Goal: Task Accomplishment & Management: Use online tool/utility

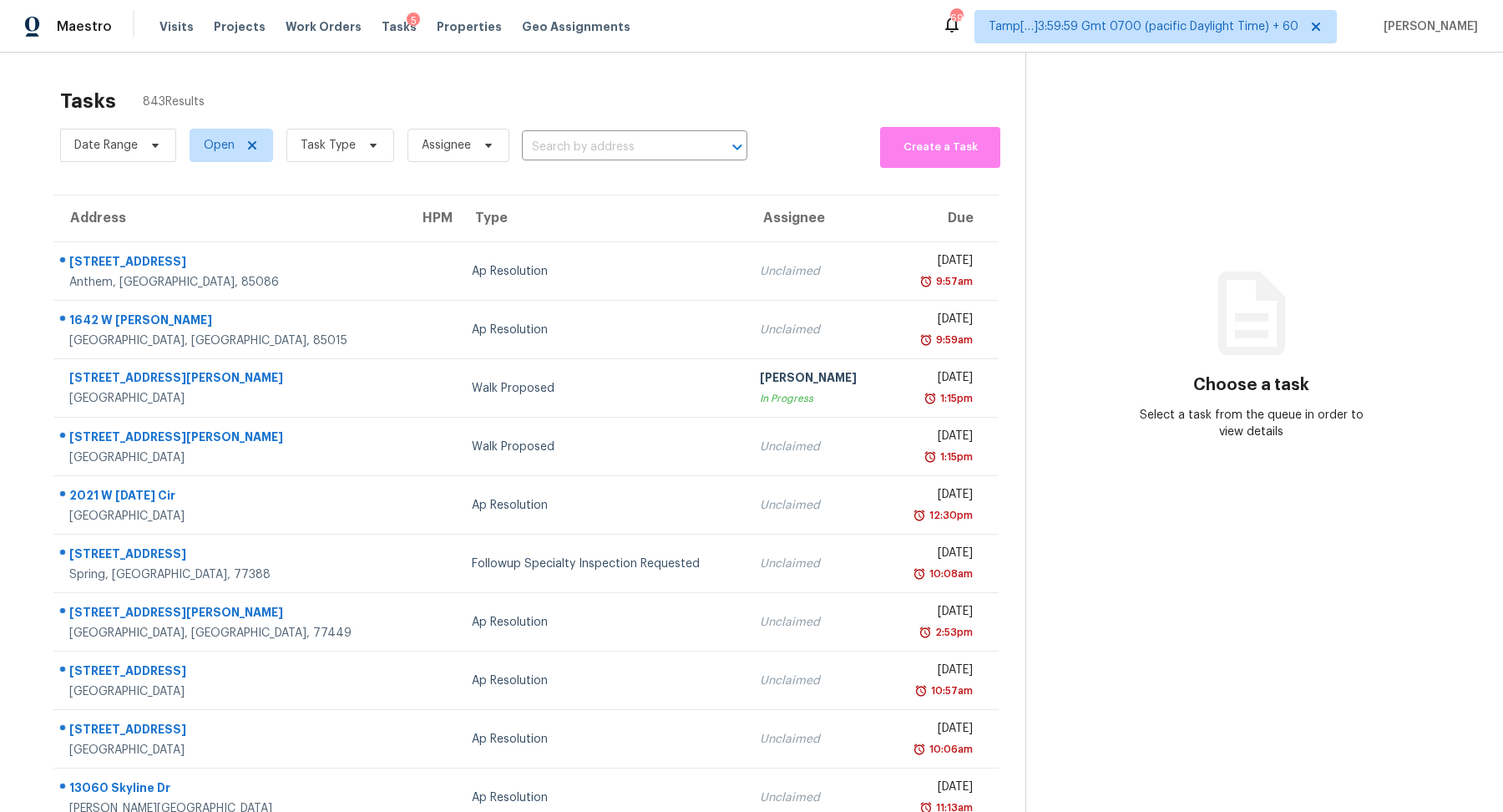
click at [603, 131] on div "Date Range Open Task Type Assignee ​" at bounding box center [403, 145] width 687 height 45
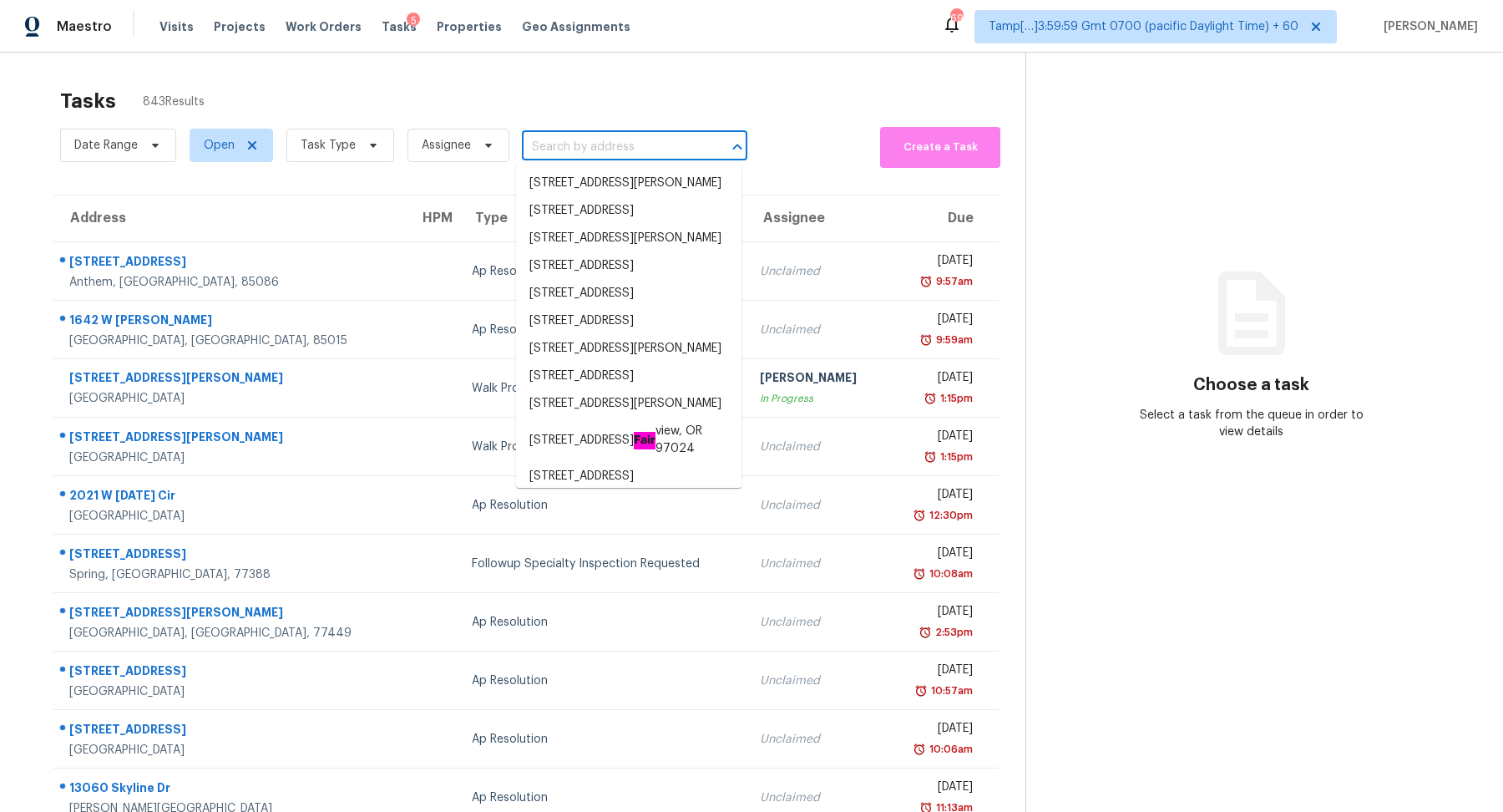
click at [607, 149] on input "text" at bounding box center [611, 147] width 179 height 25
paste input "16672 E Prentice Cir, Centennial, CO 80015"
type input "16672 E Prentice Cir, Centennial, CO 80015"
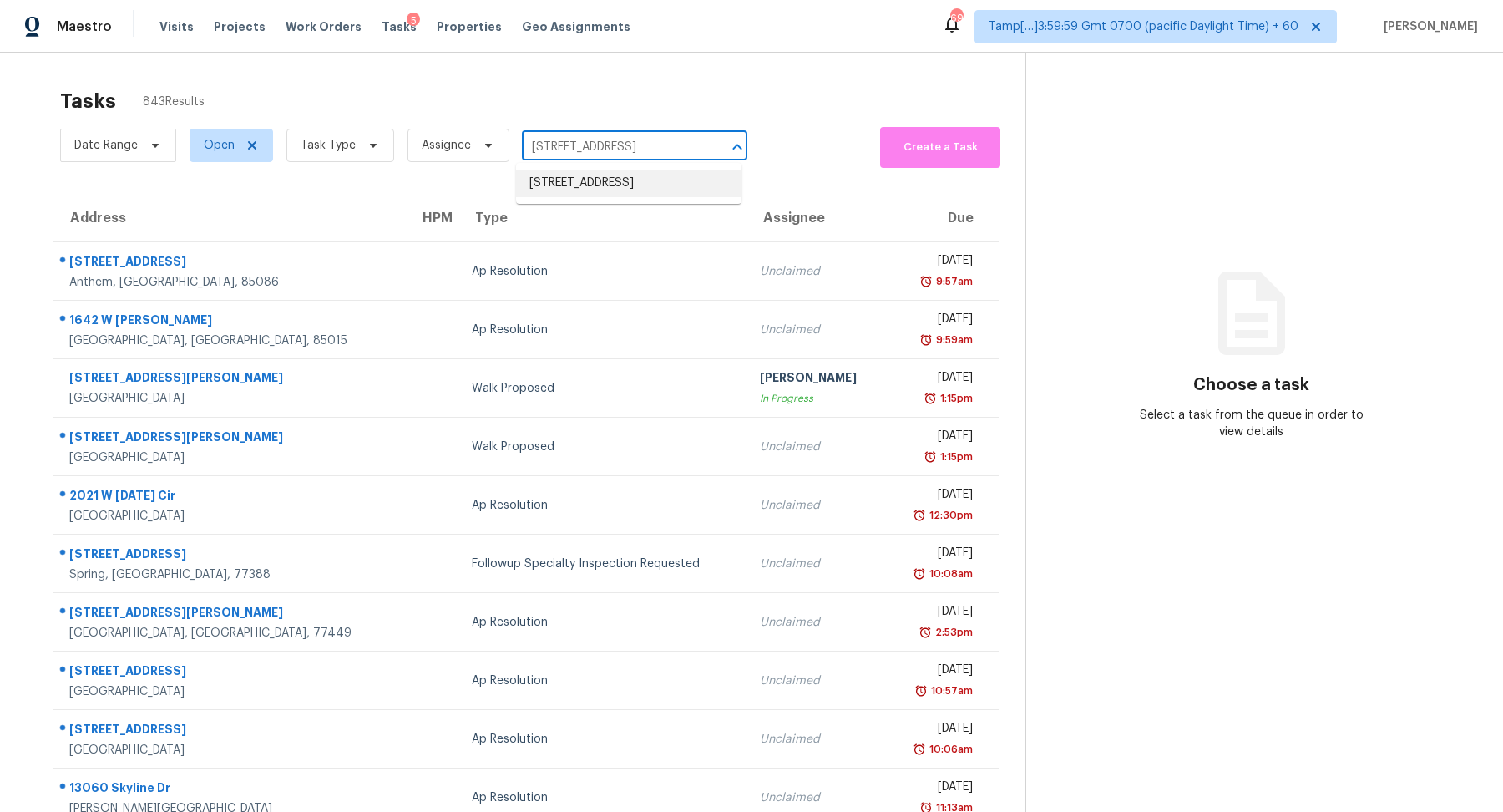
click at [605, 191] on li "16672 E Prentice Cir, Centennial, CO 80015" at bounding box center [628, 183] width 225 height 27
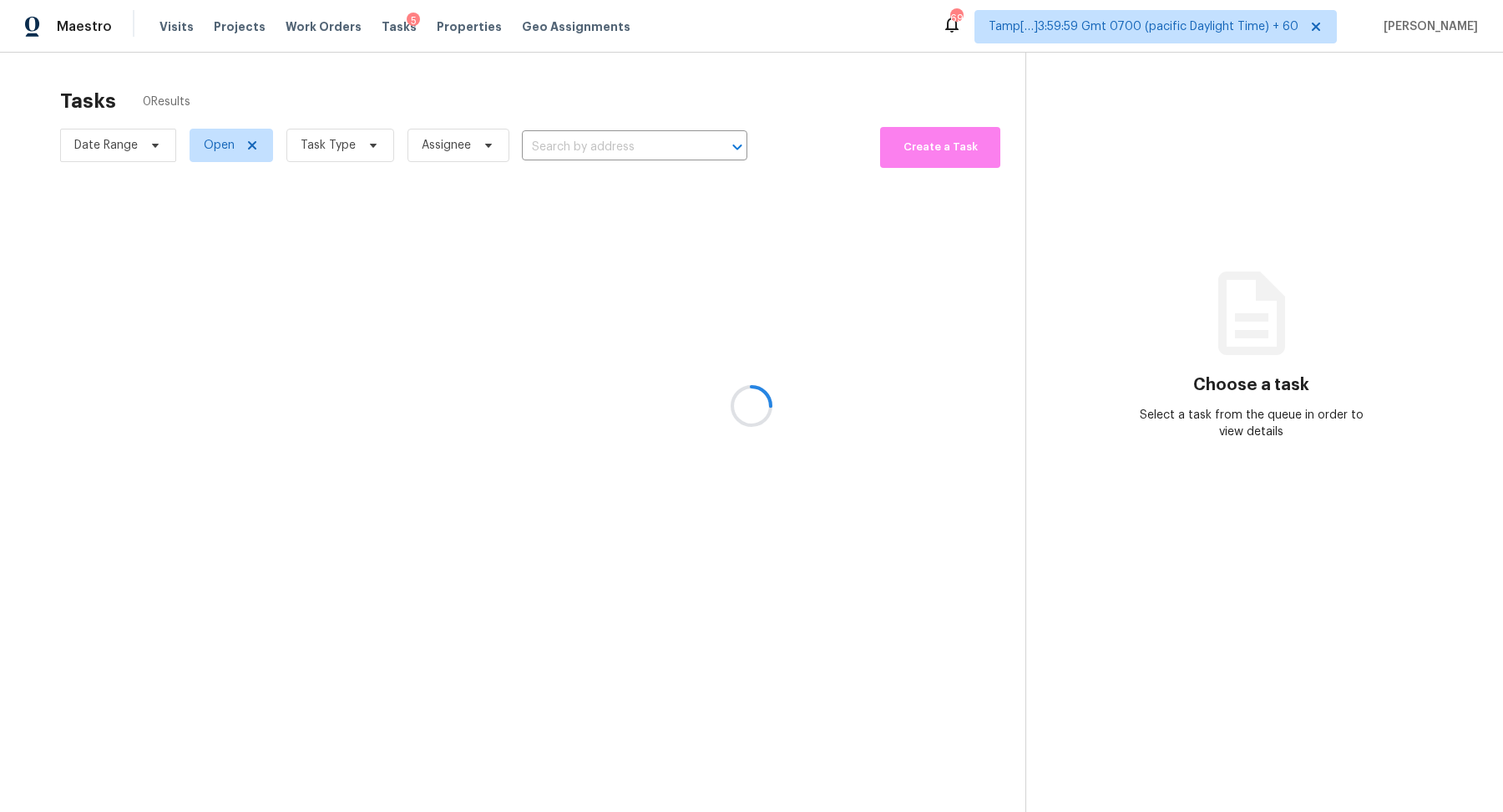
type input "16672 E Prentice Cir, Centennial, CO 80015"
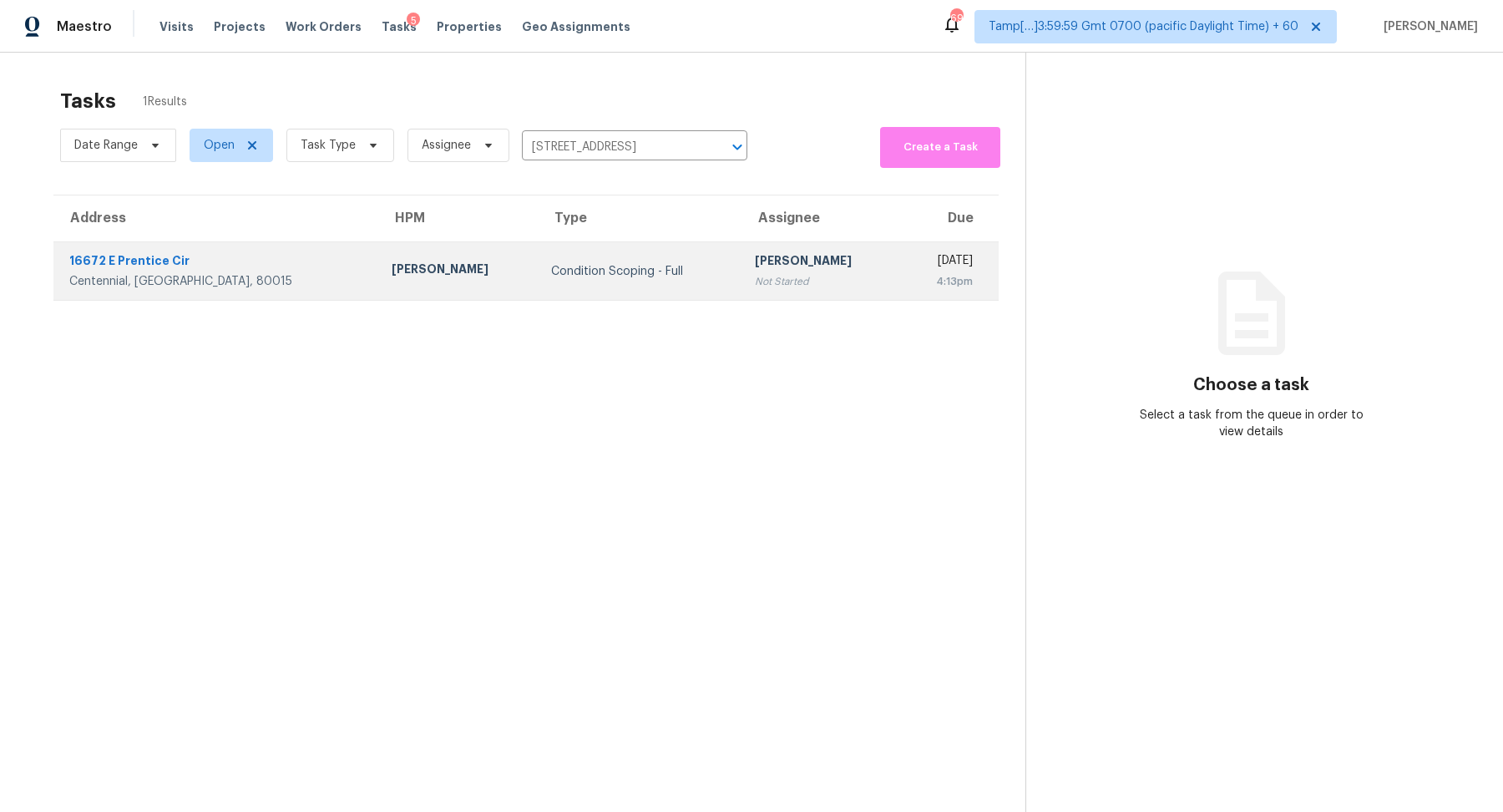
click at [554, 243] on td "Condition Scoping - Full" at bounding box center [640, 271] width 205 height 59
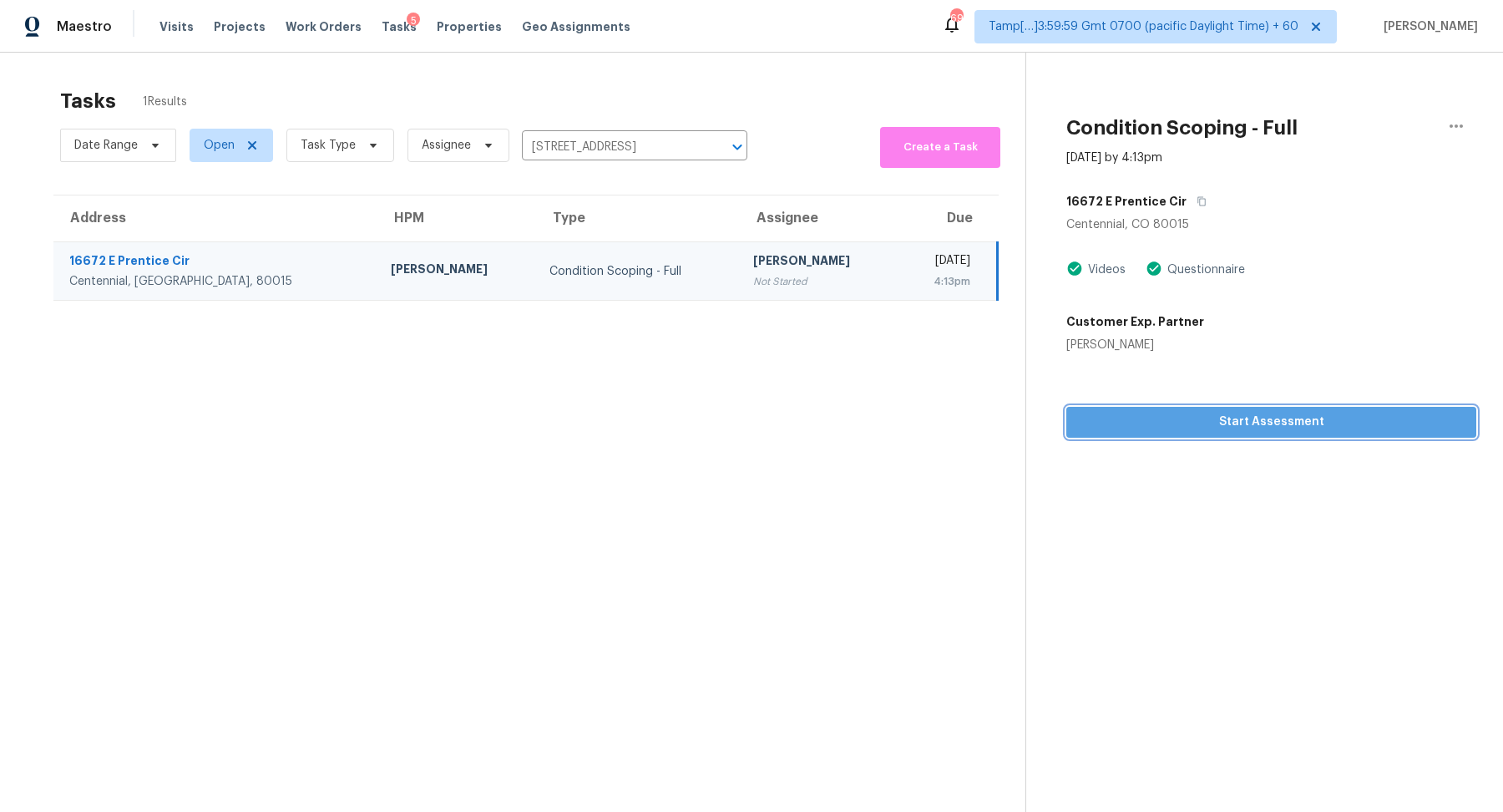
click at [1236, 434] on button "Start Assessment" at bounding box center [1271, 423] width 410 height 31
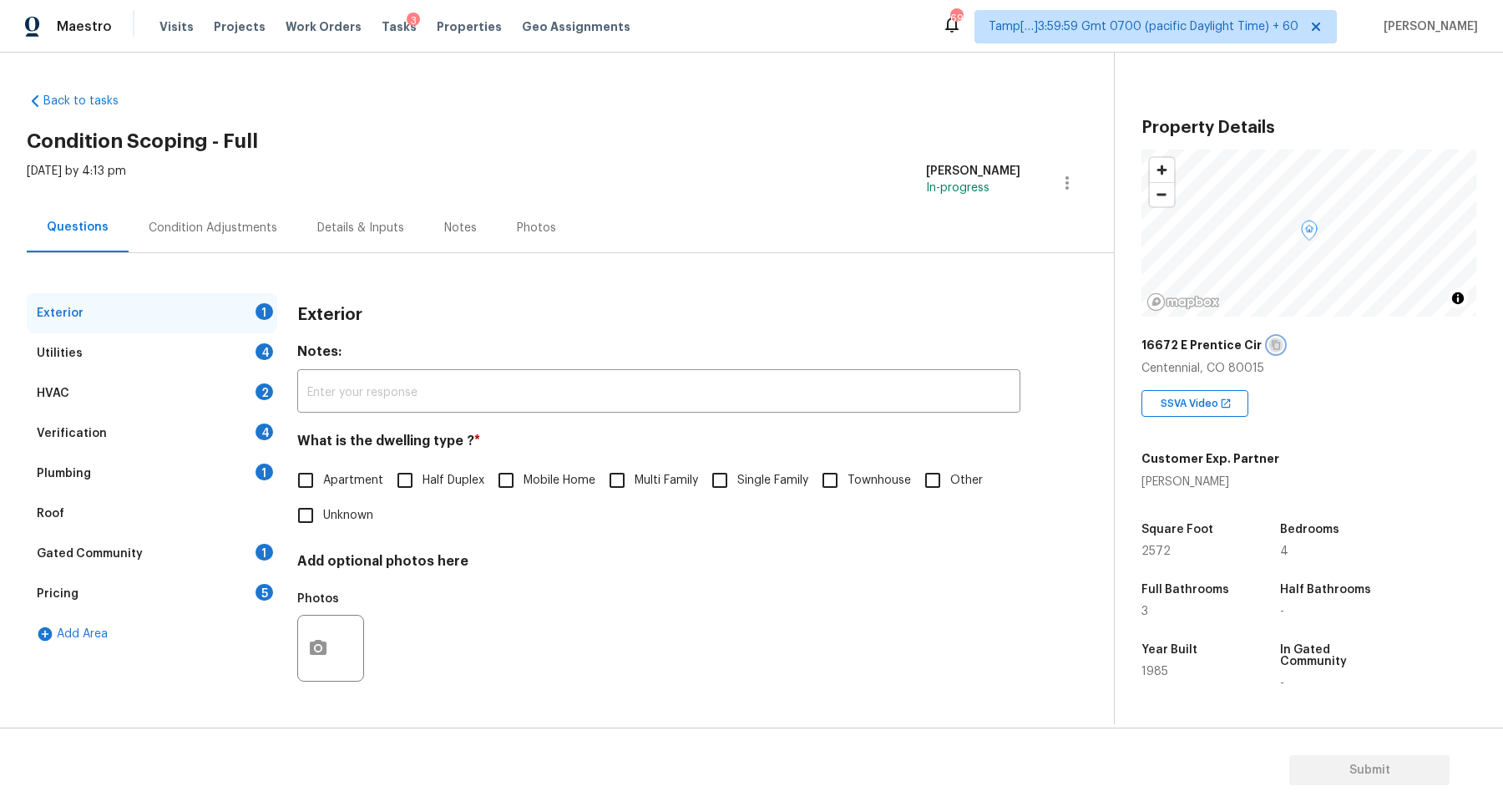
click at [1271, 339] on icon "button" at bounding box center [1276, 344] width 10 height 10
click at [749, 481] on span "Single Family" at bounding box center [773, 480] width 71 height 18
click at [738, 481] on input "Single Family" at bounding box center [720, 480] width 35 height 35
checkbox input "true"
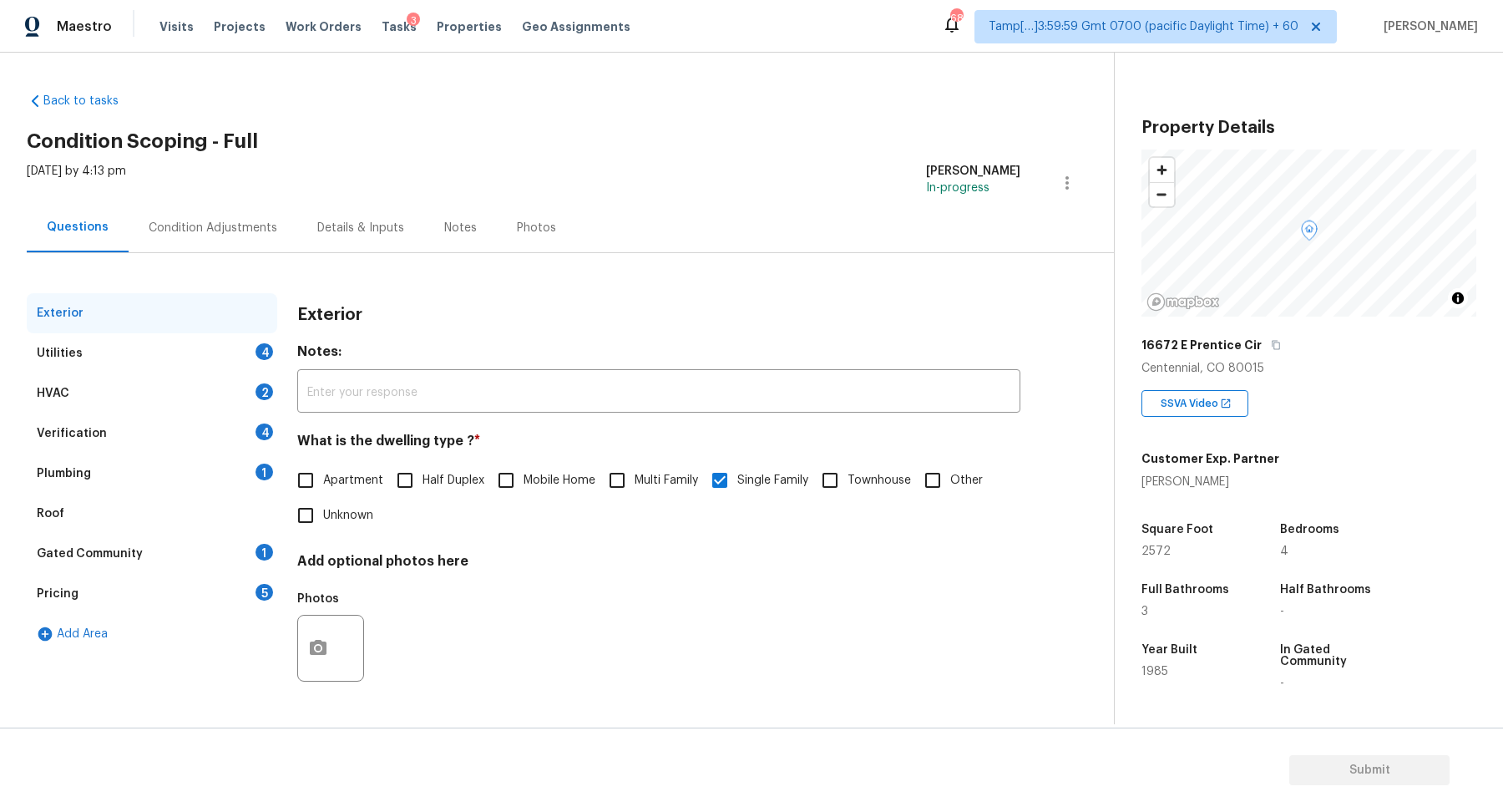
click at [250, 344] on div "Utilities 4" at bounding box center [152, 353] width 250 height 40
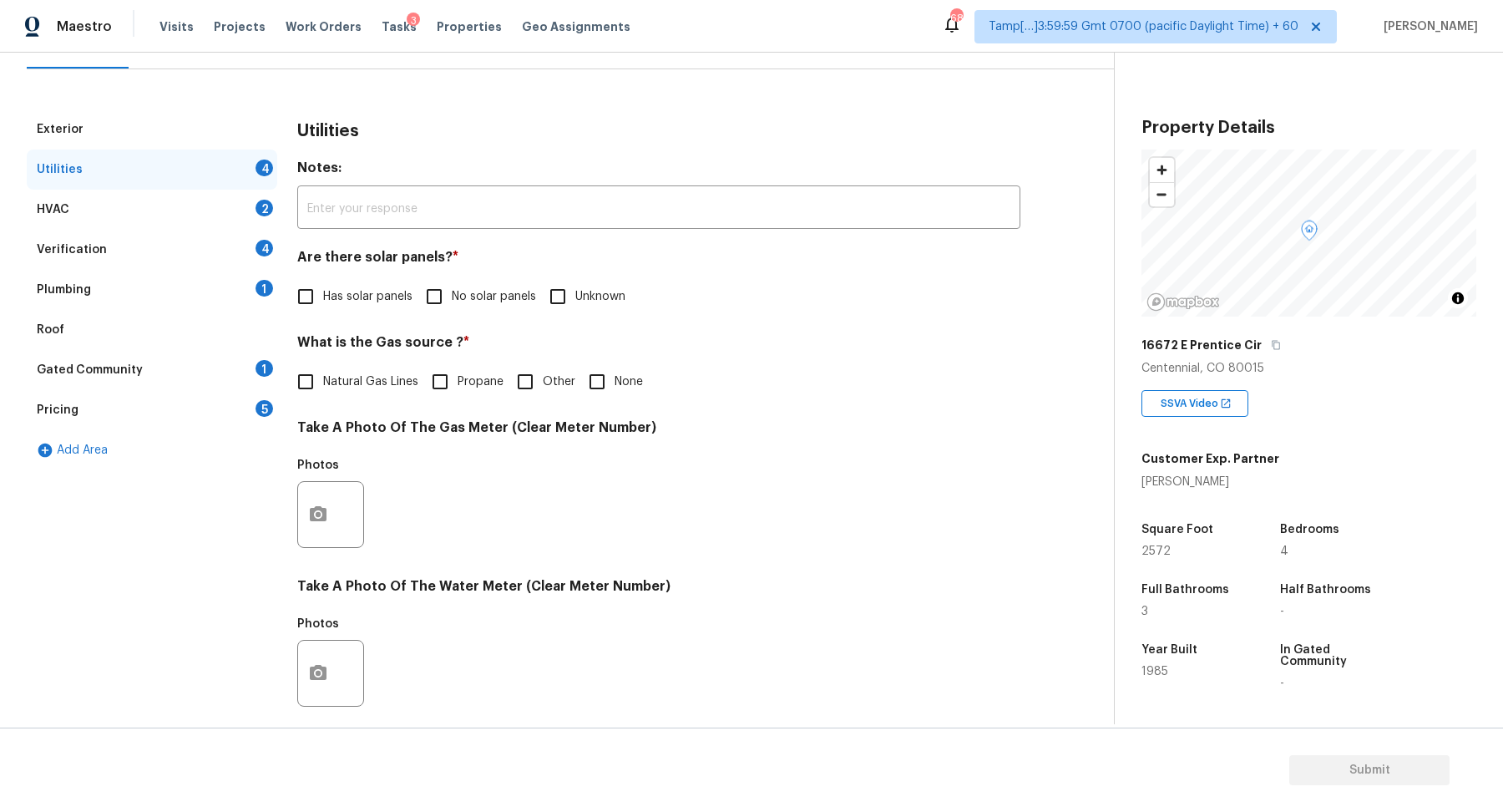
scroll to position [293, 0]
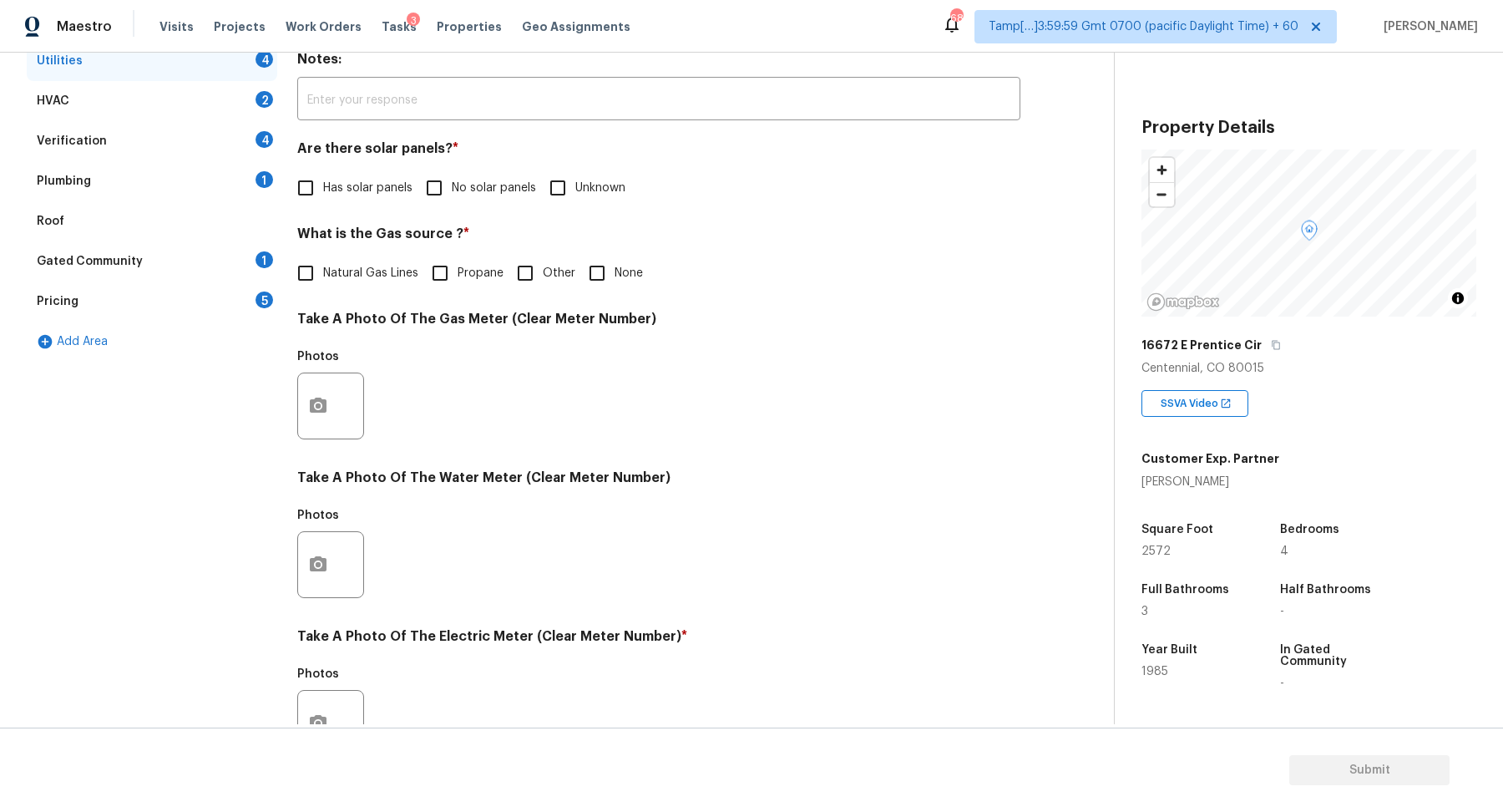
click at [478, 166] on div "Are there solar panels? * Has solar panels No solar panels Unknown" at bounding box center [659, 172] width 723 height 66
click at [494, 188] on span "No solar panels" at bounding box center [494, 188] width 84 height 18
click at [452, 188] on input "No solar panels" at bounding box center [434, 188] width 35 height 35
checkbox input "true"
click at [362, 275] on span "Natural Gas Lines" at bounding box center [370, 274] width 95 height 18
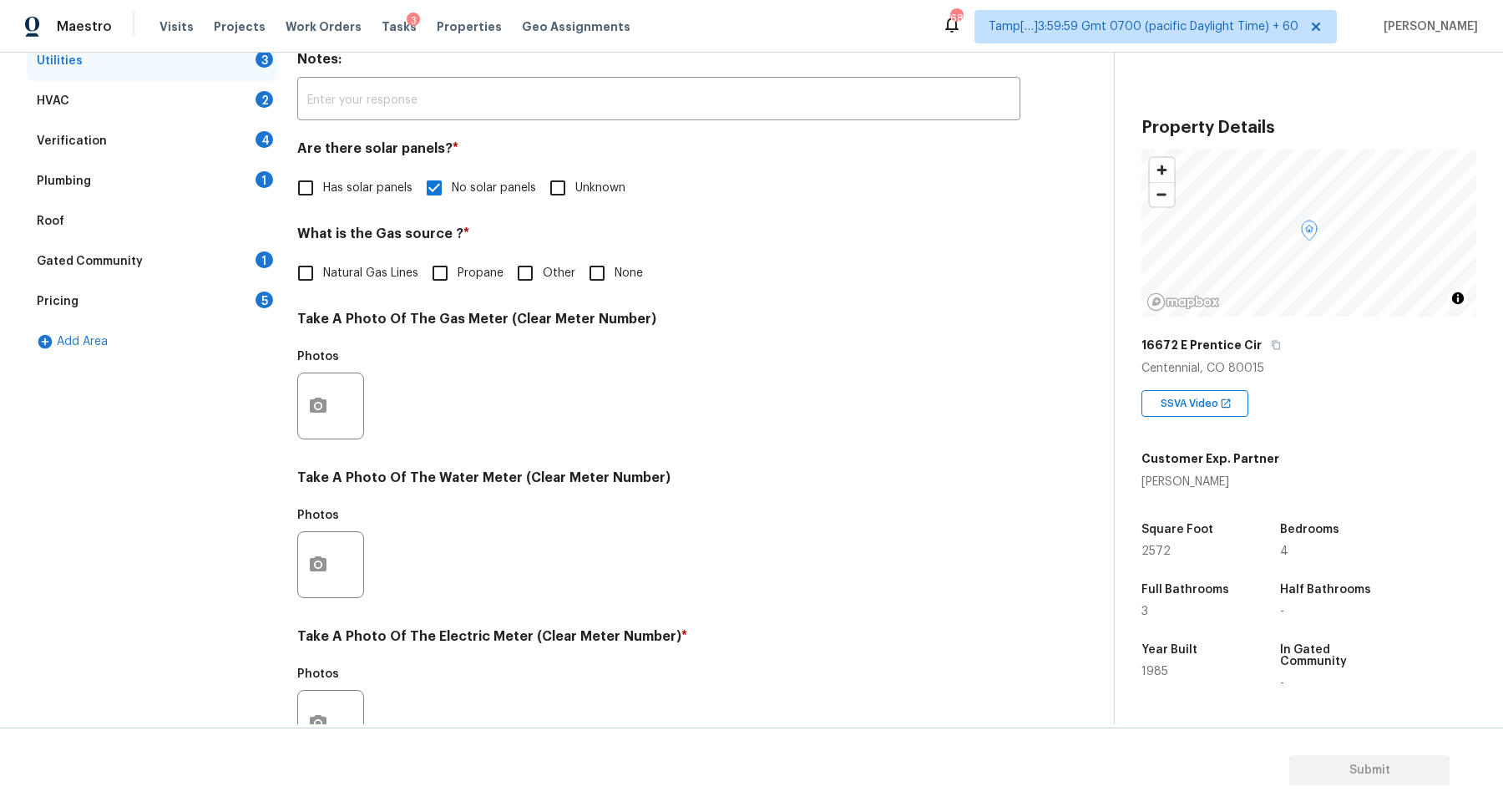
click at [323, 275] on input "Natural Gas Lines" at bounding box center [305, 273] width 35 height 35
checkbox input "true"
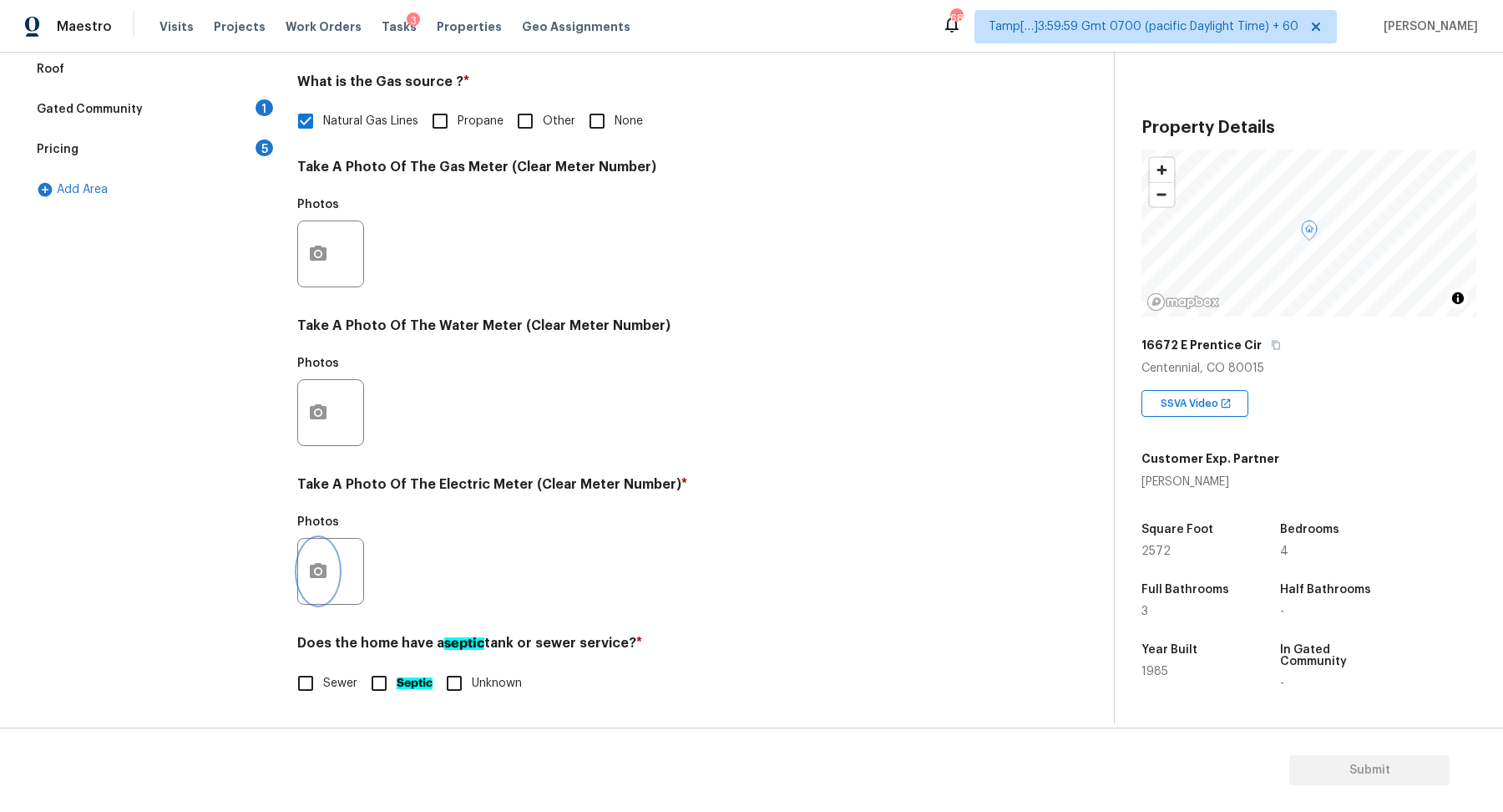
click at [321, 567] on icon "button" at bounding box center [318, 569] width 17 height 15
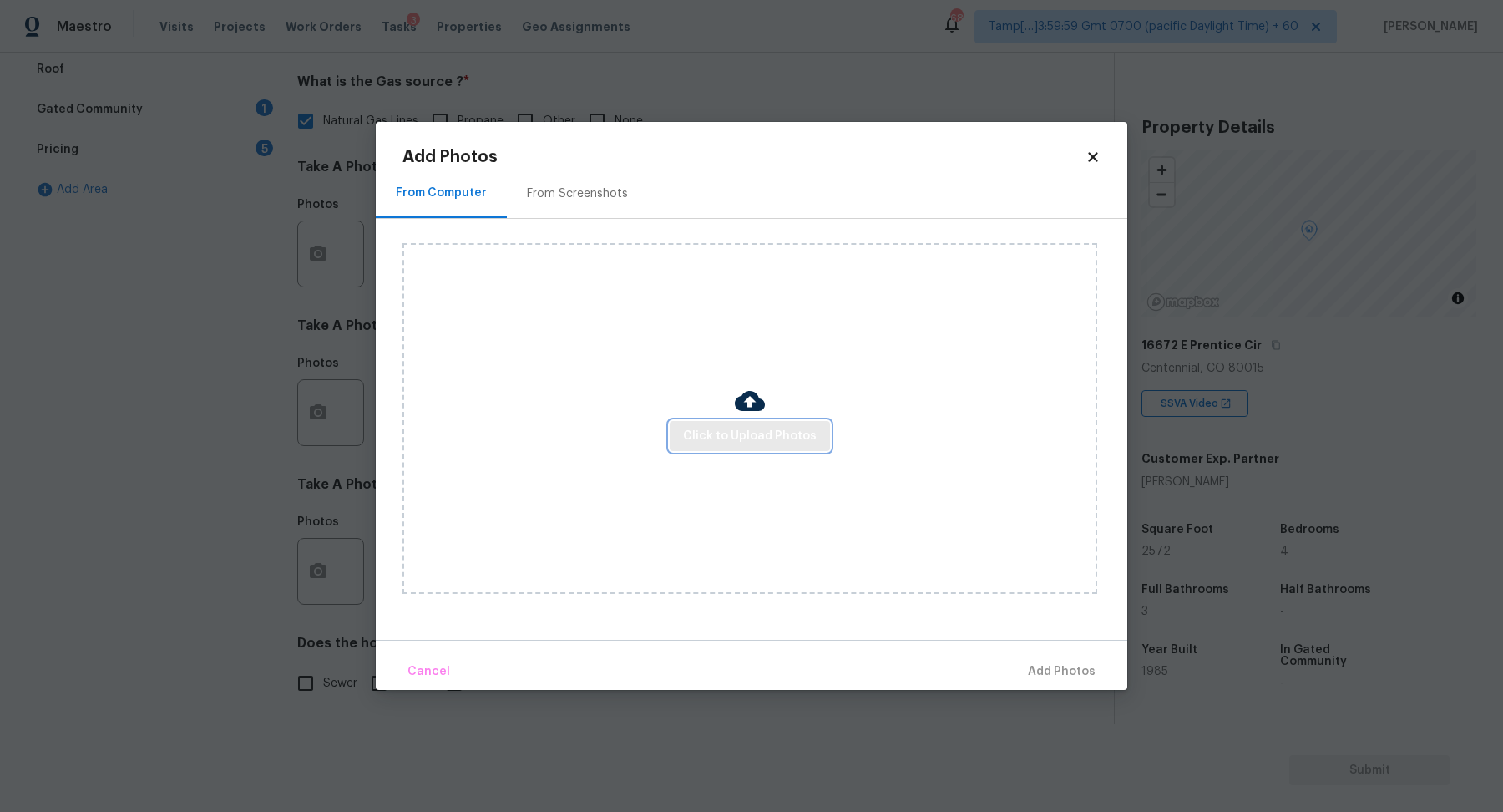
click at [783, 430] on span "Click to Upload Photos" at bounding box center [750, 435] width 134 height 21
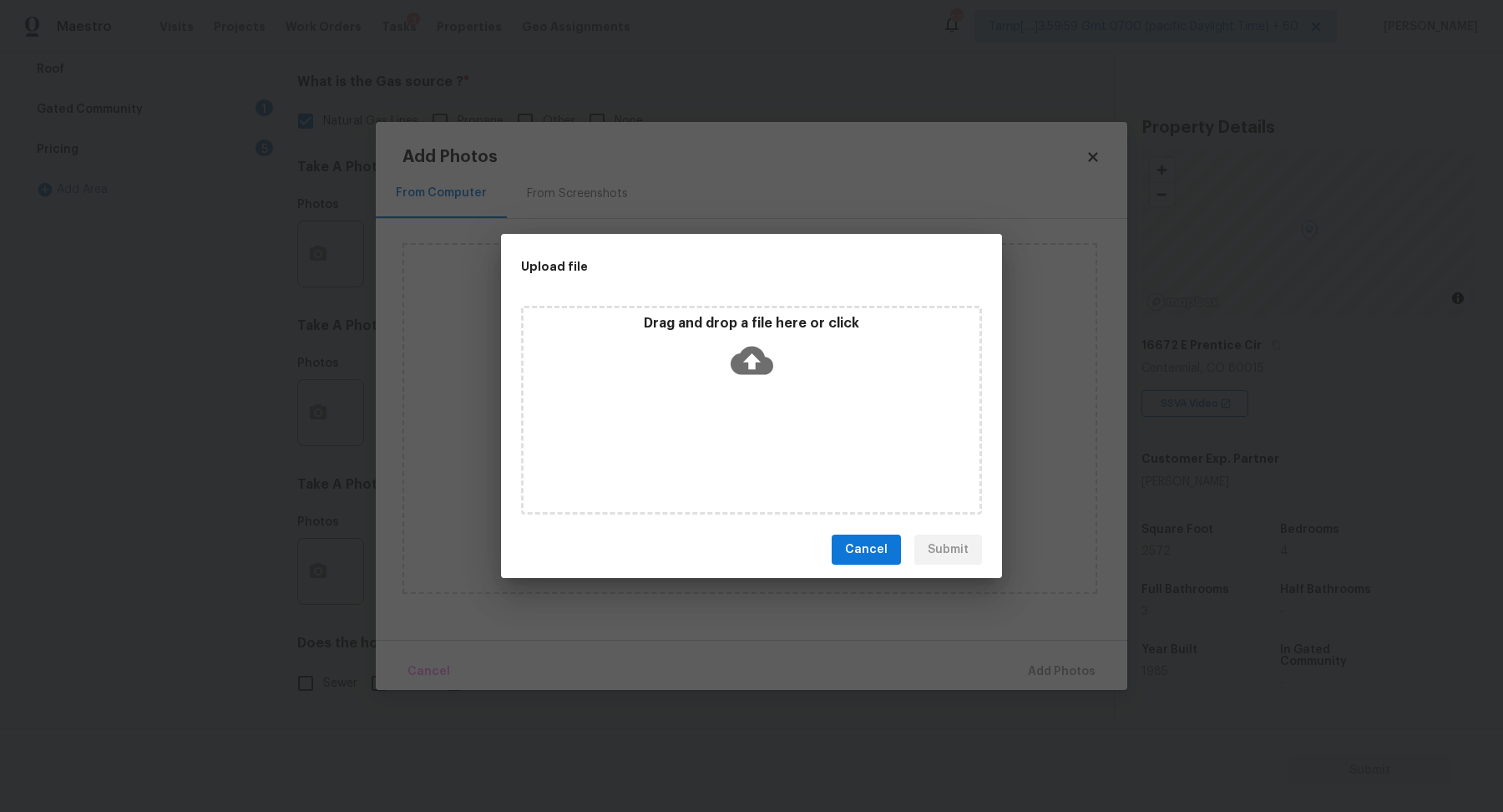
click at [790, 368] on div "Drag and drop a file here or click" at bounding box center [752, 350] width 456 height 71
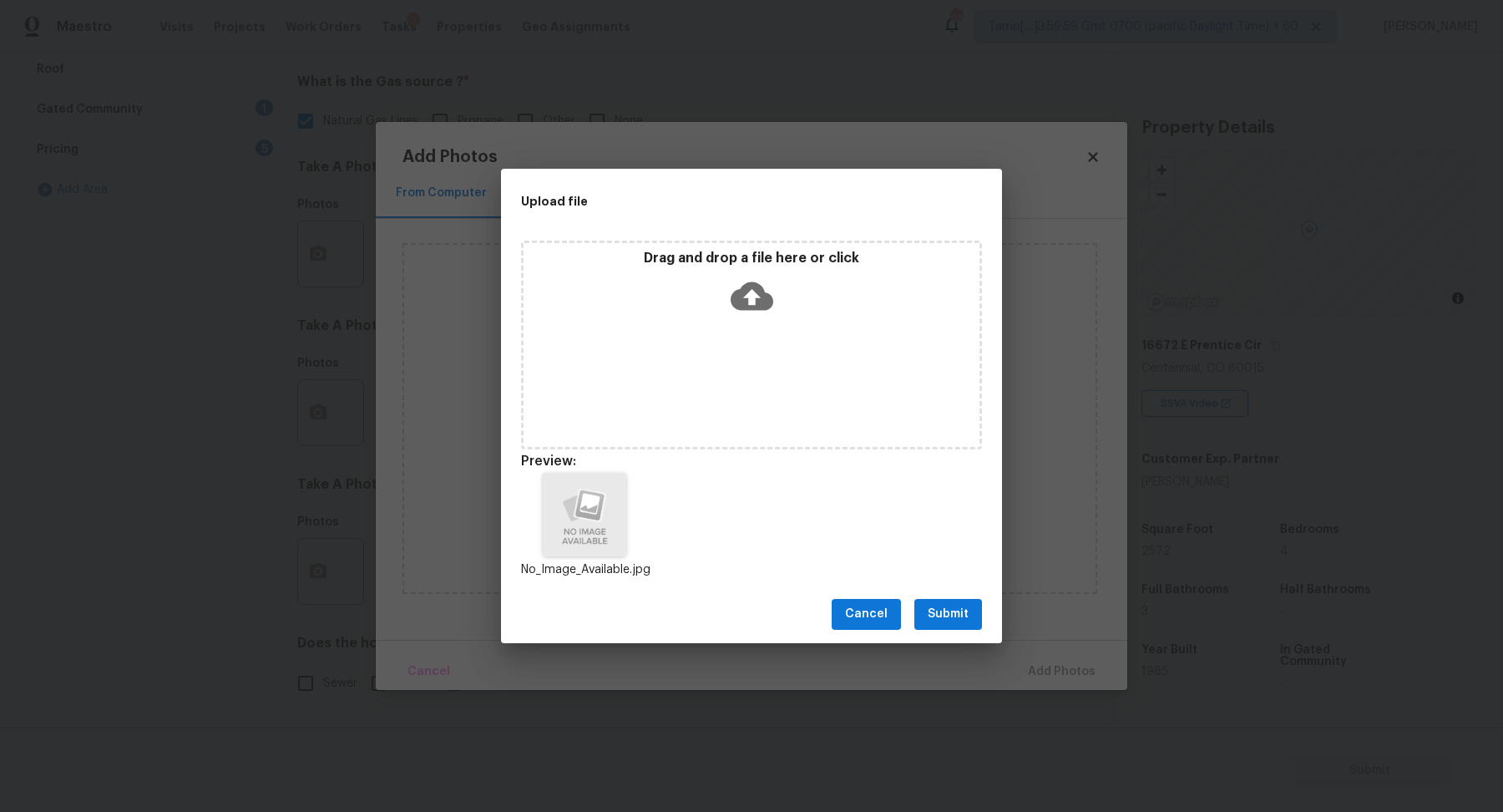
click at [948, 629] on div "Cancel Submit" at bounding box center [752, 613] width 501 height 58
click at [956, 622] on span "Submit" at bounding box center [948, 613] width 41 height 21
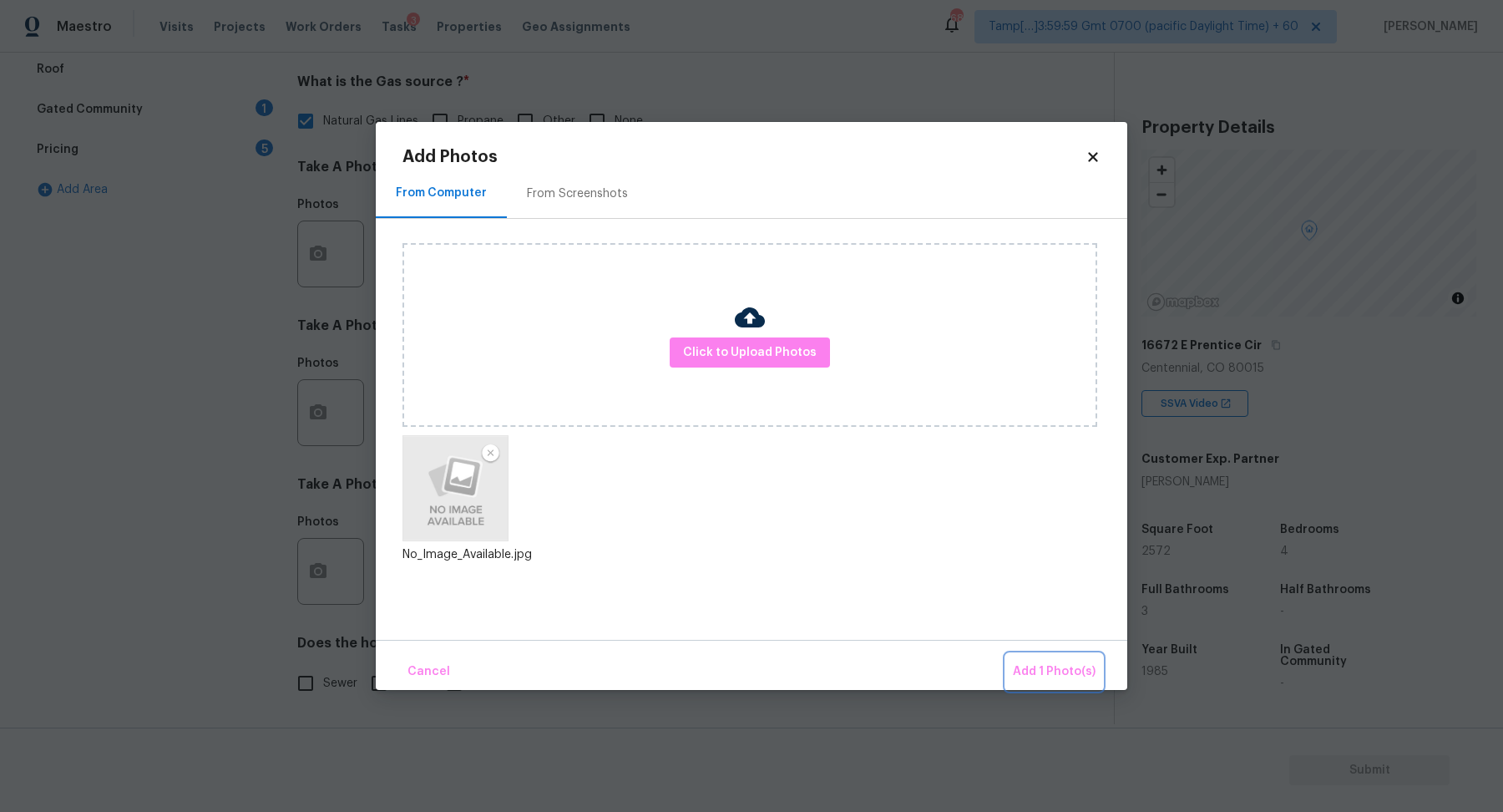
click at [1040, 658] on button "Add 1 Photo(s)" at bounding box center [1054, 671] width 96 height 36
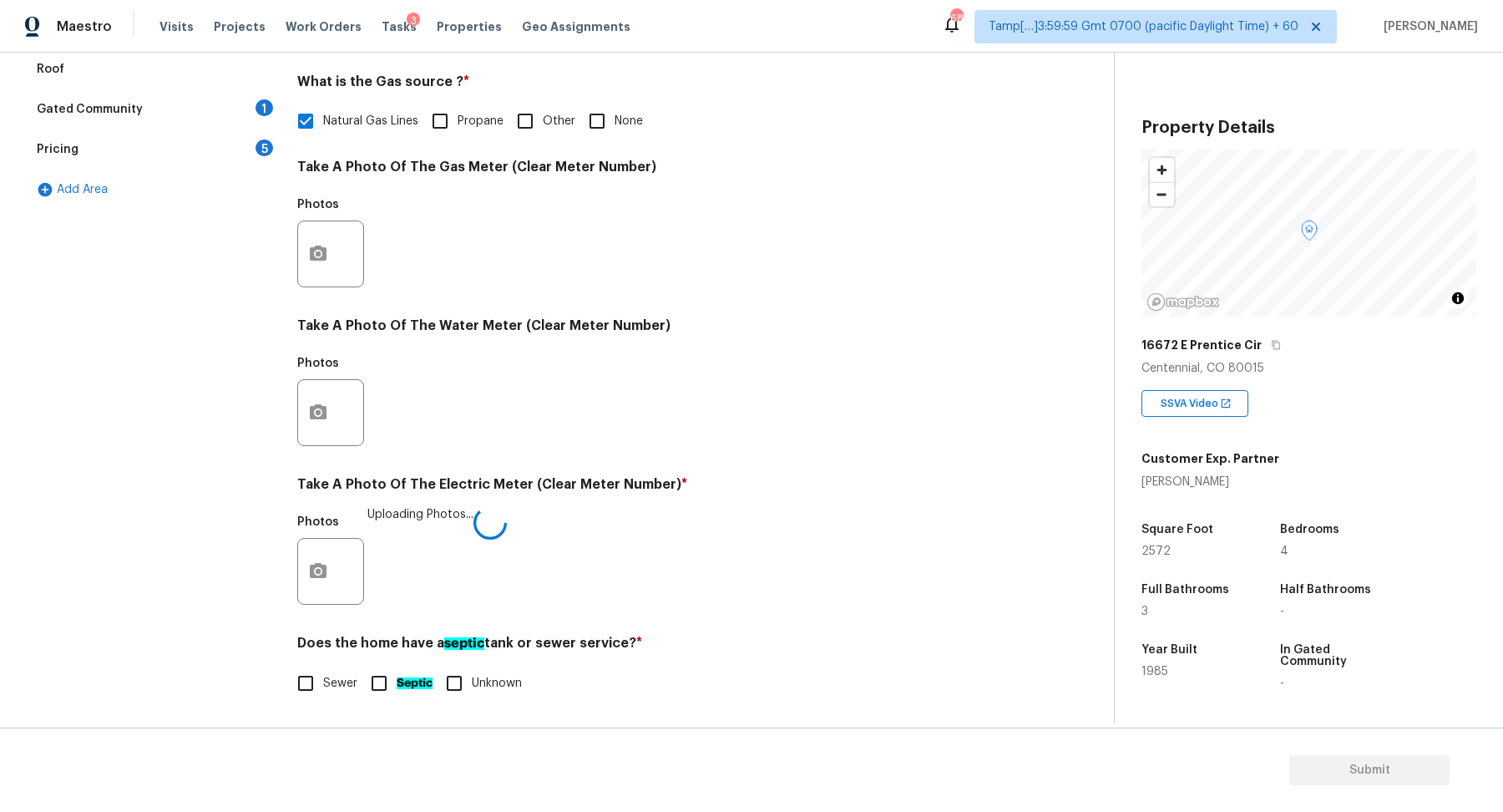
click at [368, 679] on input "Septic" at bounding box center [380, 683] width 35 height 35
checkbox input "true"
click at [344, 679] on span "Sewer" at bounding box center [340, 685] width 34 height 18
click at [323, 679] on input "Sewer" at bounding box center [305, 685] width 35 height 35
checkbox input "true"
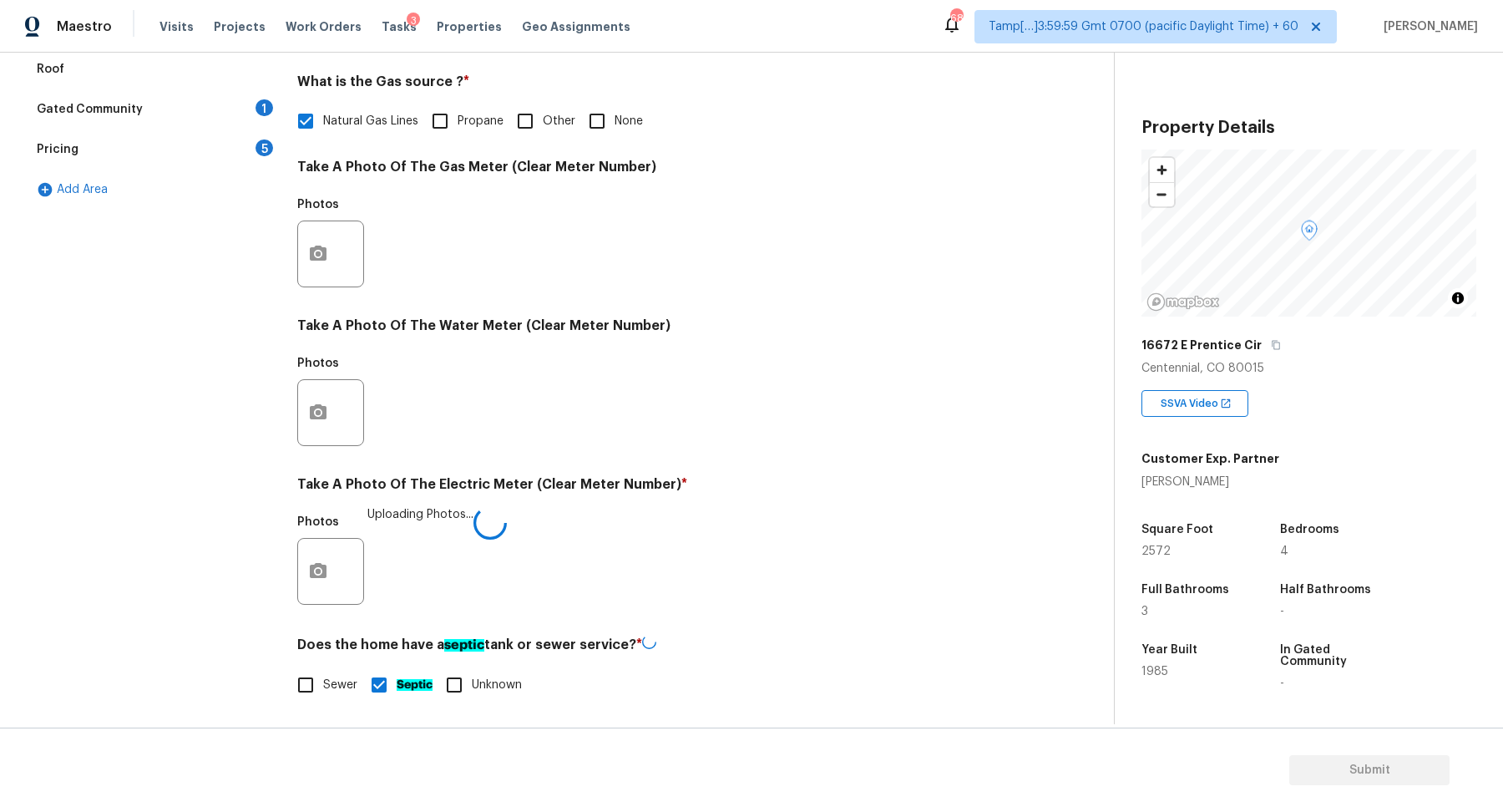
checkbox input "false"
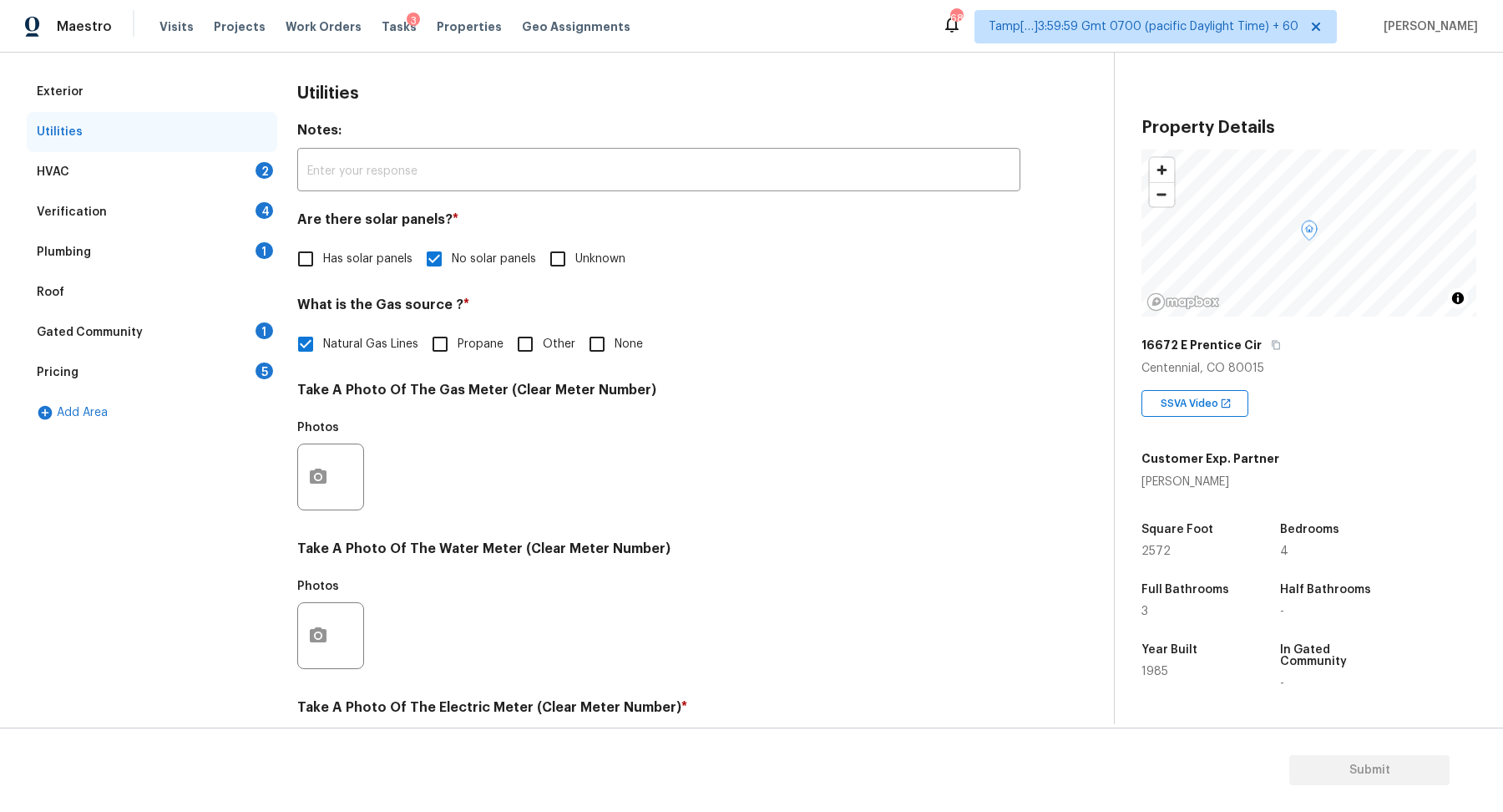
scroll to position [0, 0]
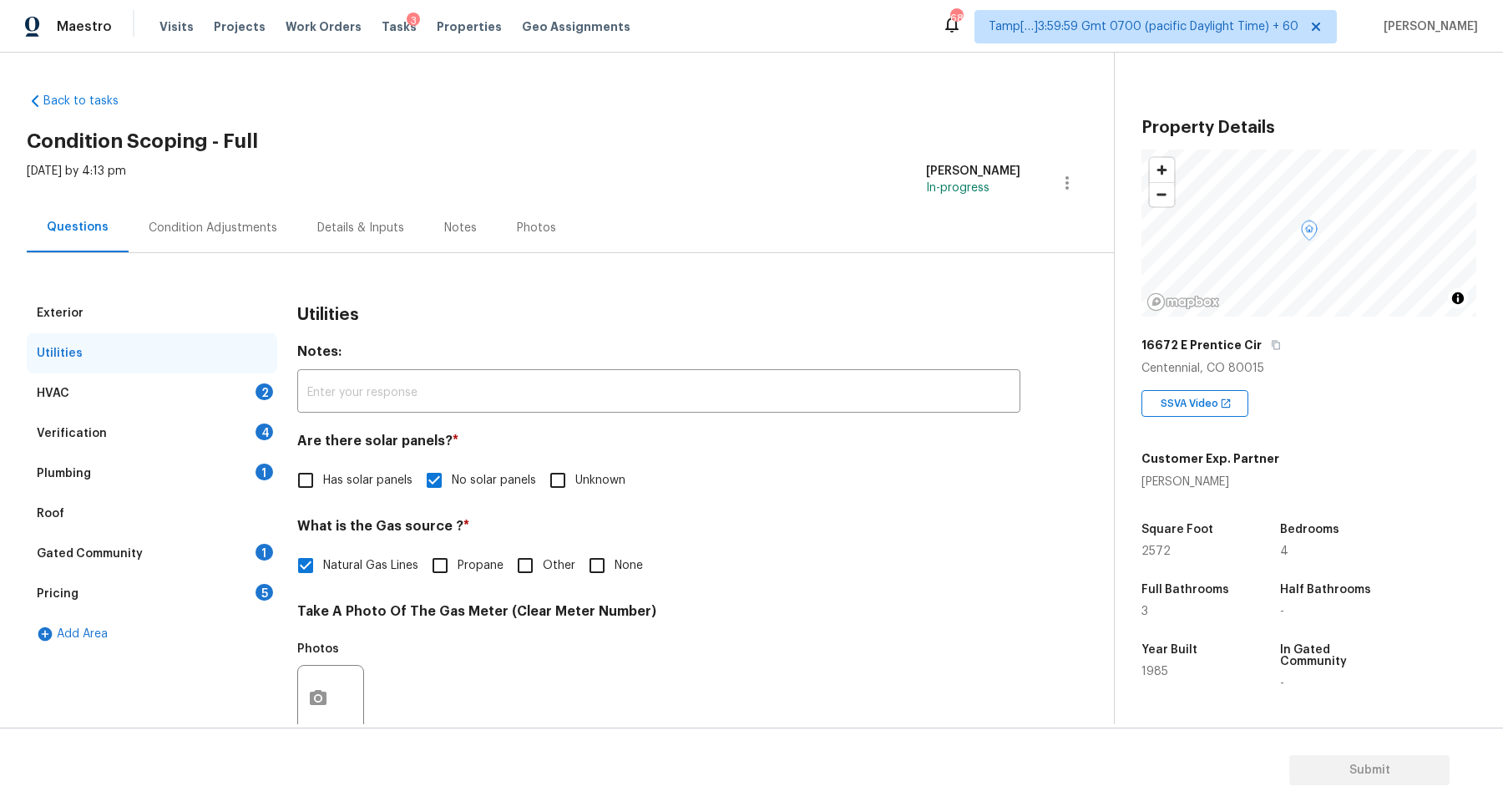
click at [233, 375] on div "HVAC 2" at bounding box center [152, 392] width 250 height 40
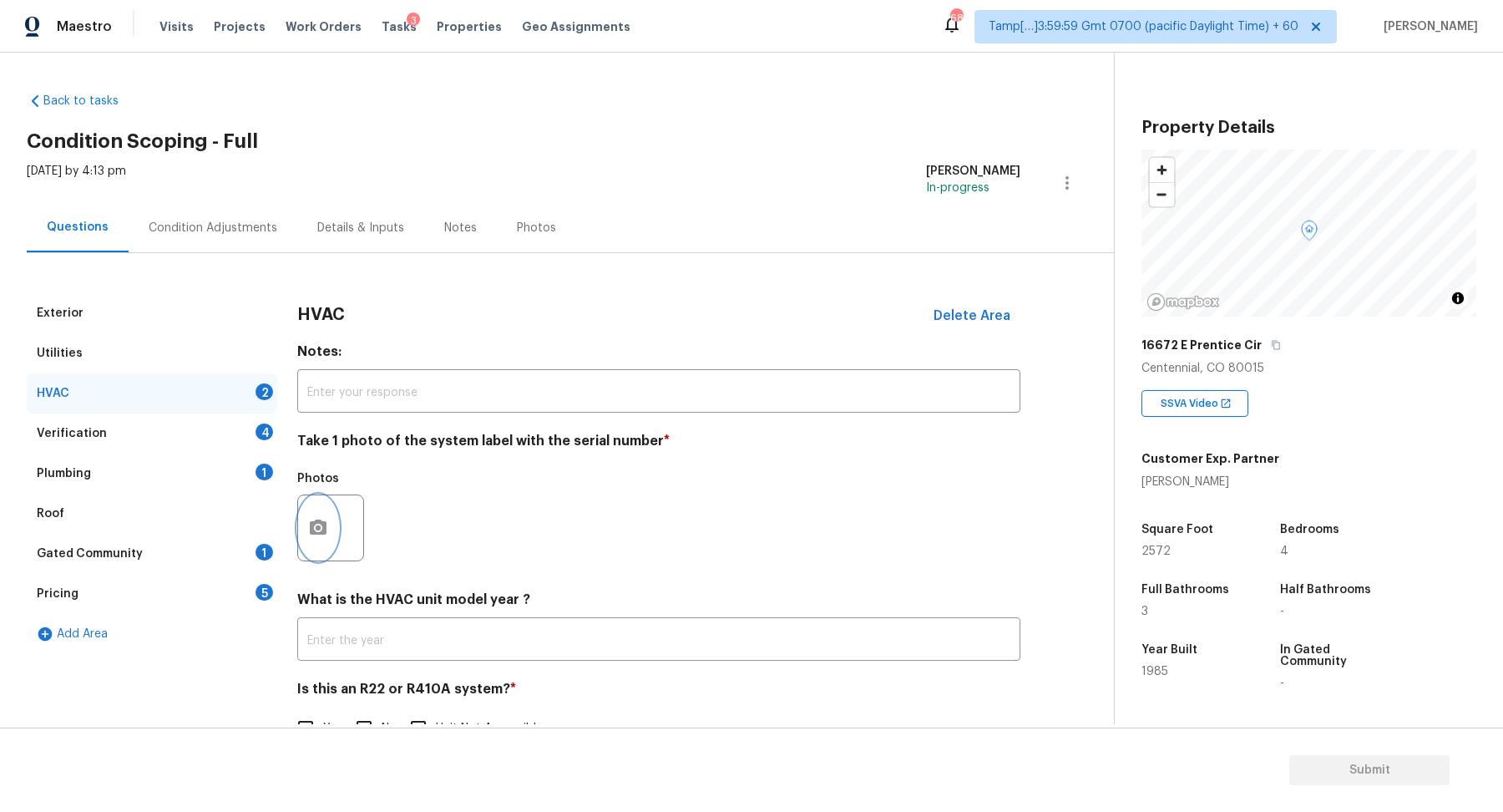
click at [312, 537] on button "button" at bounding box center [318, 527] width 40 height 66
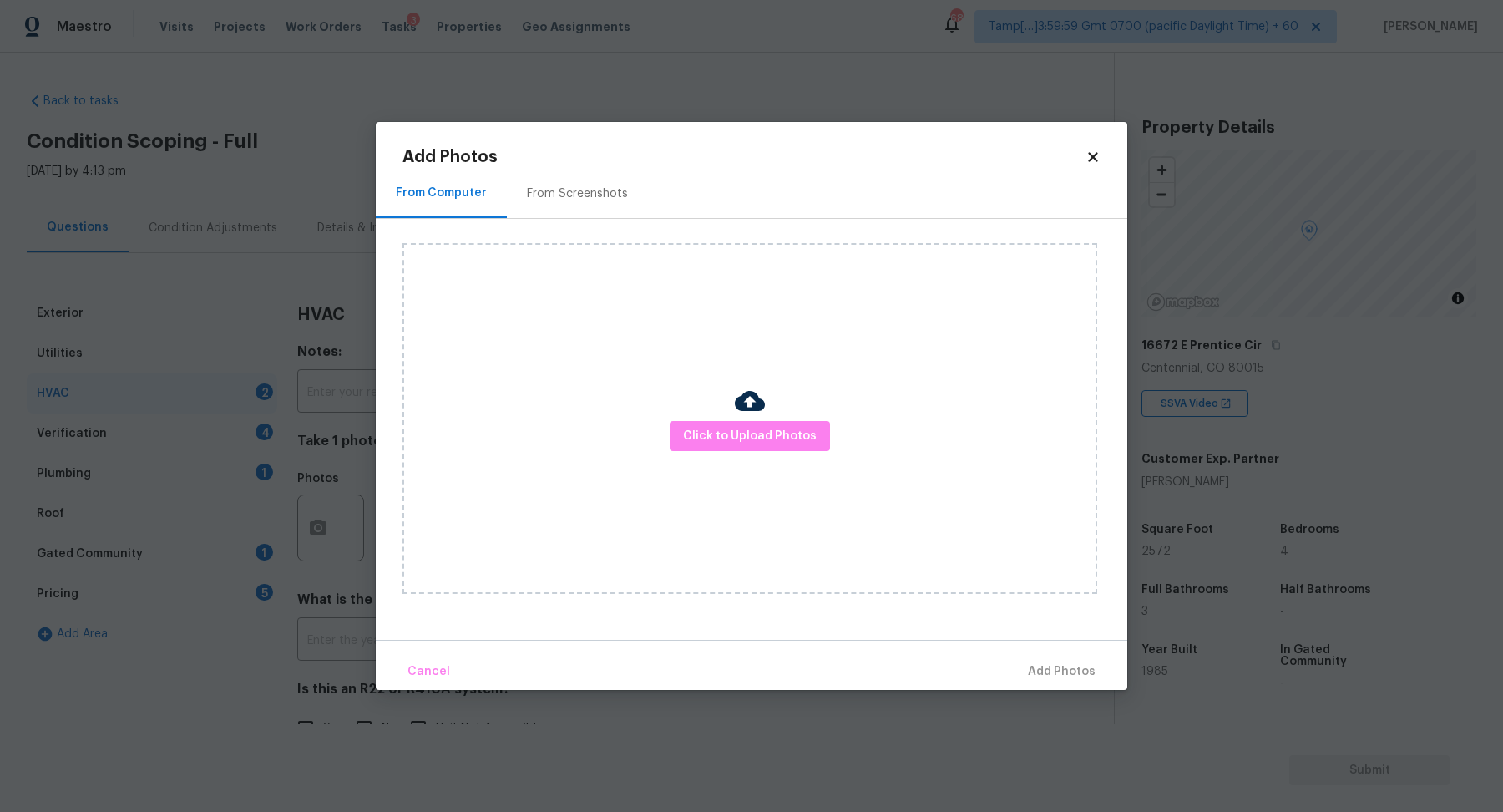
click at [747, 452] on div "Click to Upload Photos" at bounding box center [750, 418] width 695 height 350
click at [802, 346] on div "Click to Upload Photos" at bounding box center [750, 418] width 695 height 350
click at [781, 429] on span "Click to Upload Photos" at bounding box center [750, 435] width 134 height 21
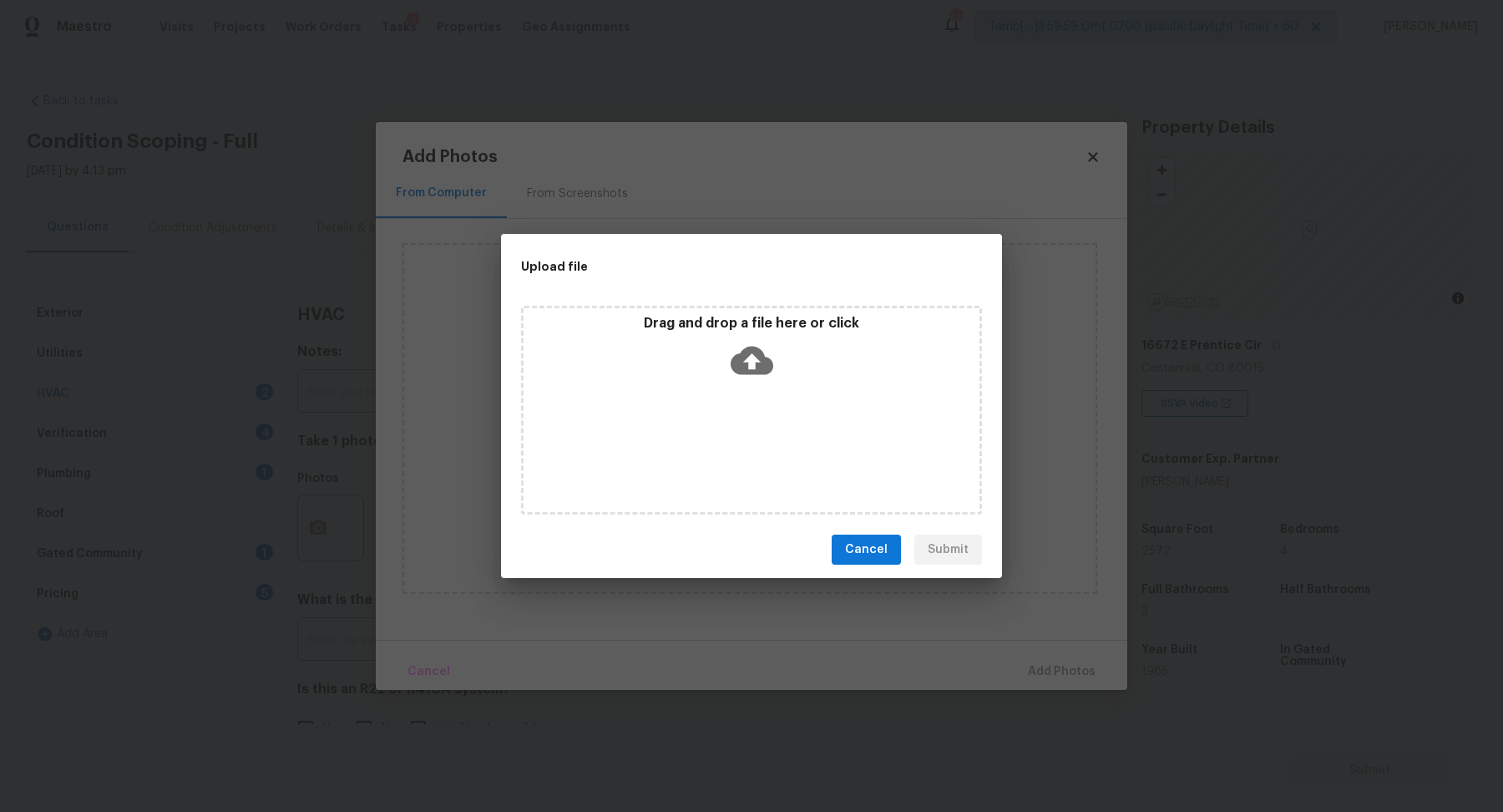
click at [781, 387] on div "Drag and drop a file here or click" at bounding box center [752, 409] width 461 height 208
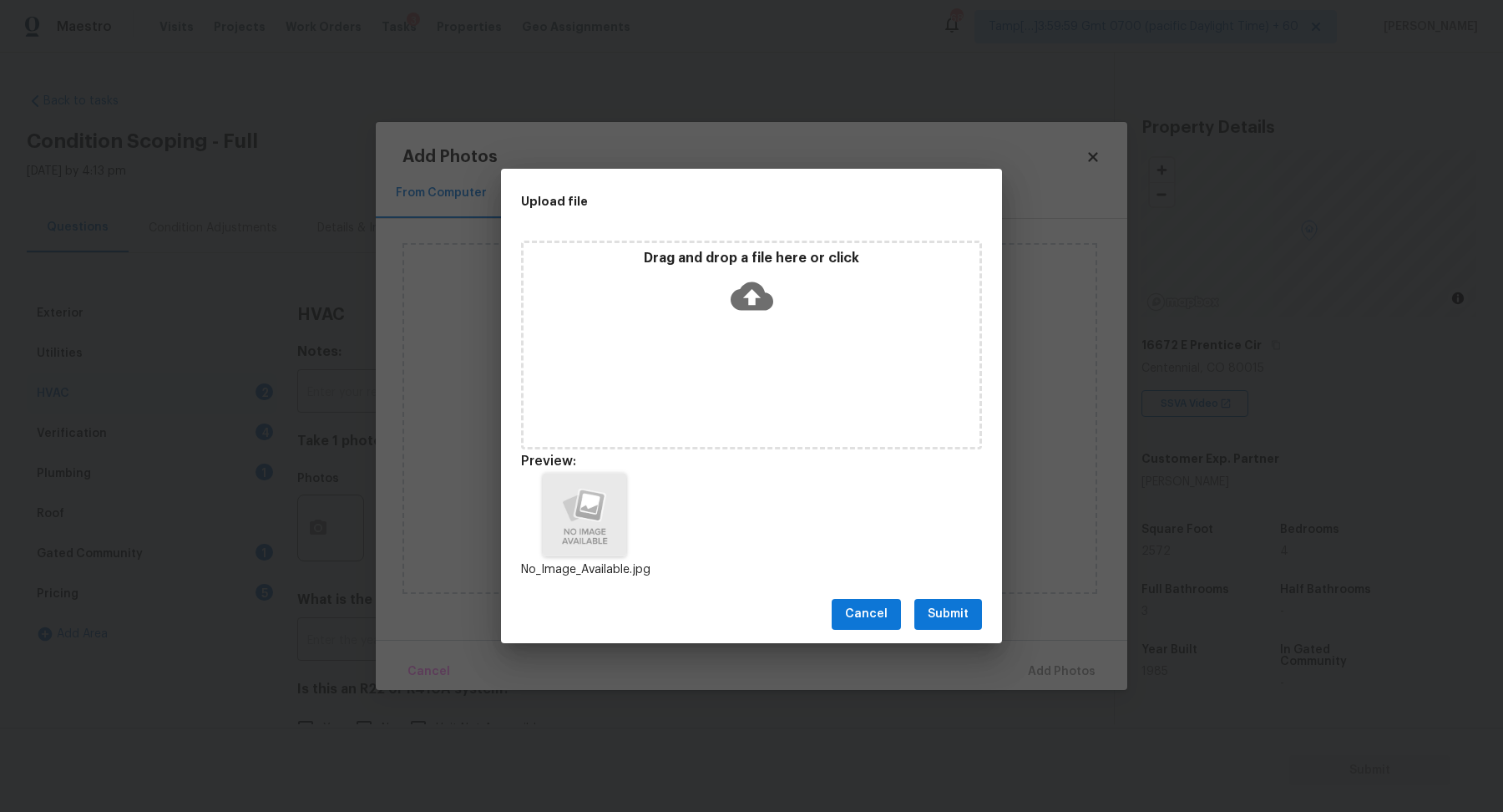
click at [966, 601] on button "Submit" at bounding box center [947, 614] width 68 height 31
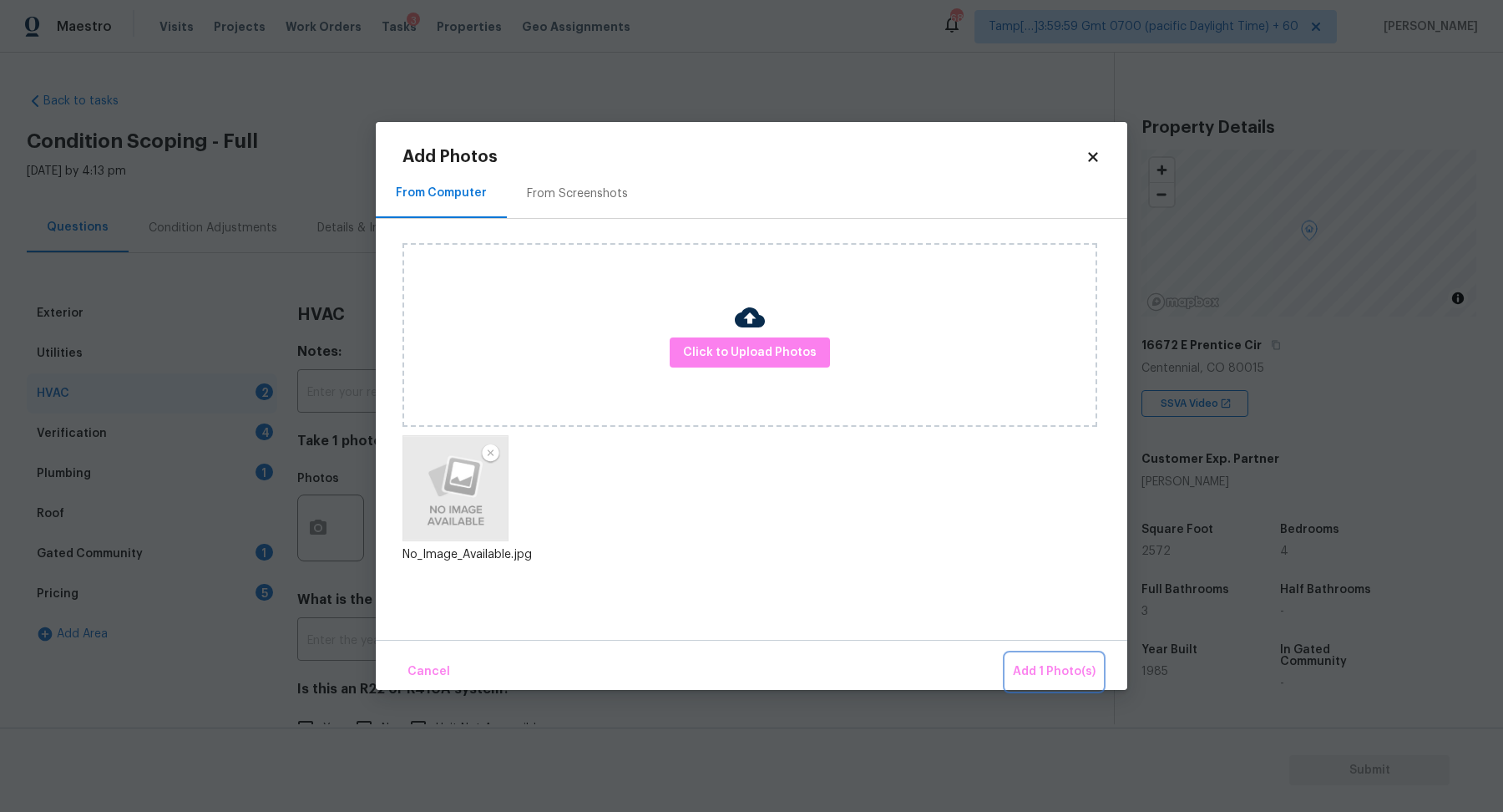
click at [1053, 681] on span "Add 1 Photo(s)" at bounding box center [1054, 671] width 82 height 21
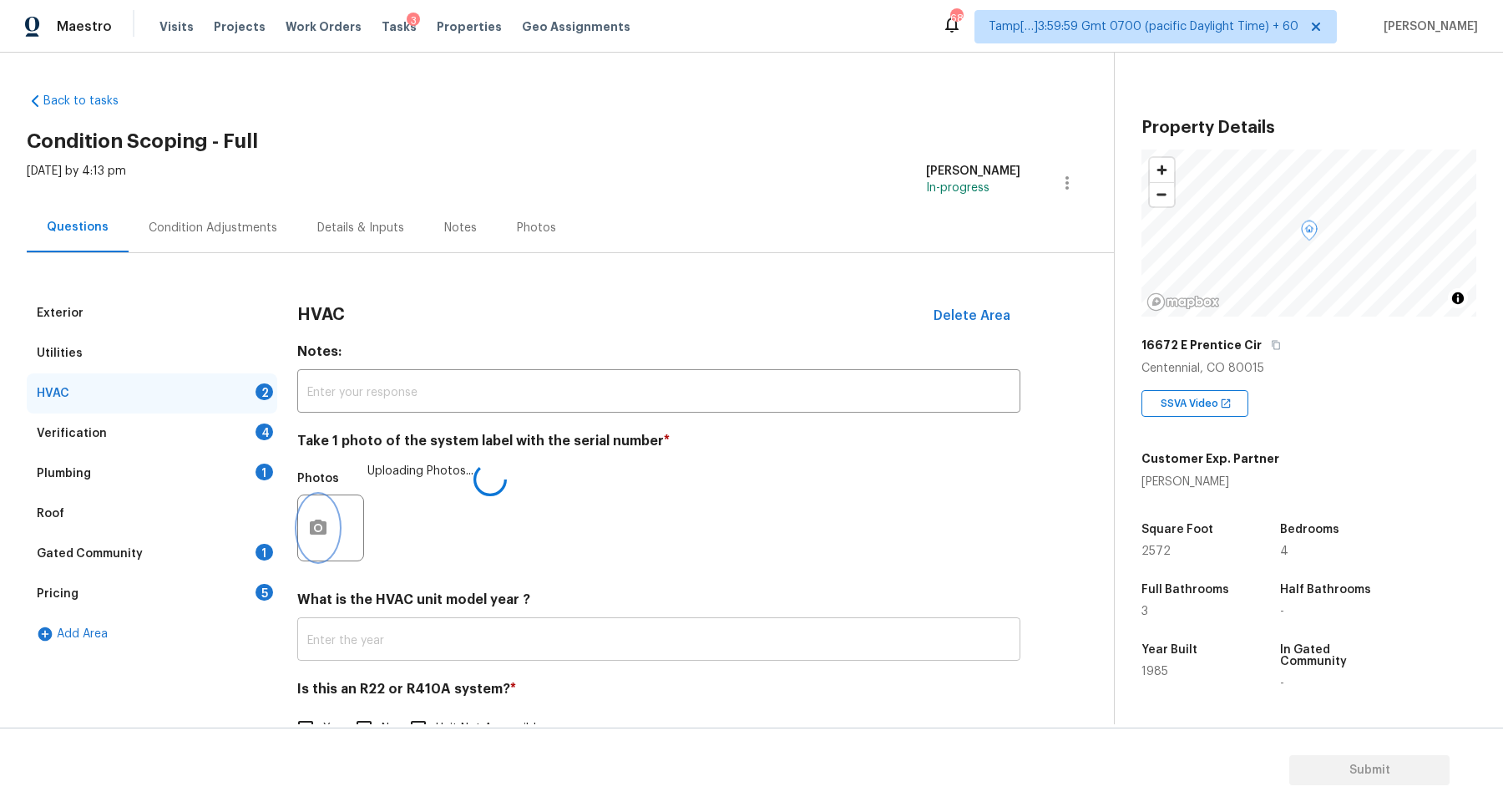
scroll to position [46, 0]
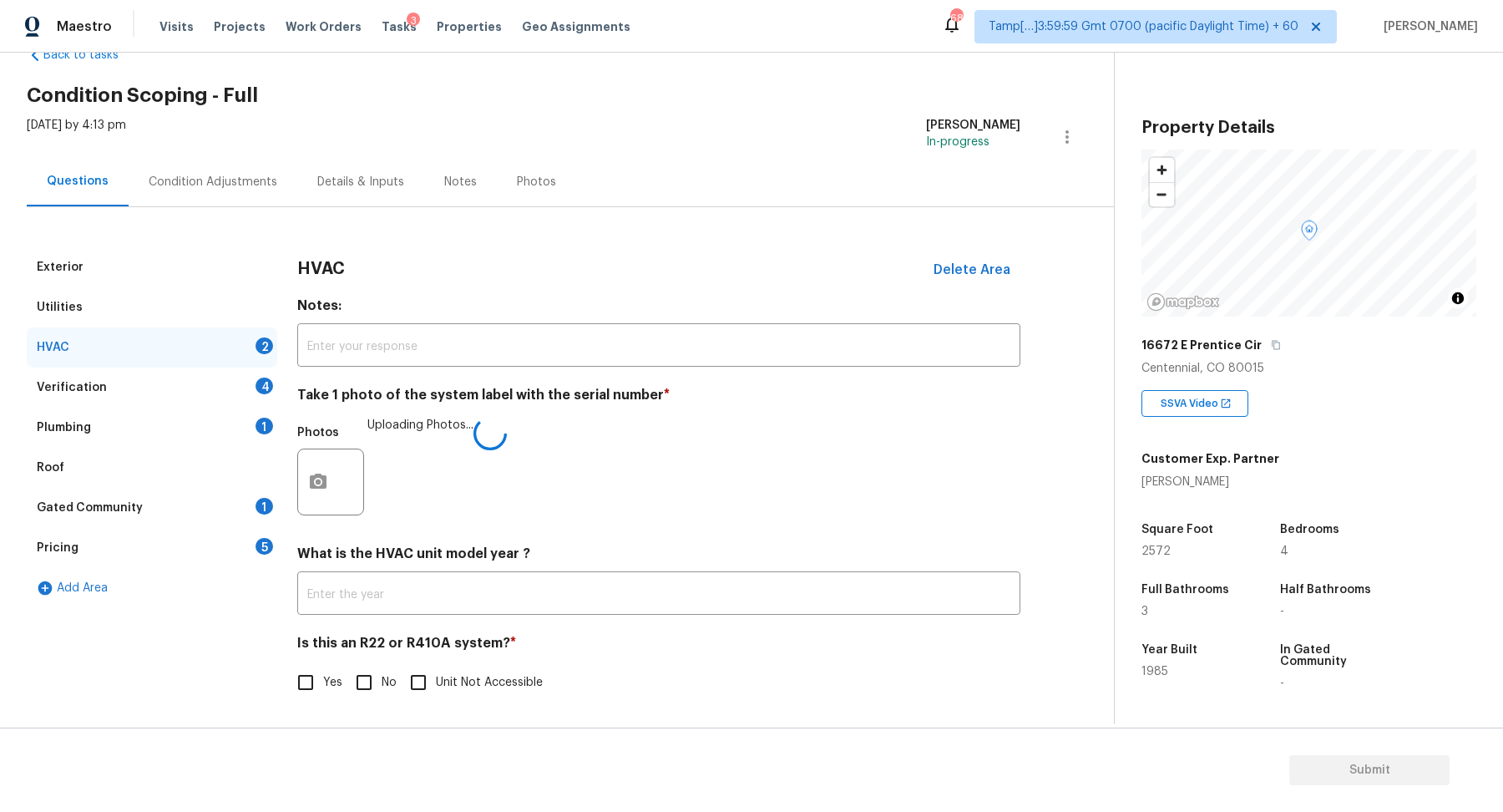
click at [349, 667] on input "No" at bounding box center [364, 682] width 35 height 35
checkbox input "true"
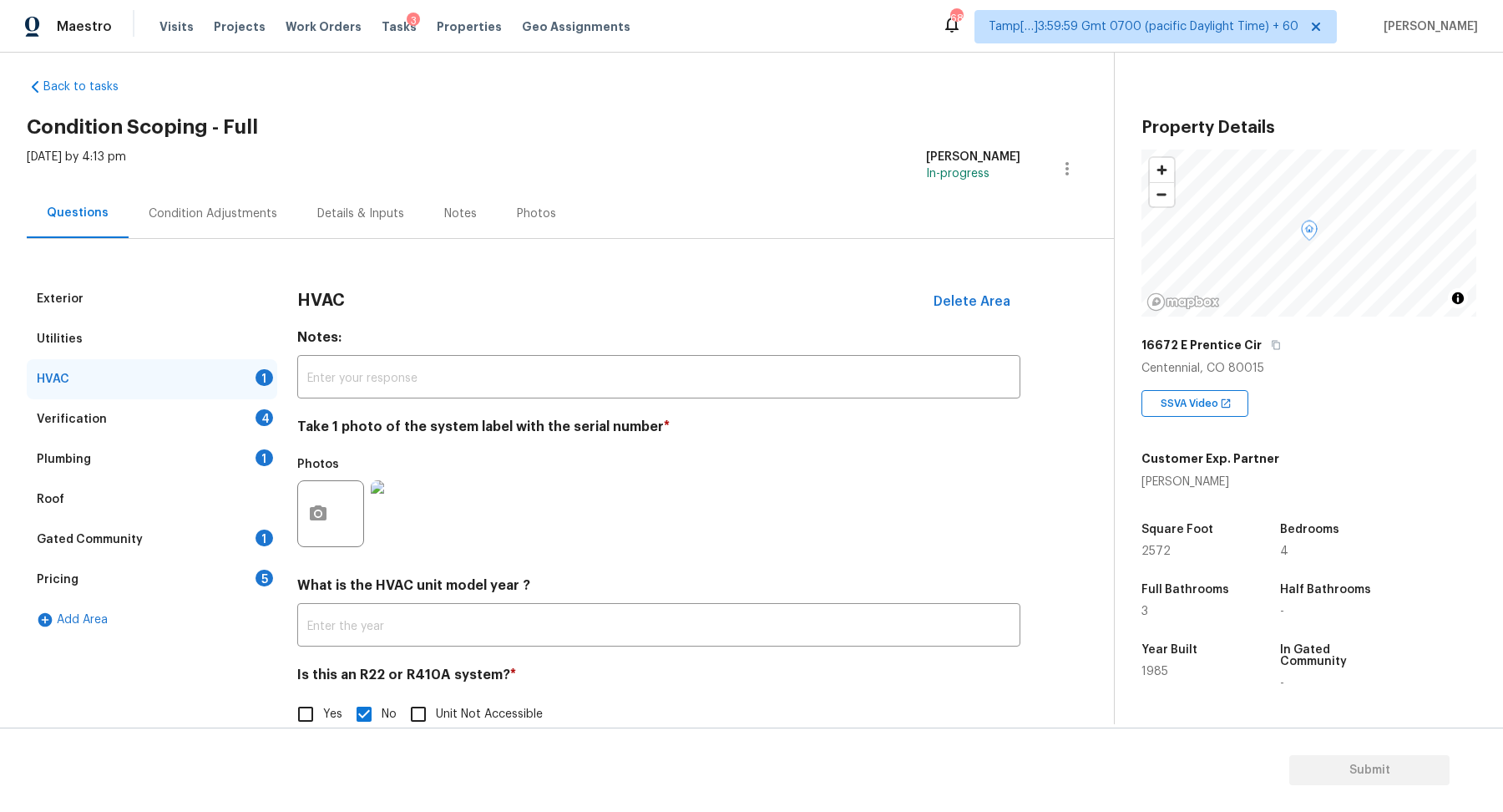
scroll to position [0, 0]
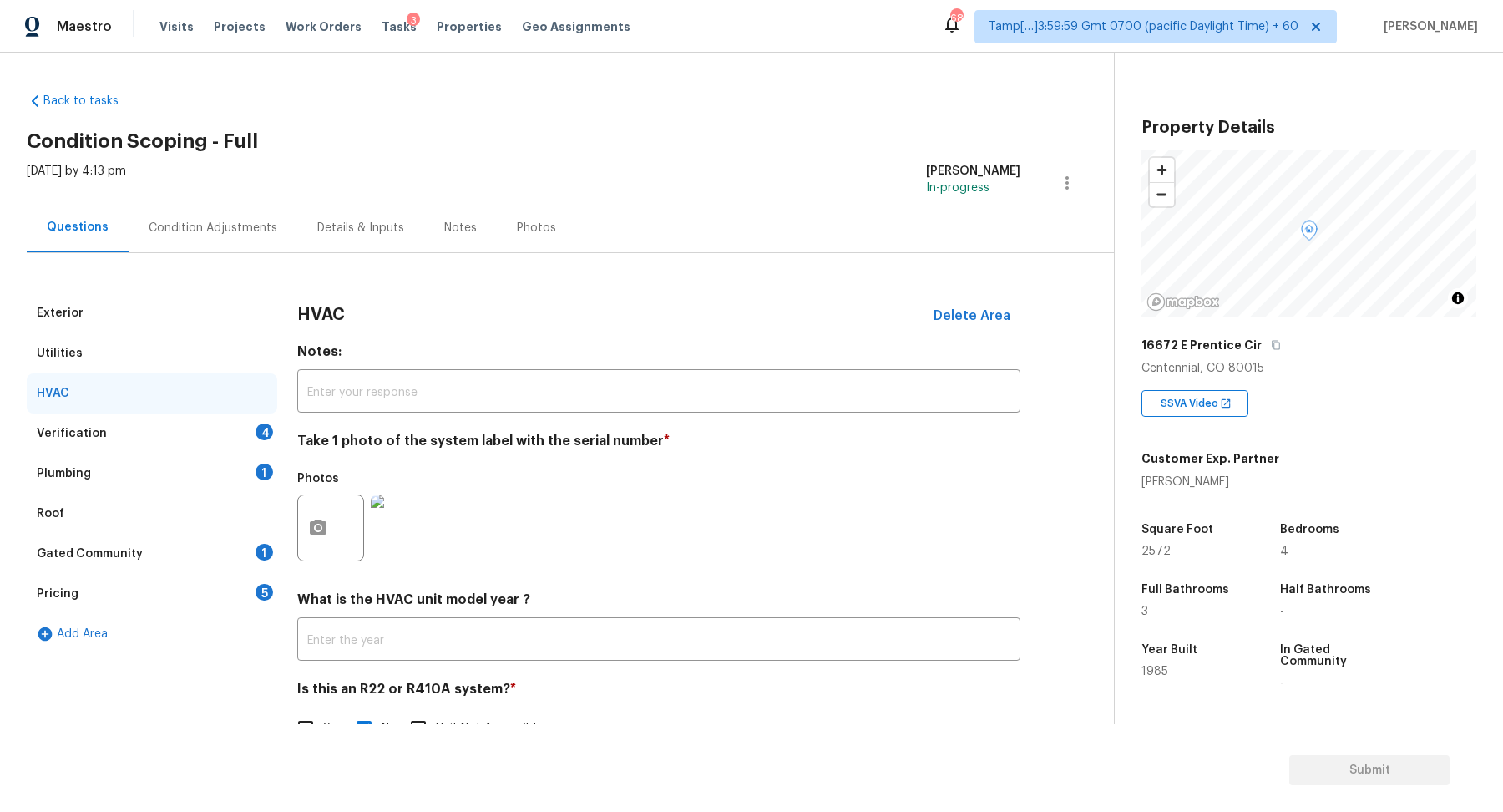
click at [238, 437] on div "Verification 4" at bounding box center [152, 432] width 250 height 40
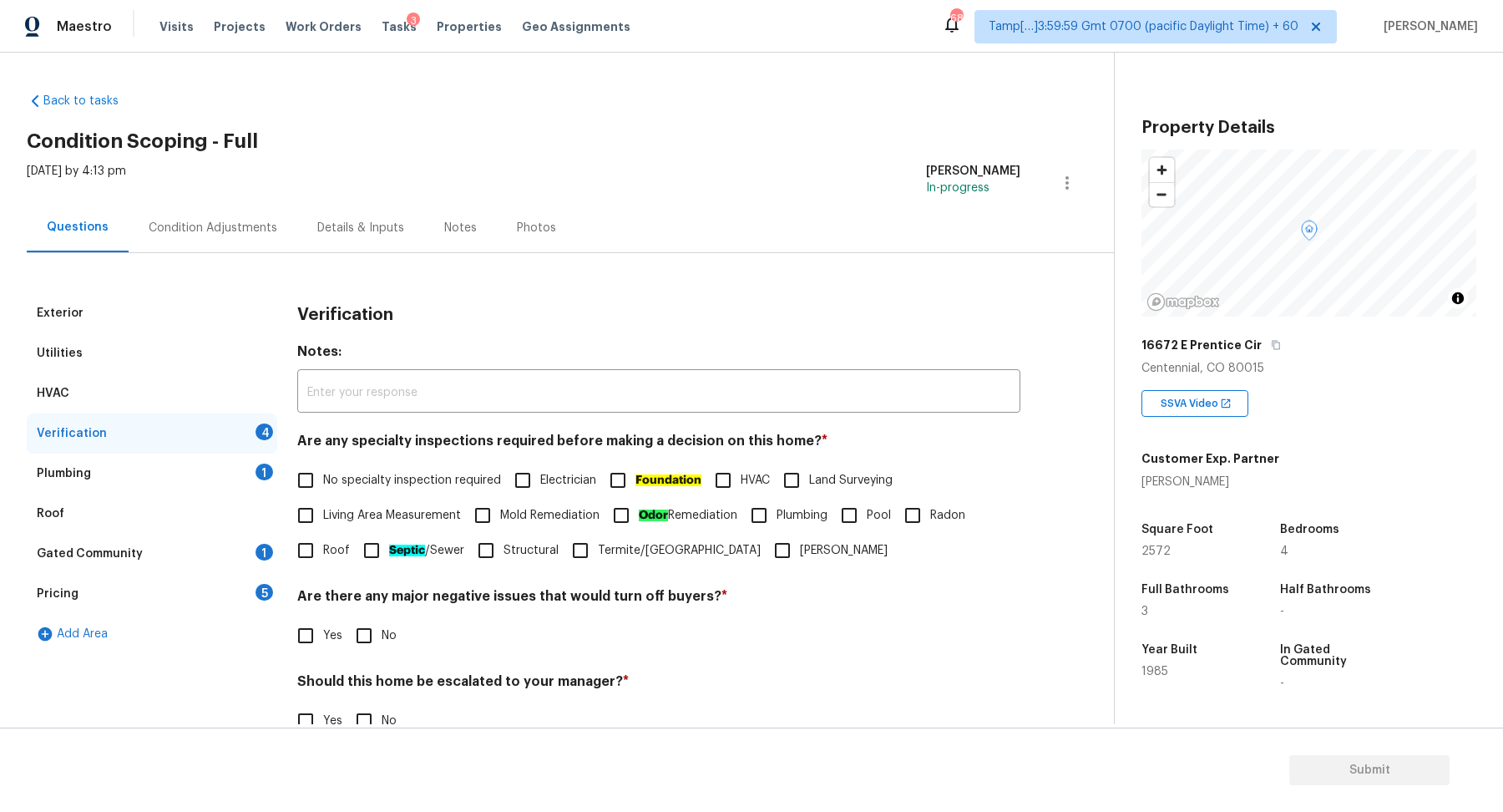
click at [367, 478] on span "No specialty inspection required" at bounding box center [412, 480] width 178 height 18
click at [323, 478] on input "No specialty inspection required" at bounding box center [305, 480] width 35 height 35
checkbox input "true"
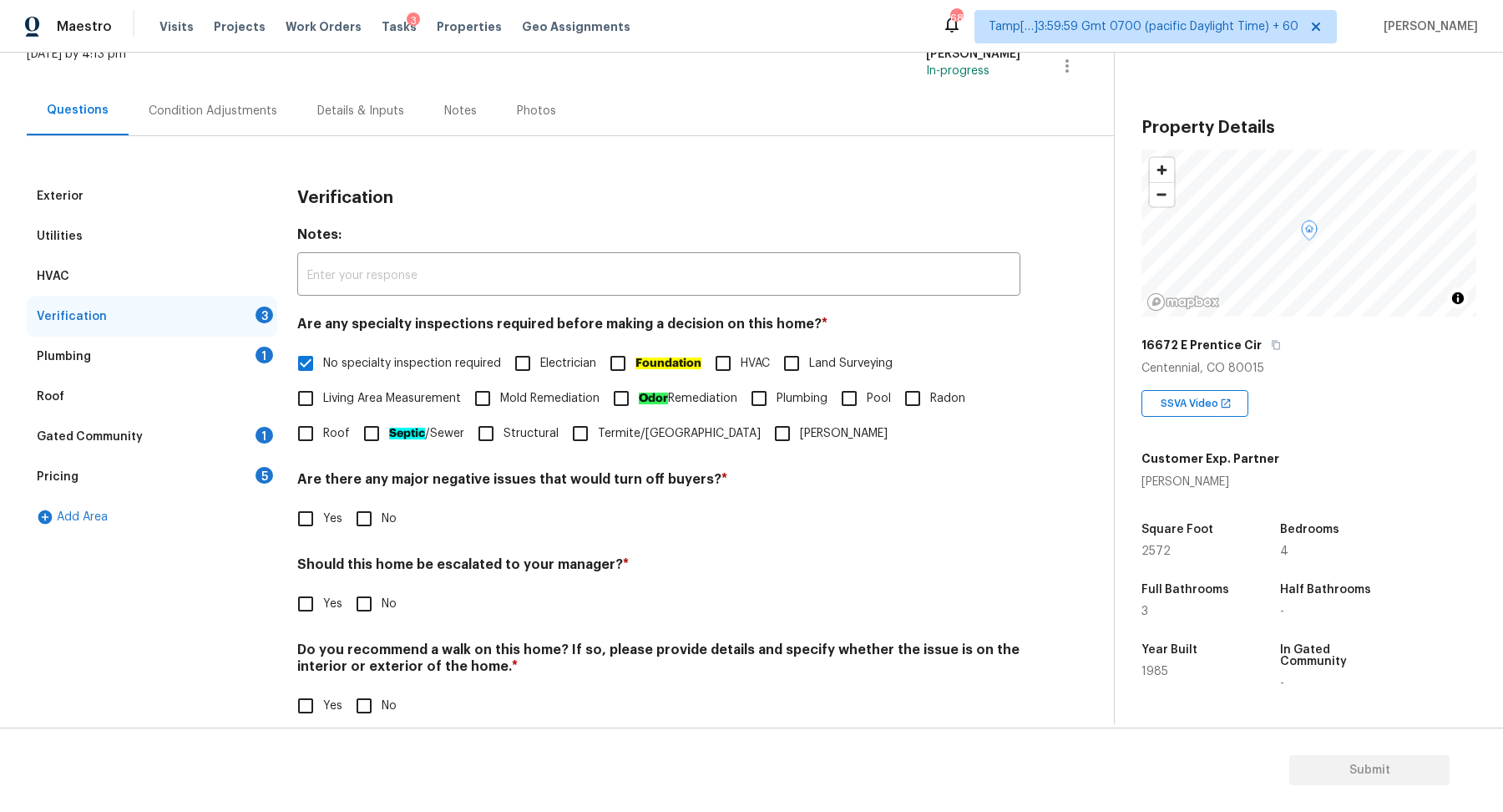
scroll to position [140, 0]
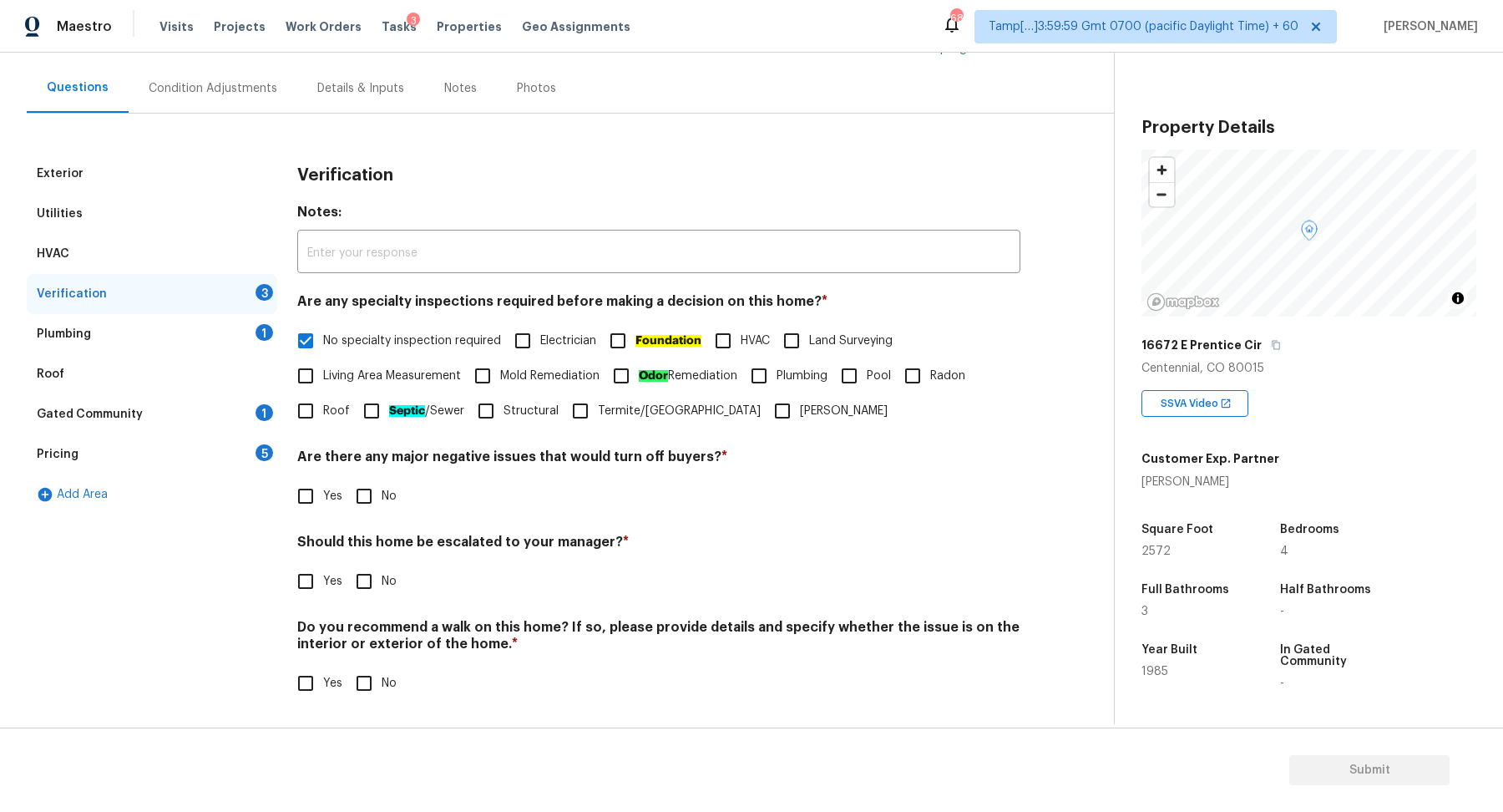
click at [388, 495] on span "No" at bounding box center [388, 496] width 15 height 18
click at [382, 495] on input "No" at bounding box center [364, 496] width 35 height 35
checkbox input "true"
click at [356, 590] on input "No" at bounding box center [364, 581] width 35 height 35
checkbox input "true"
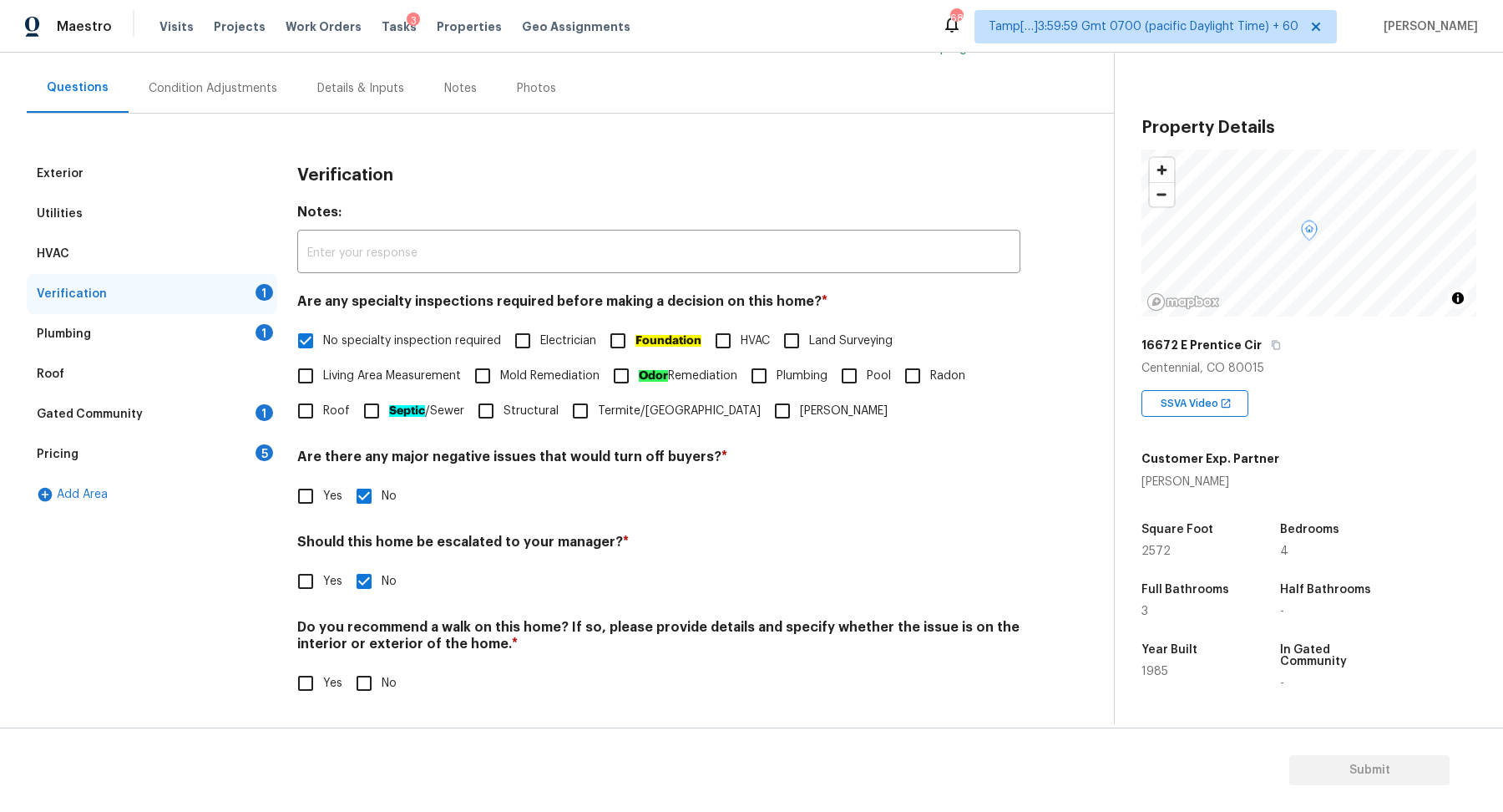
click at [383, 678] on span "No" at bounding box center [388, 684] width 15 height 18
click at [382, 678] on input "No" at bounding box center [364, 683] width 35 height 35
checkbox input "true"
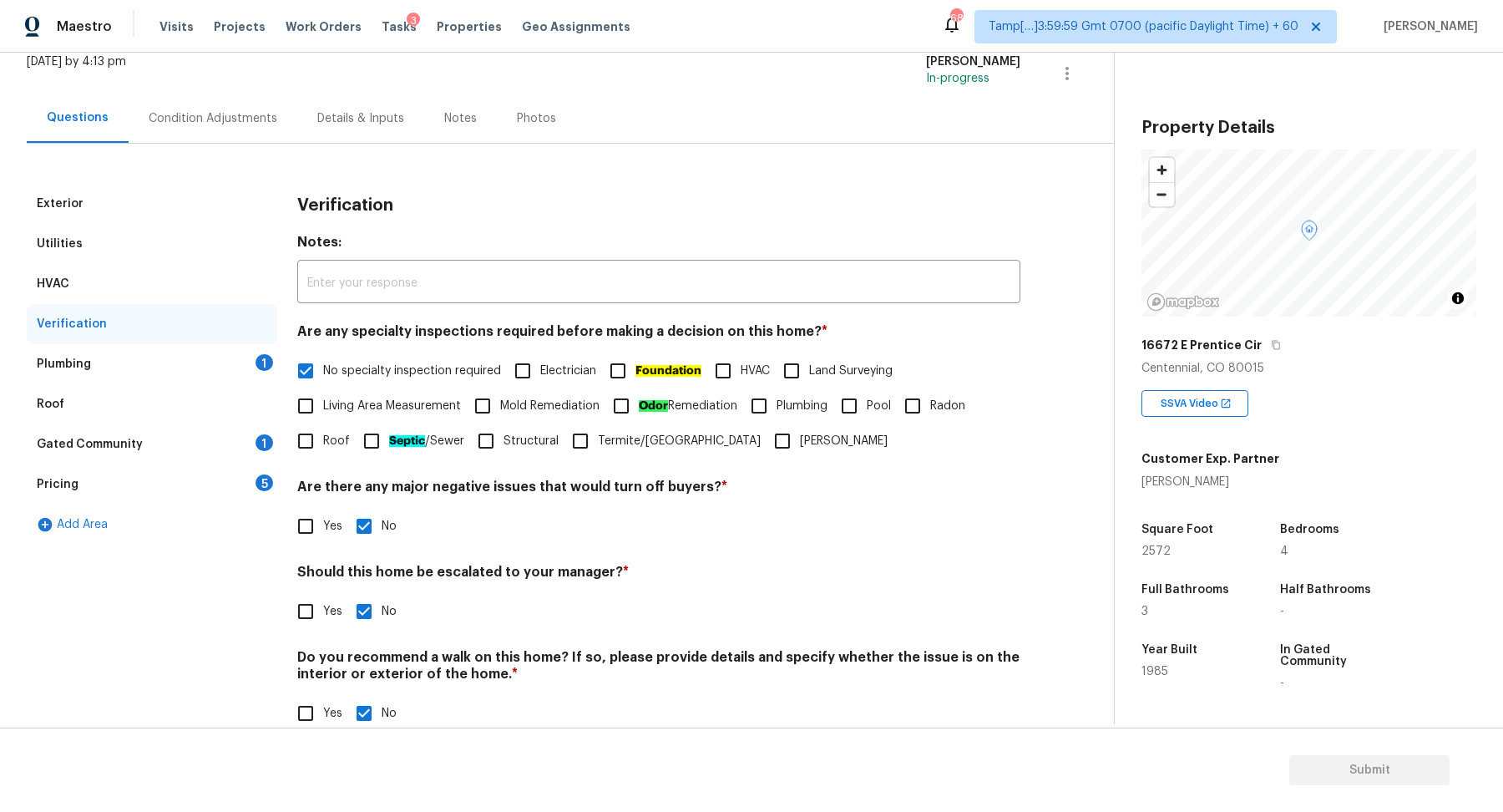
scroll to position [97, 0]
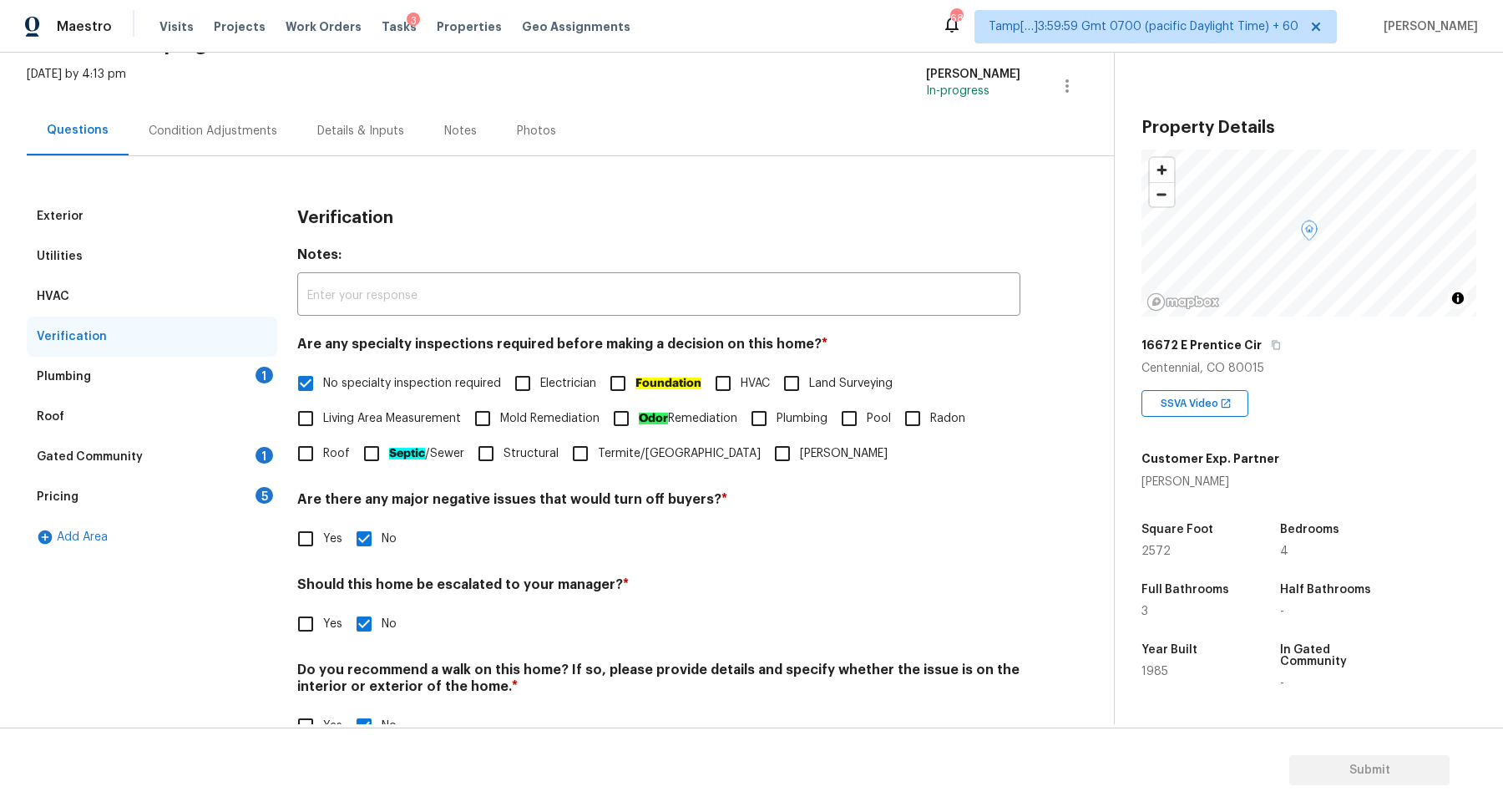
click at [265, 373] on div "1" at bounding box center [264, 375] width 18 height 17
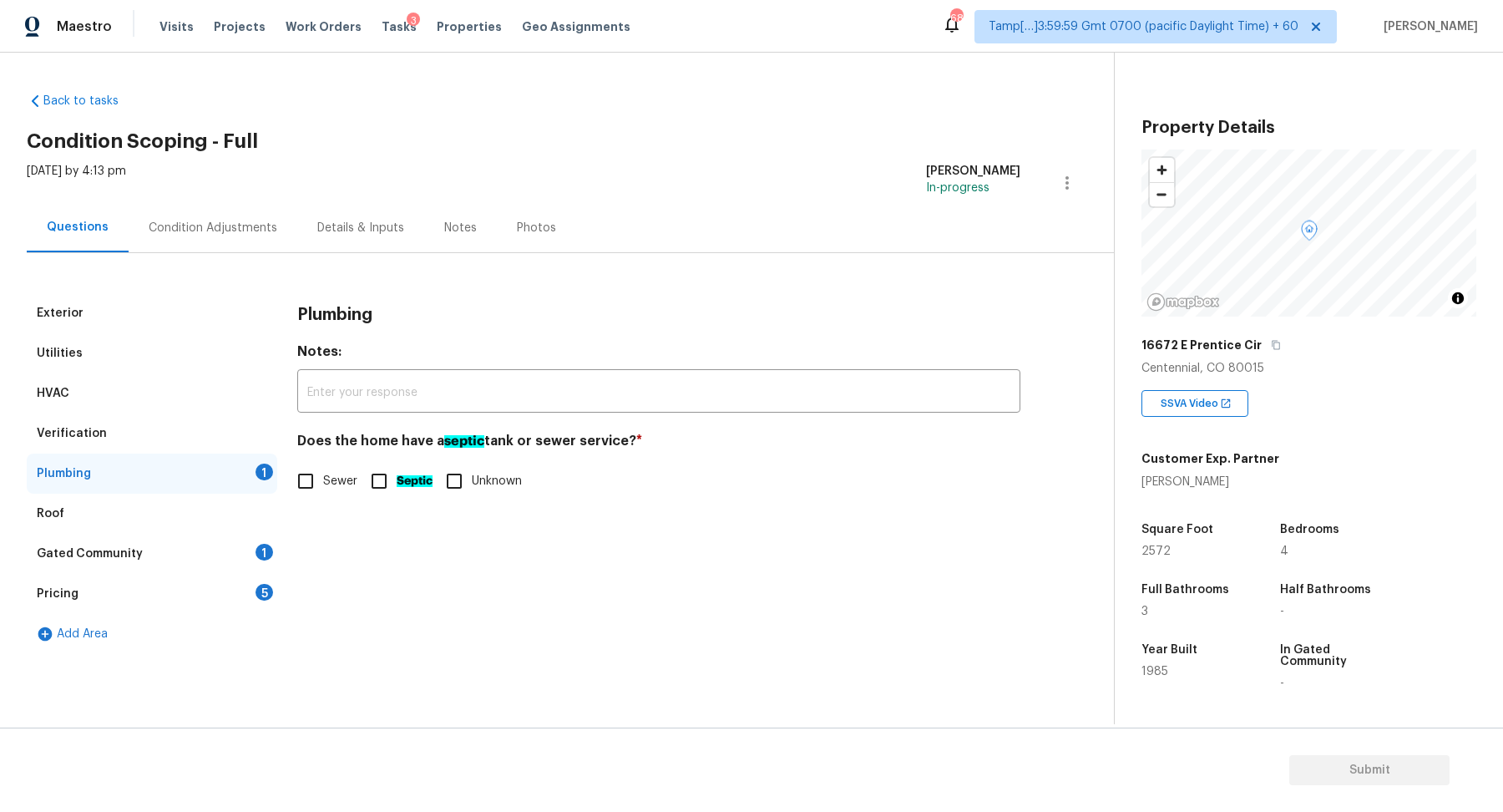
scroll to position [0, 0]
click at [331, 494] on label "Sewer" at bounding box center [322, 481] width 69 height 35
click at [323, 494] on input "Sewer" at bounding box center [305, 481] width 35 height 35
checkbox input "true"
click at [270, 537] on div "Gated Community 1" at bounding box center [152, 553] width 250 height 40
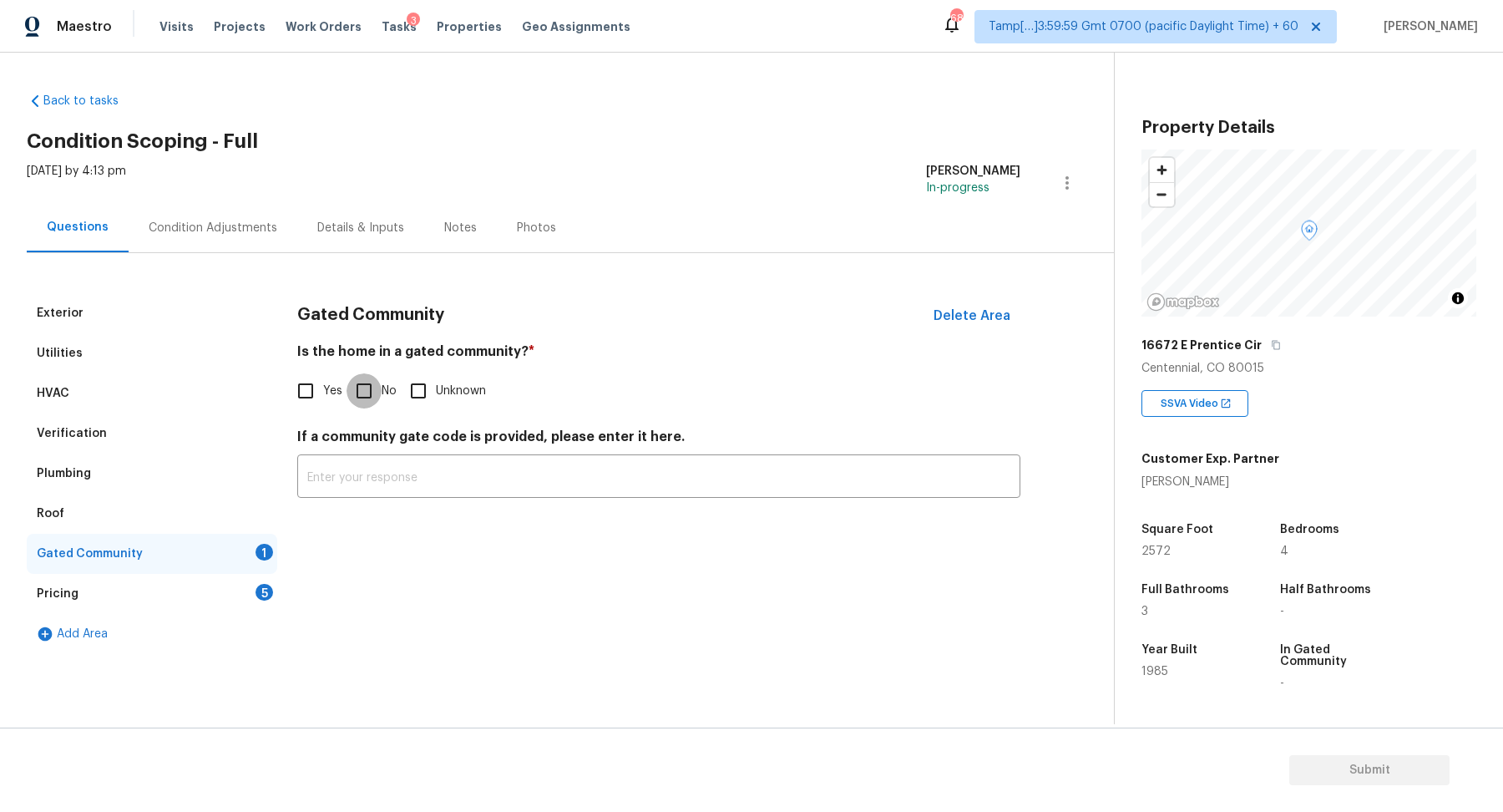
click at [356, 394] on input "No" at bounding box center [364, 390] width 35 height 35
checkbox input "true"
click at [243, 587] on div "Pricing 5" at bounding box center [152, 593] width 250 height 40
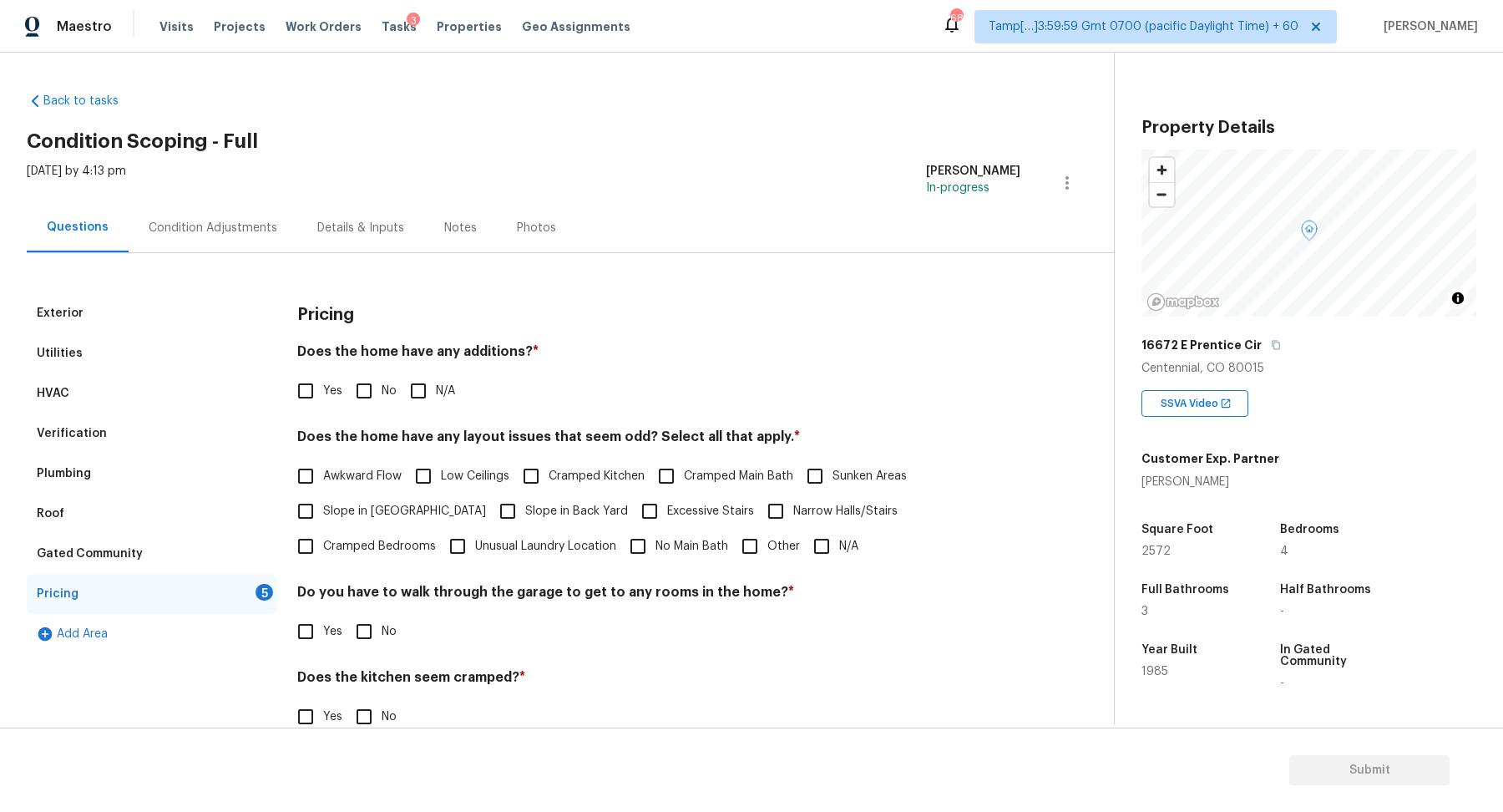
click at [397, 385] on div "Yes No N/A" at bounding box center [659, 390] width 723 height 35
click at [370, 393] on input "No" at bounding box center [364, 390] width 35 height 35
checkbox input "true"
click at [378, 493] on label "Slope in Front Yard" at bounding box center [387, 511] width 198 height 35
click at [323, 493] on input "Slope in Front Yard" at bounding box center [305, 511] width 35 height 35
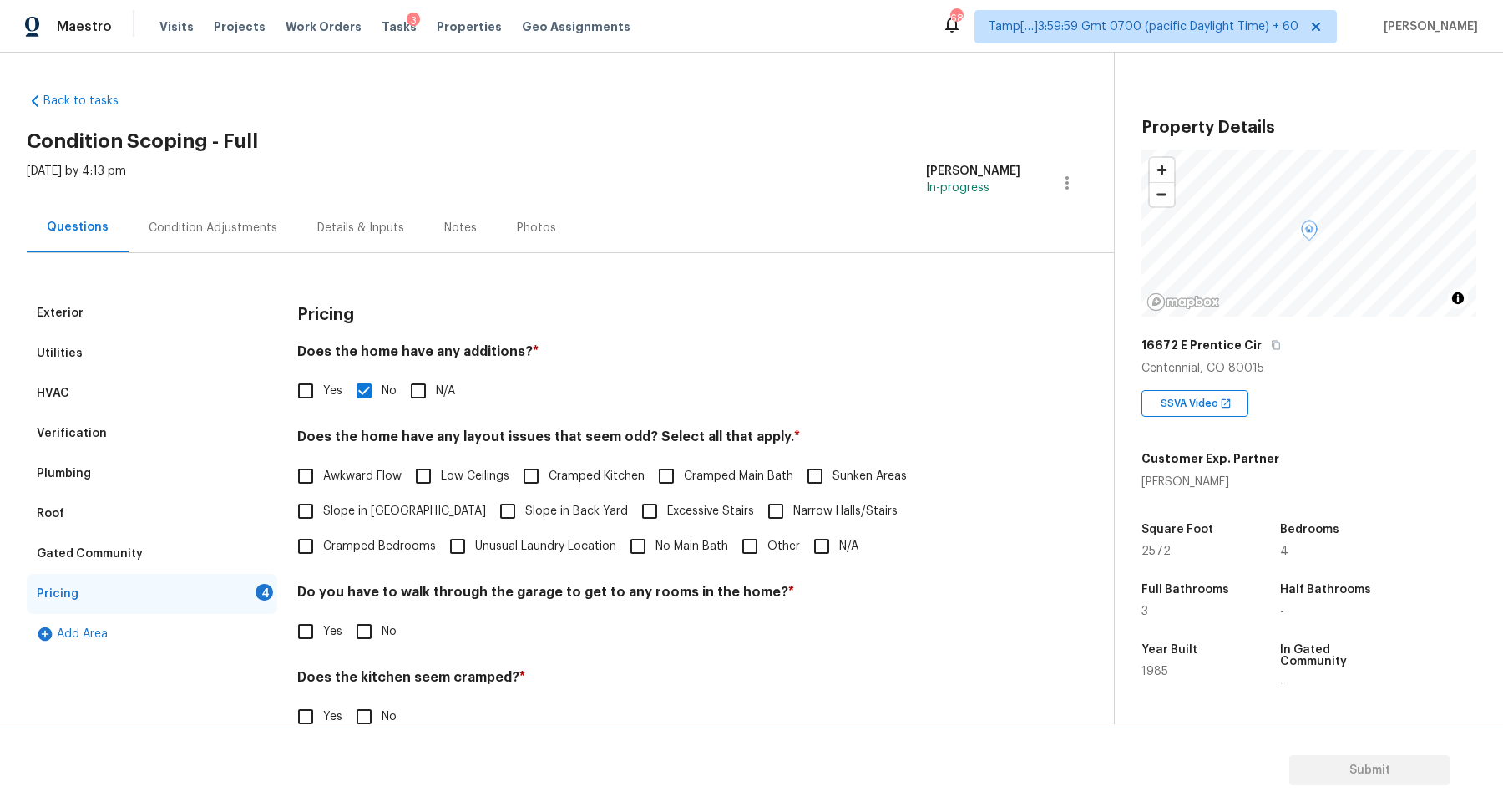
checkbox input "true"
click at [490, 498] on label "Slope in Back Yard" at bounding box center [559, 513] width 138 height 35
click at [490, 498] on input "Slope in Back Yard" at bounding box center [508, 513] width 35 height 35
checkbox input "true"
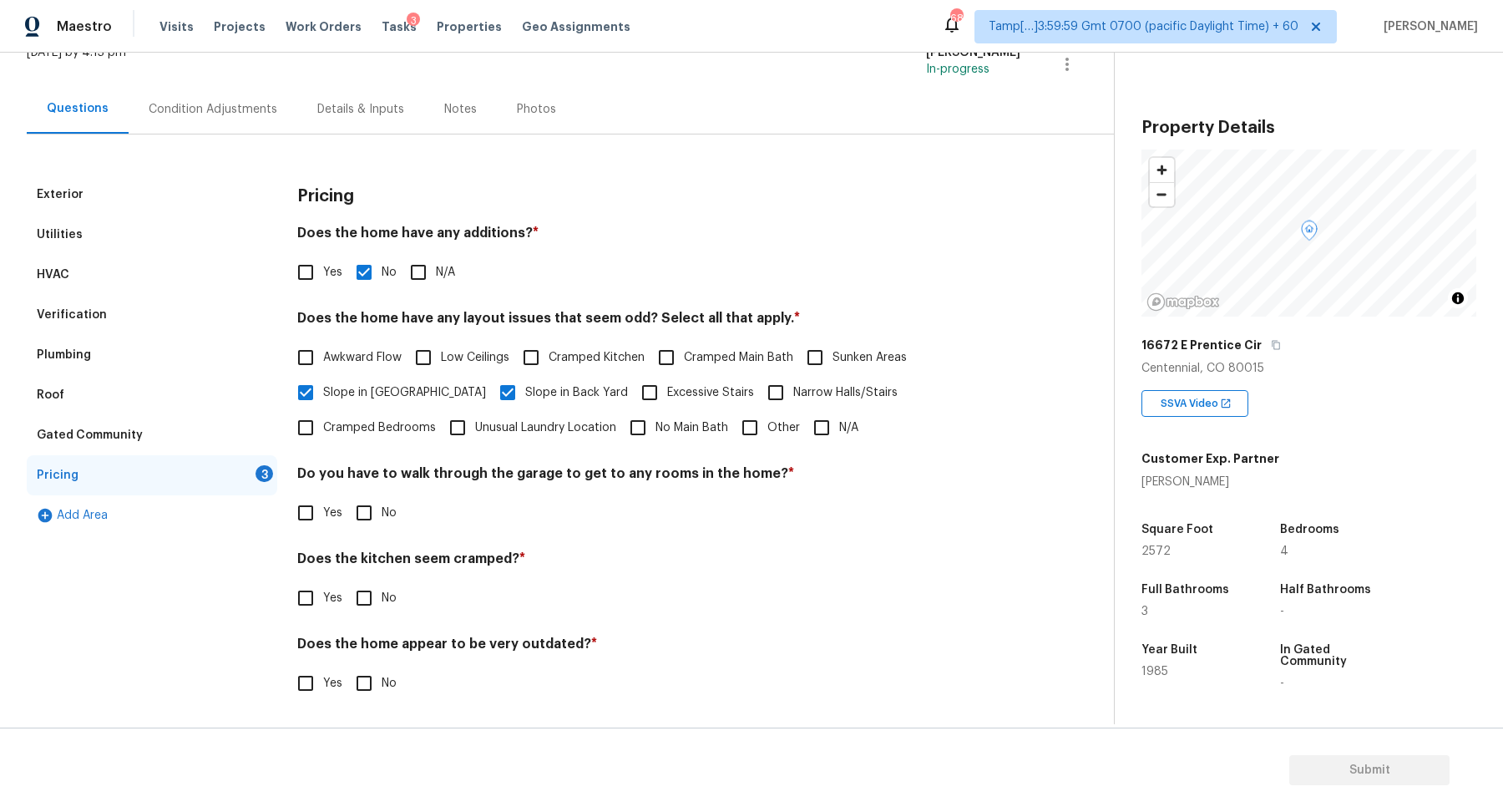
click at [369, 520] on input "No" at bounding box center [364, 513] width 35 height 35
checkbox input "true"
click at [346, 580] on input "No" at bounding box center [364, 598] width 35 height 35
checkbox input "true"
click at [346, 667] on input "No" at bounding box center [364, 685] width 35 height 35
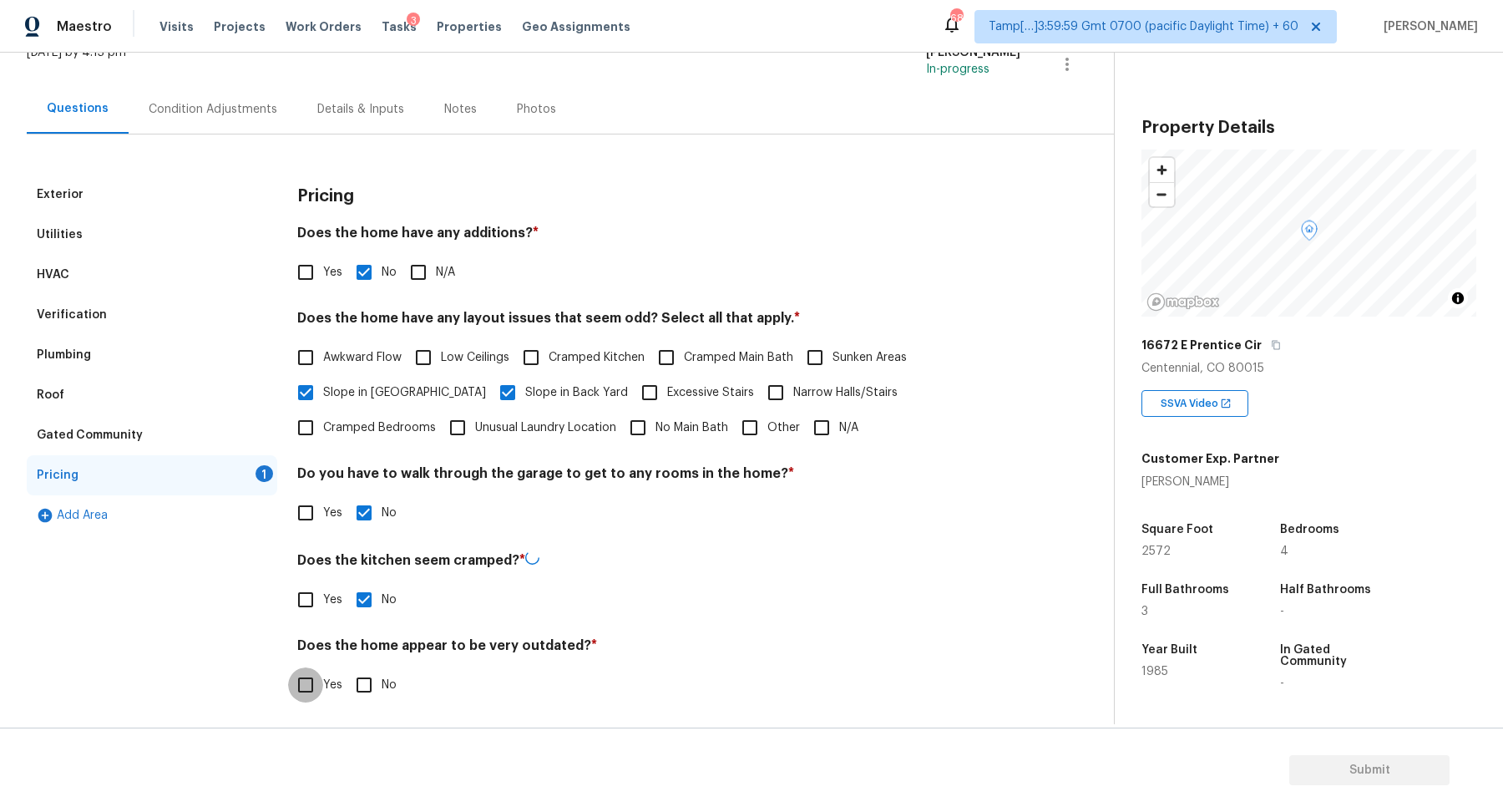
checkbox input "true"
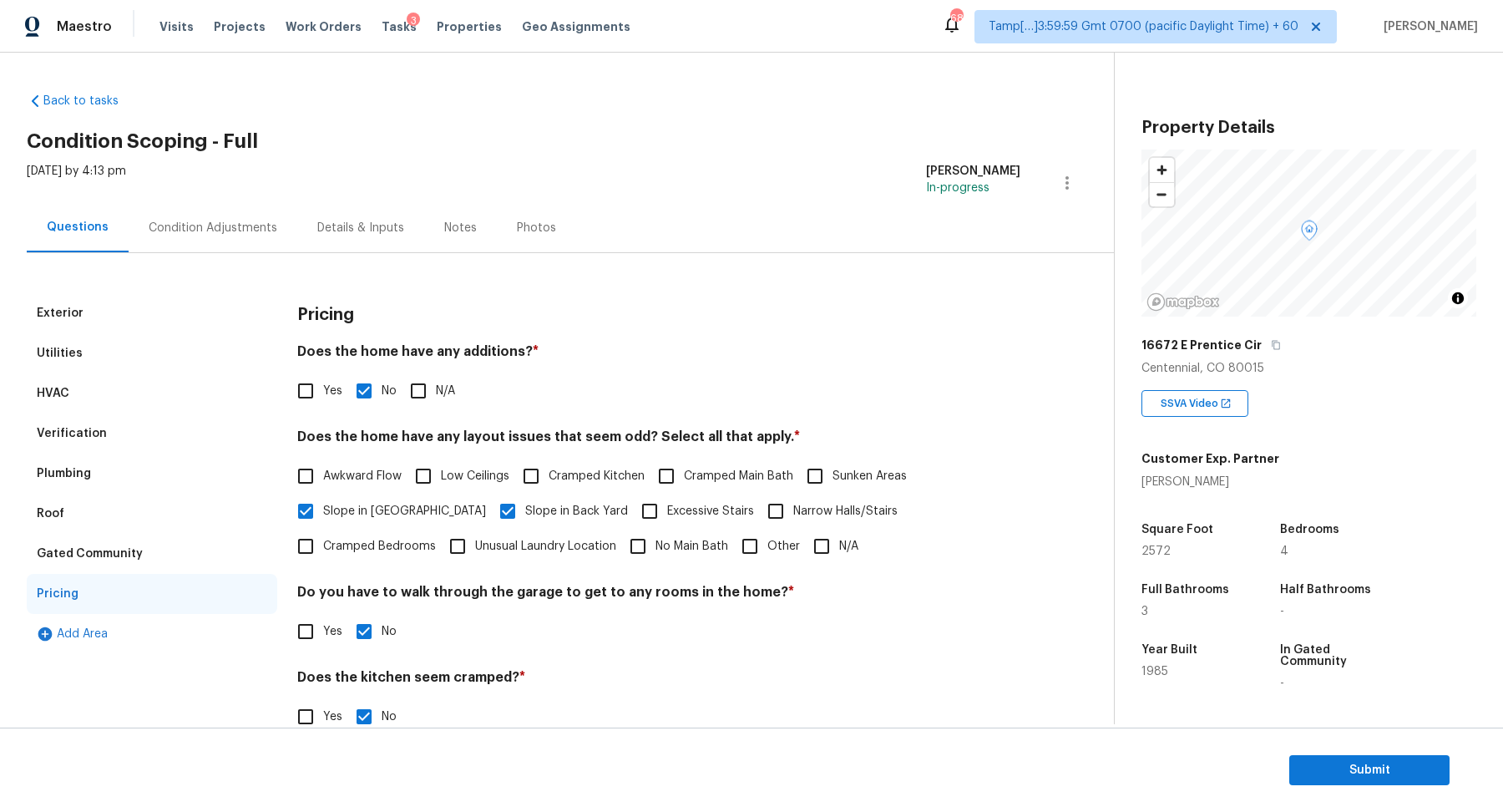
click at [250, 239] on div "Condition Adjustments" at bounding box center [212, 227] width 168 height 49
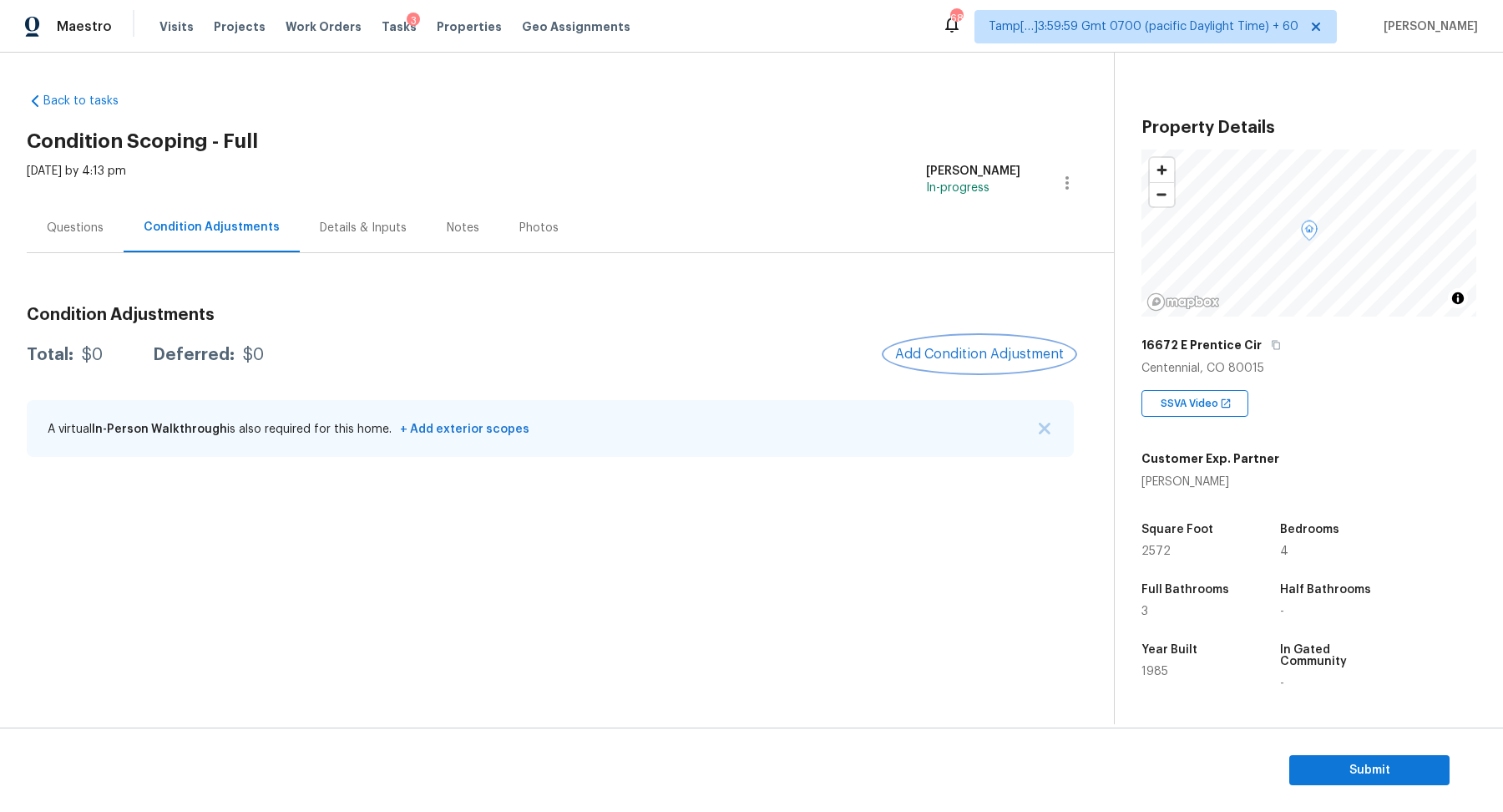
click at [976, 352] on span "Add Condition Adjustment" at bounding box center [979, 353] width 168 height 15
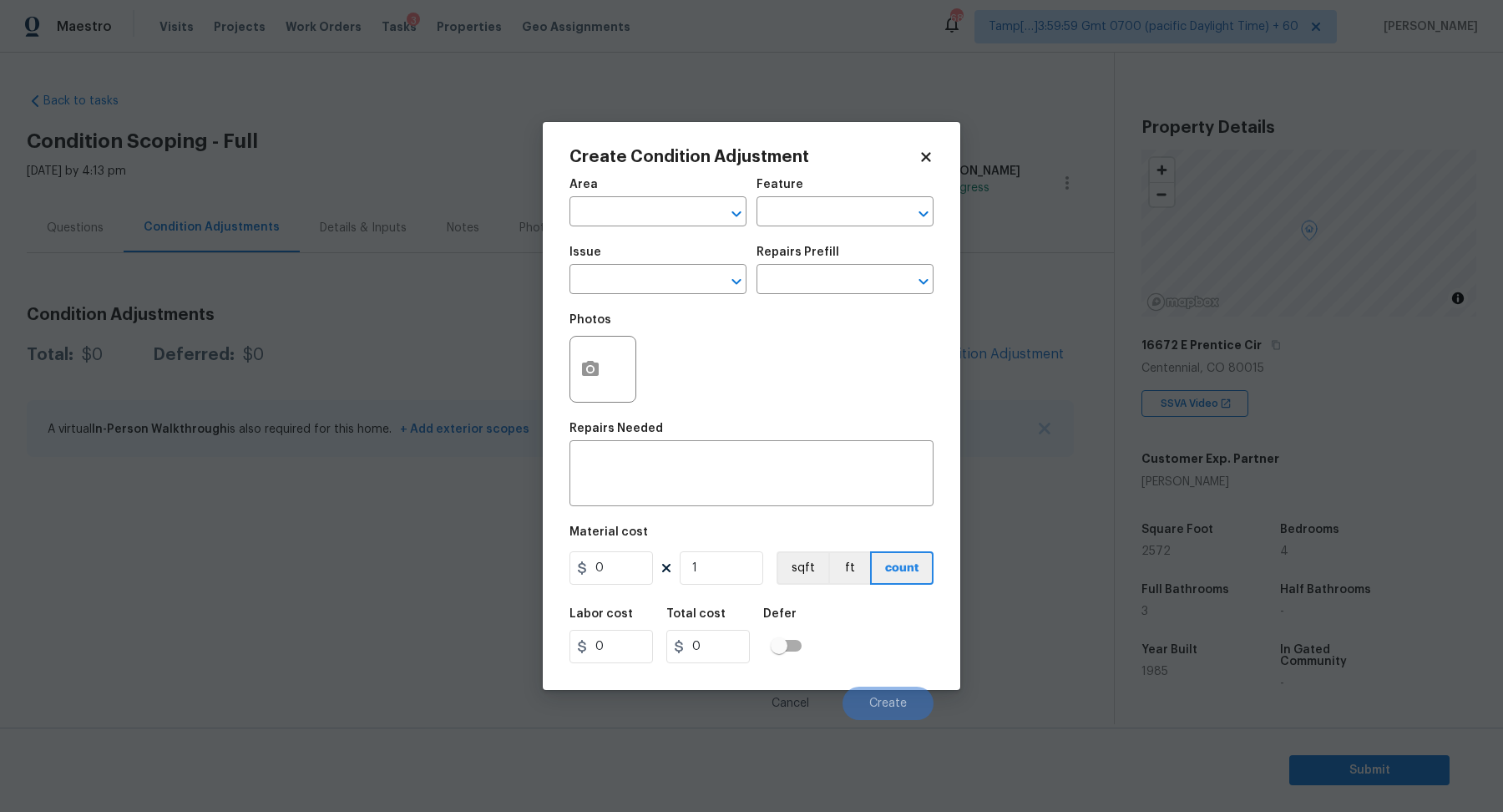
click at [678, 239] on span "Issue ​" at bounding box center [658, 270] width 177 height 68
click at [670, 233] on span "Area ​" at bounding box center [658, 202] width 177 height 68
click at [663, 226] on span "Area ​" at bounding box center [658, 202] width 177 height 68
click at [663, 216] on input "text" at bounding box center [634, 213] width 130 height 25
click at [665, 270] on li "Interior Overall" at bounding box center [658, 278] width 177 height 27
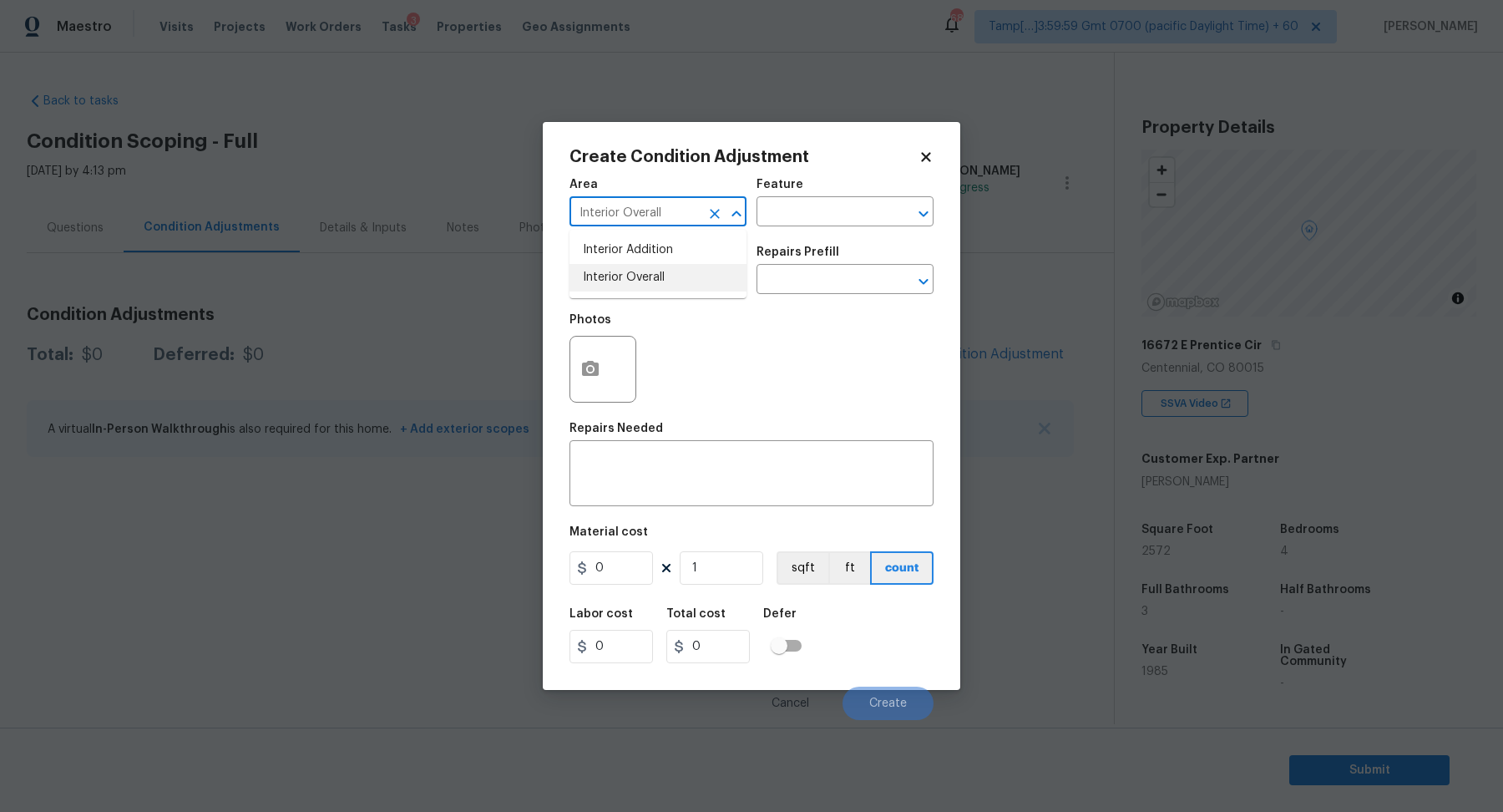
type input "Interior Overall"
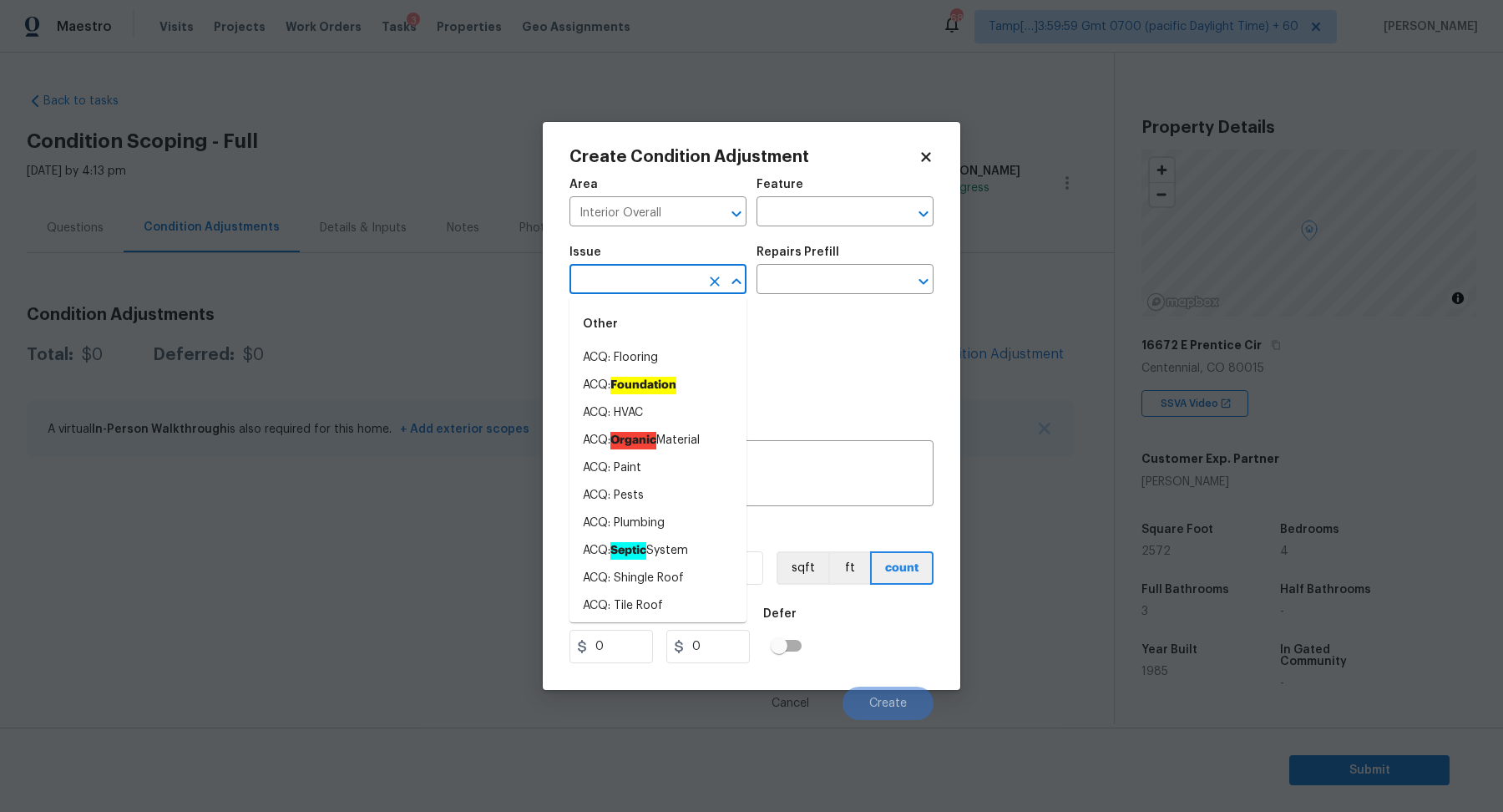
click at [665, 270] on input "text" at bounding box center [634, 281] width 130 height 25
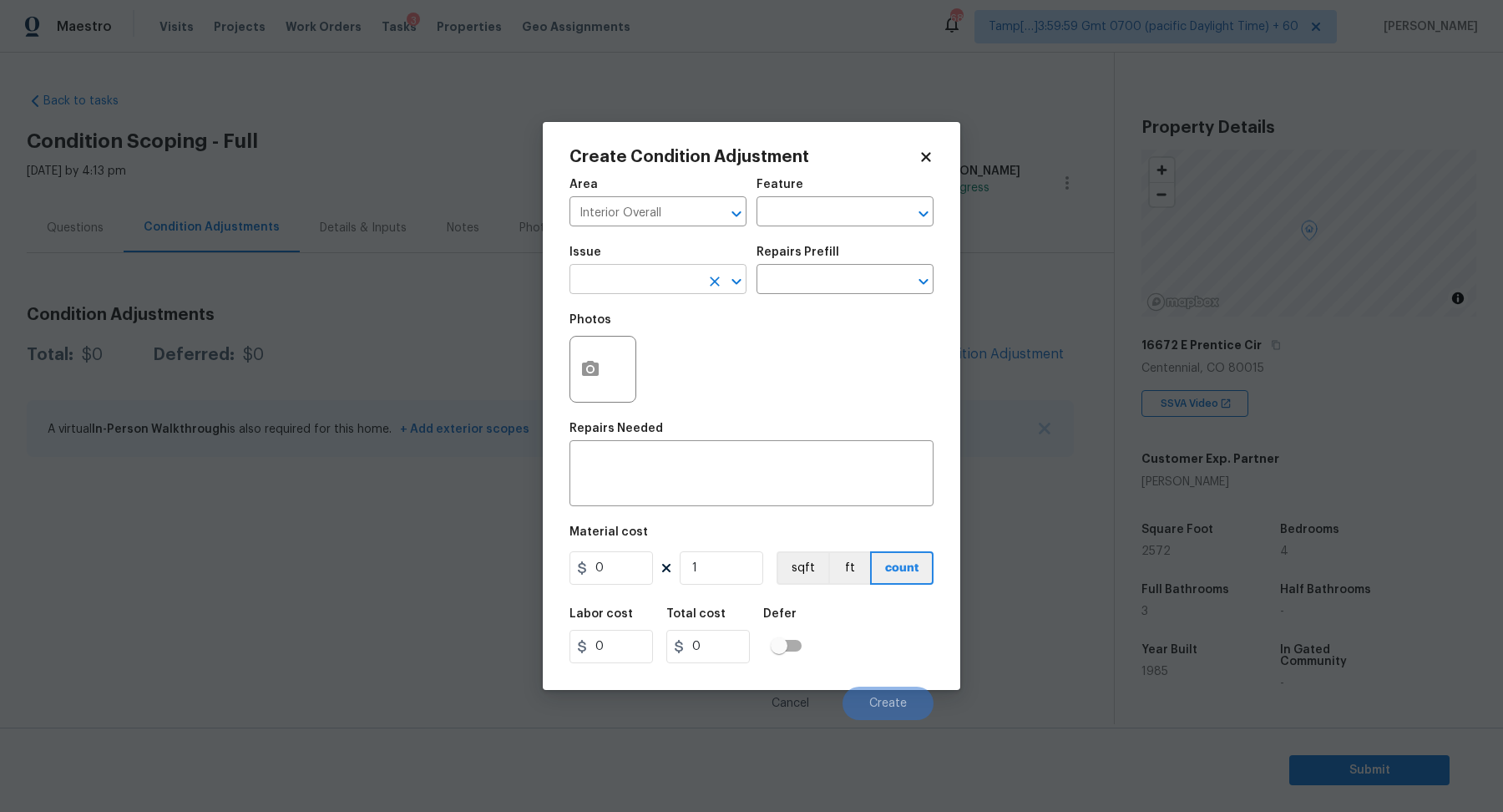
click at [663, 282] on input "text" at bounding box center [634, 281] width 130 height 25
click at [675, 399] on li "Interior Paint" at bounding box center [658, 413] width 177 height 27
click at [657, 284] on input "Interior Paint" at bounding box center [634, 281] width 130 height 25
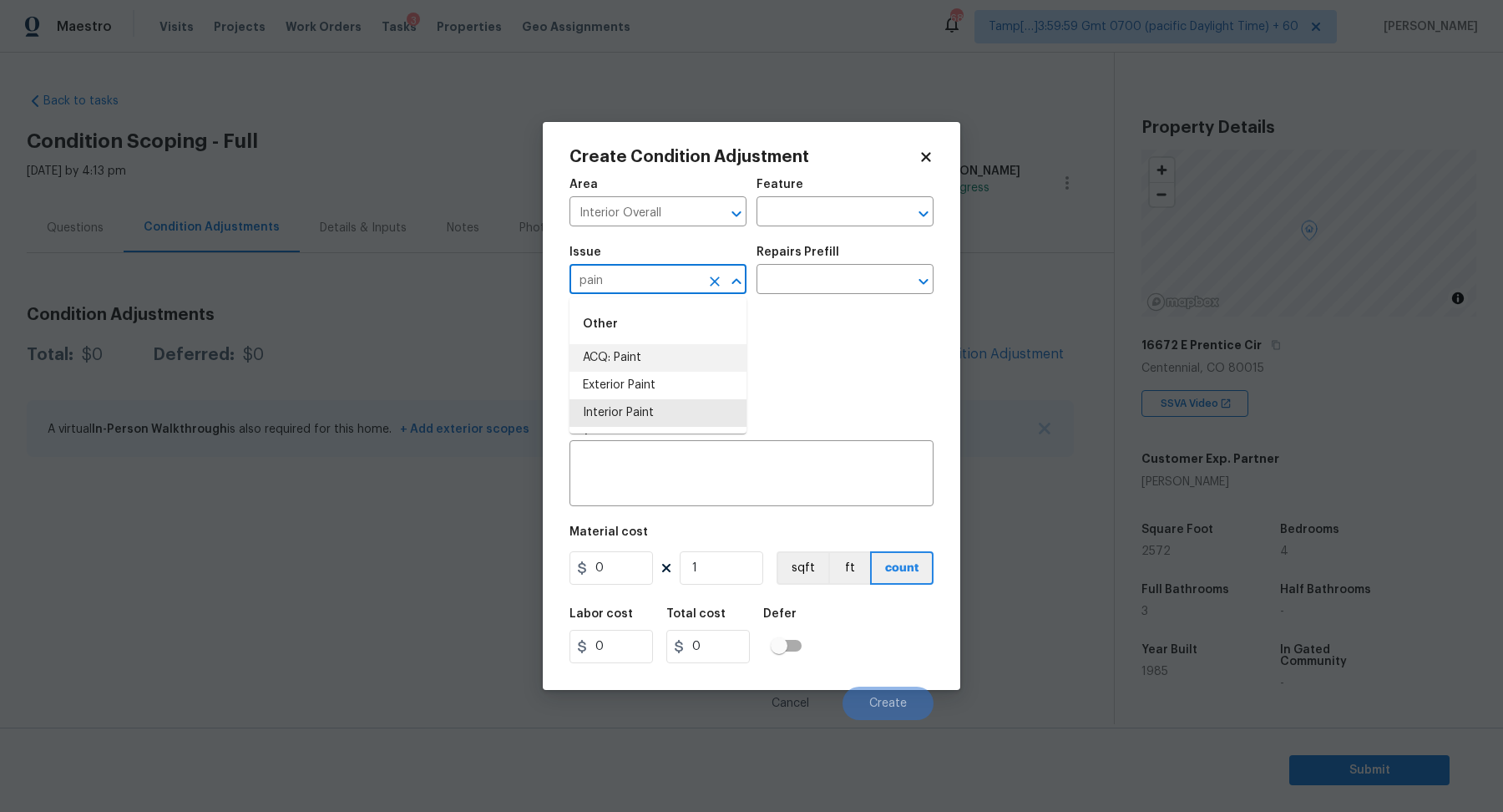
click at [627, 354] on li "ACQ: Paint" at bounding box center [658, 358] width 177 height 27
type input "ACQ: Paint"
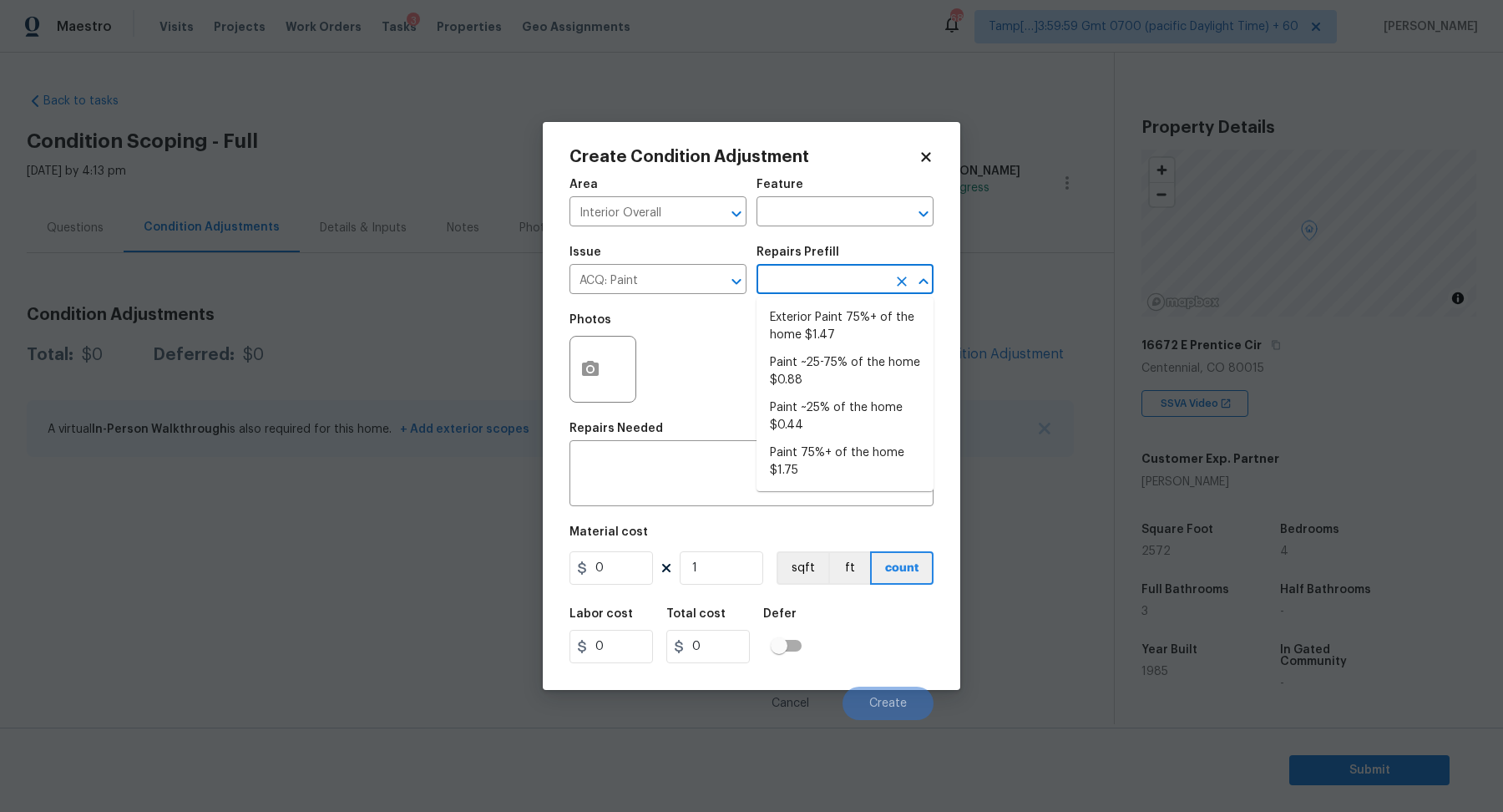
click at [837, 282] on input "text" at bounding box center [821, 281] width 130 height 25
click at [857, 396] on li "Paint ~25% of the home $0.44" at bounding box center [844, 417] width 177 height 45
type input "Acquisition"
type textarea "Acquisition Scope: ~25% of the home needs interior paint"
type input "0.44"
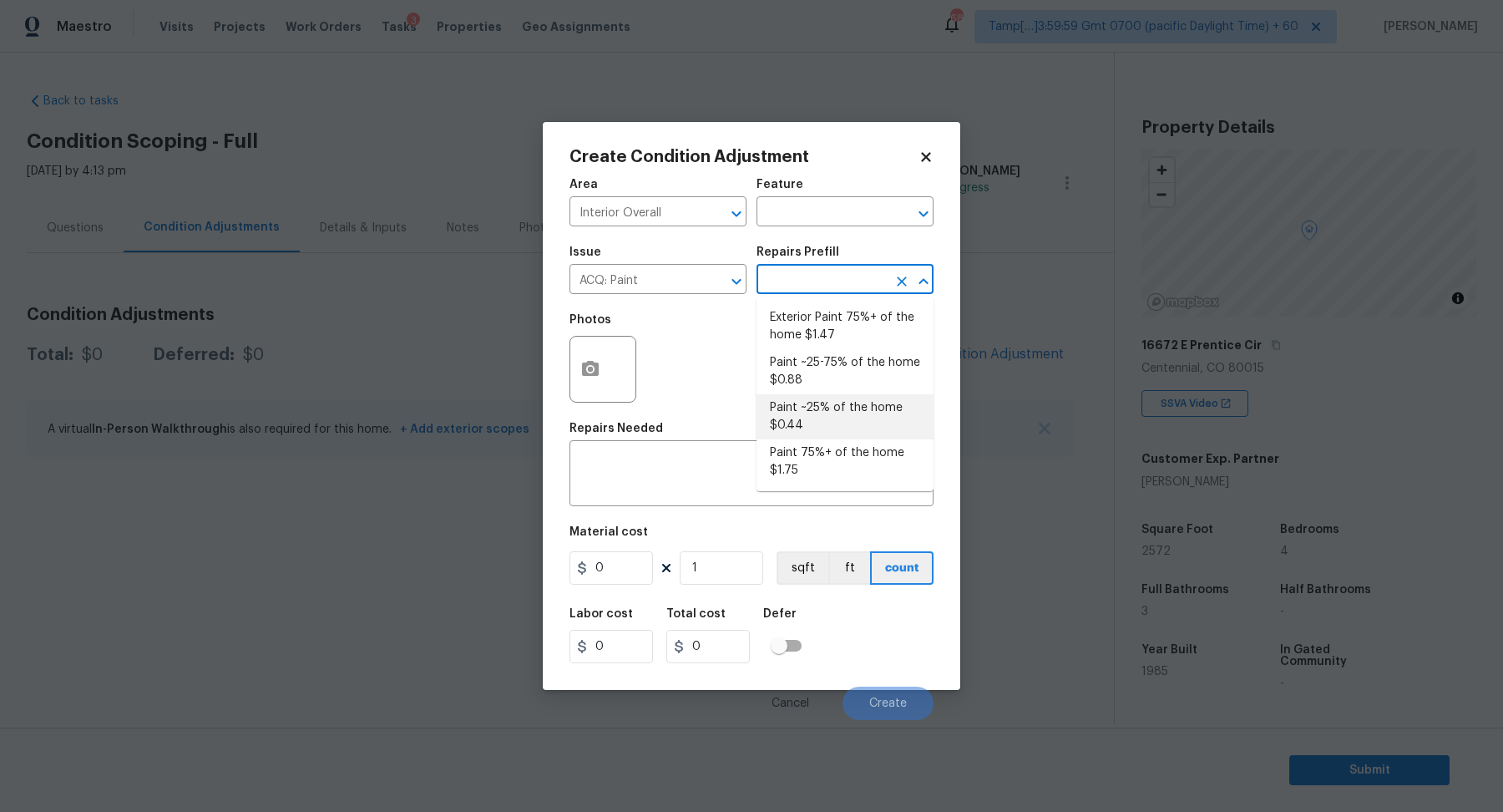
type input "0.44"
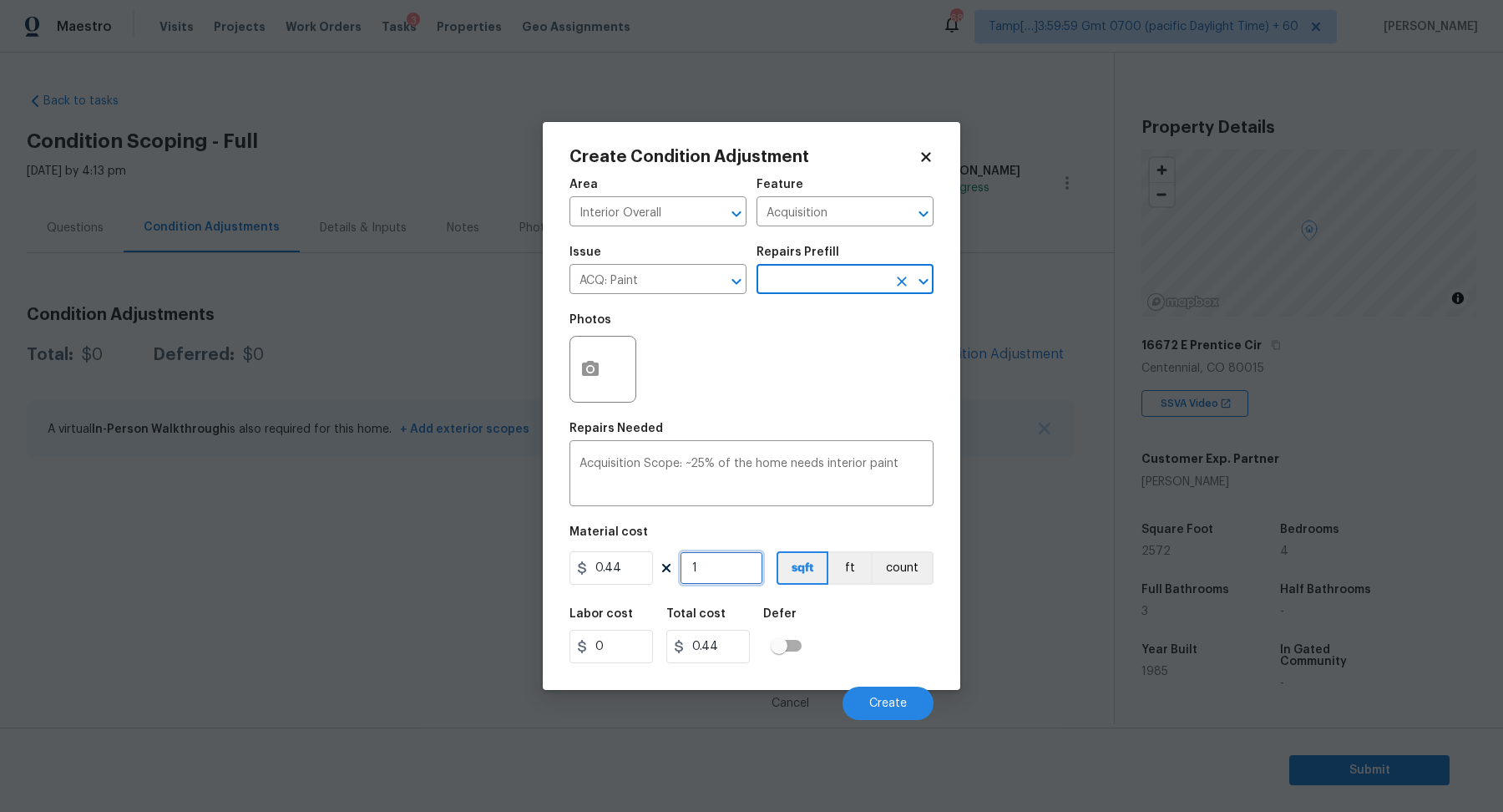
click at [750, 556] on input "1" at bounding box center [721, 567] width 83 height 33
type input "2"
type input "0.88"
type input "25"
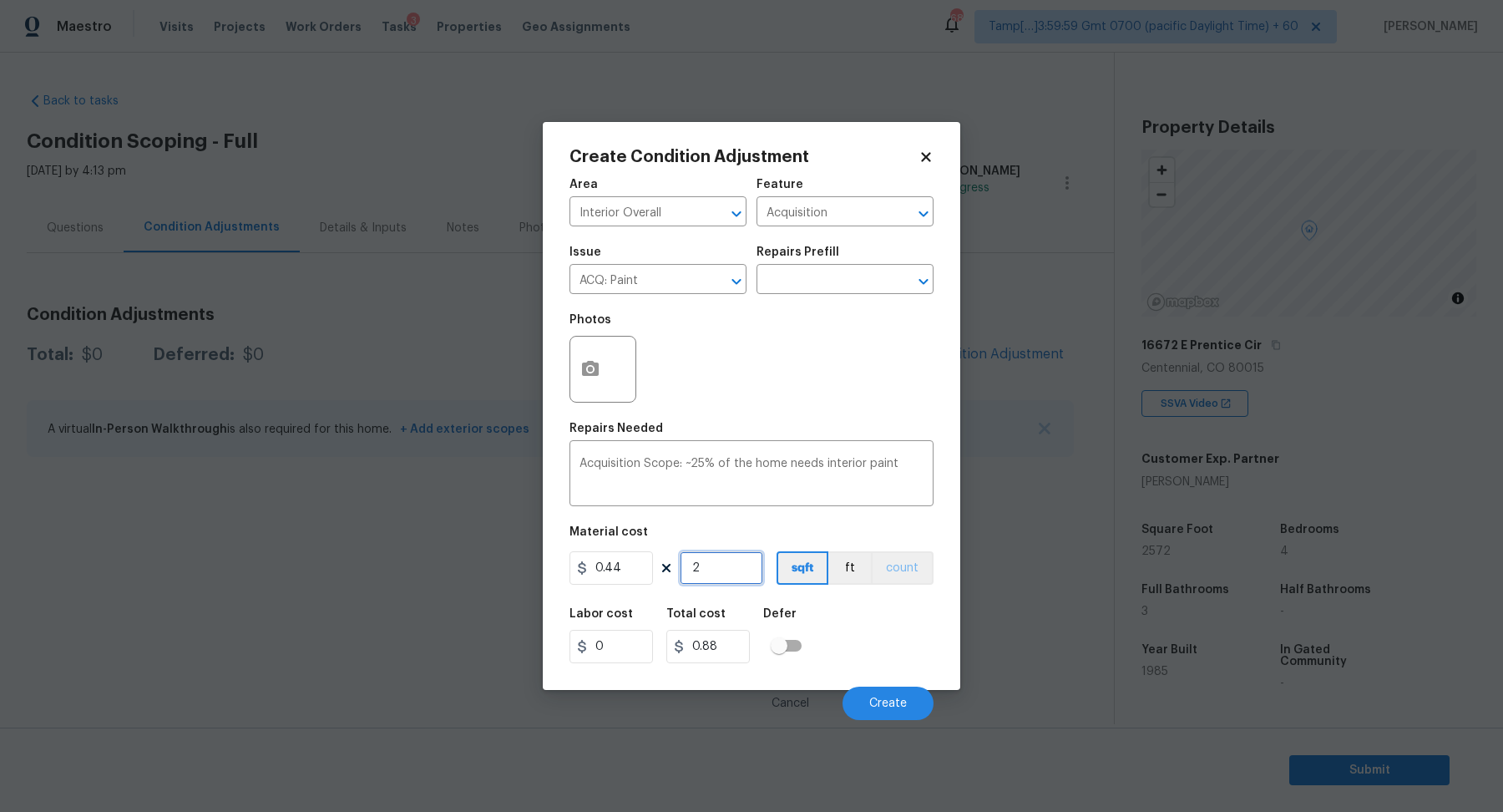
type input "11"
type input "257"
type input "113.08"
type input "2572"
type input "1131.68"
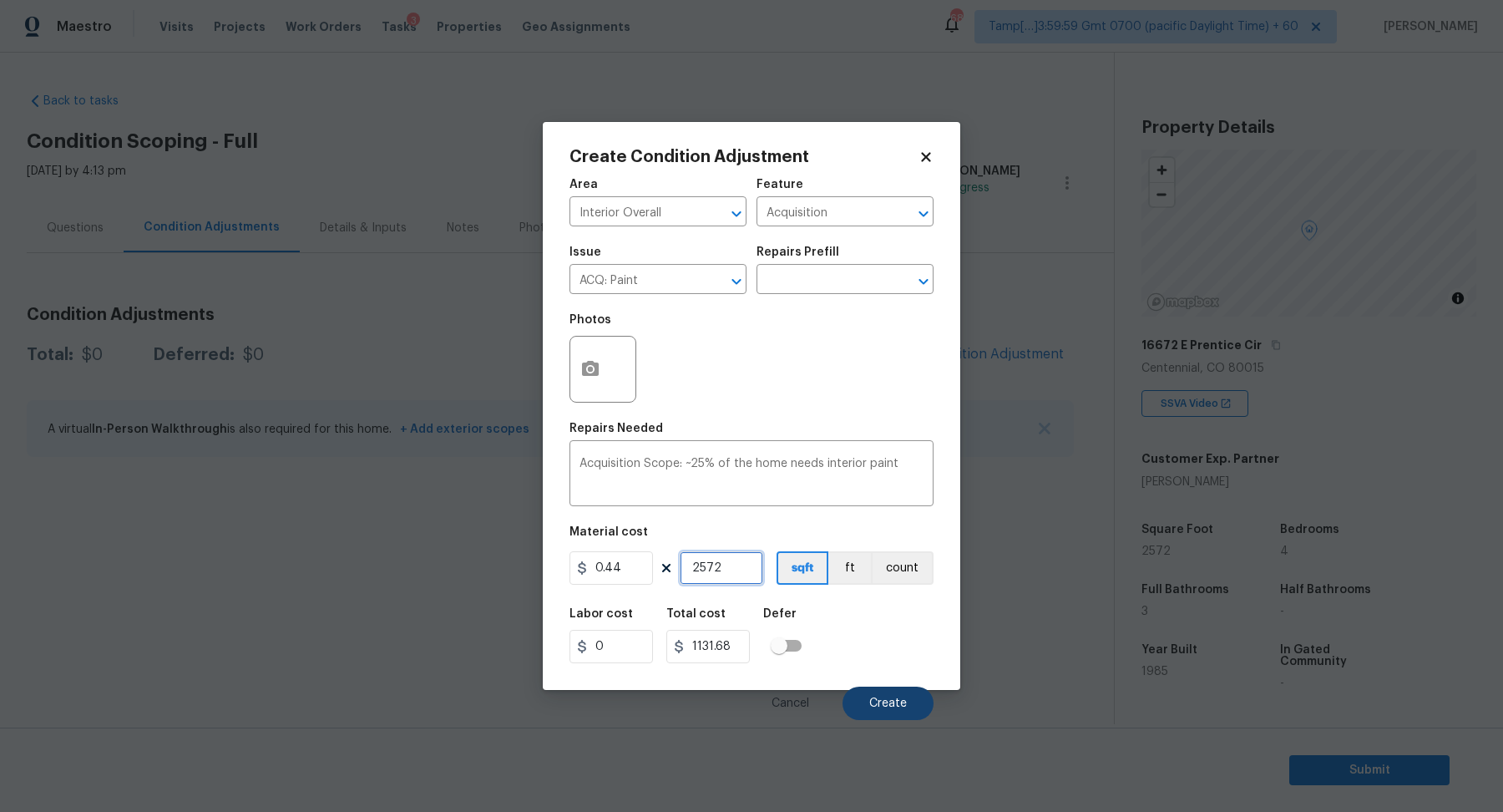
type input "2572"
click at [893, 690] on button "Create" at bounding box center [888, 702] width 91 height 33
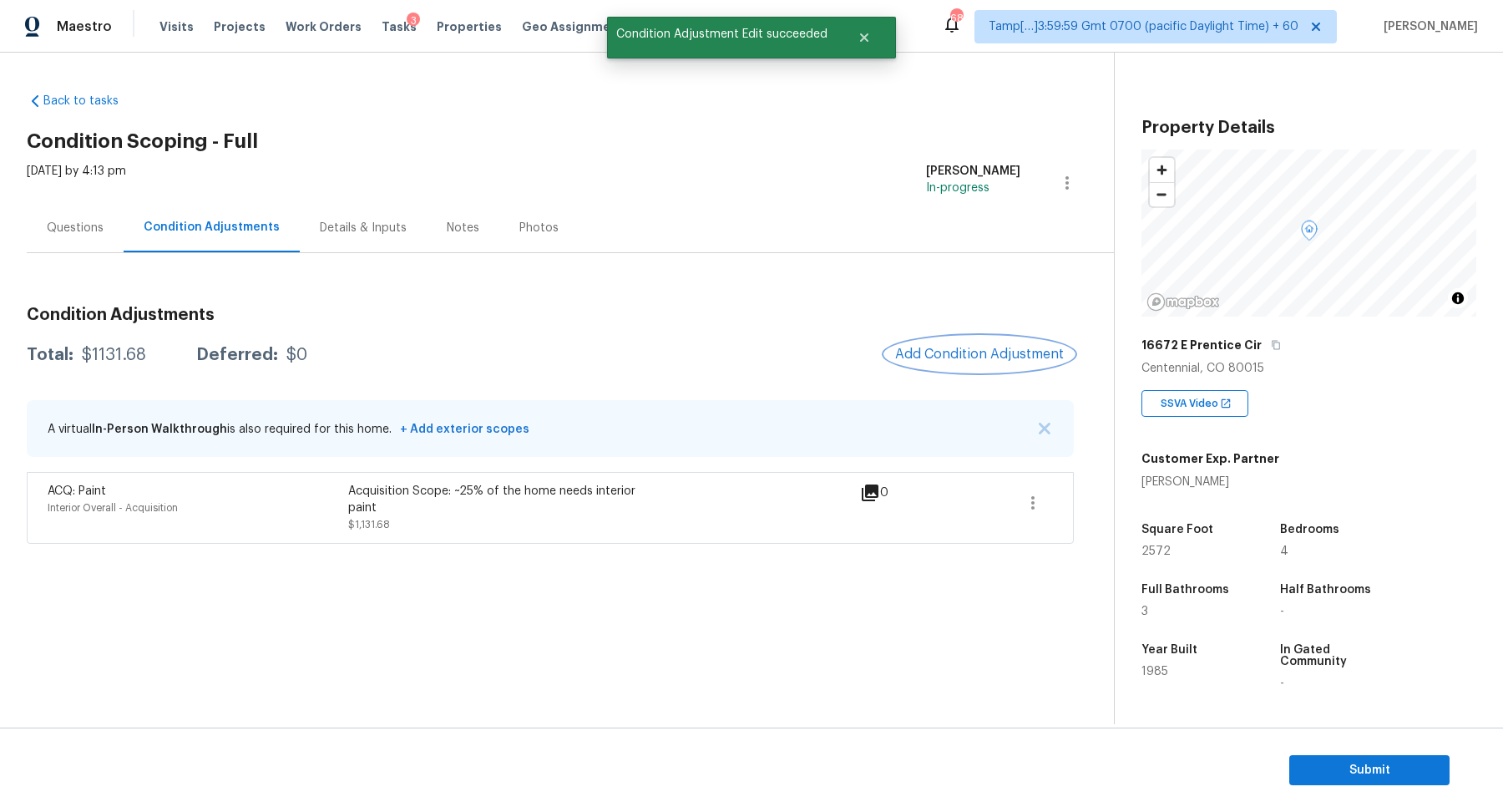
click at [975, 337] on button "Add Condition Adjustment" at bounding box center [979, 354] width 189 height 35
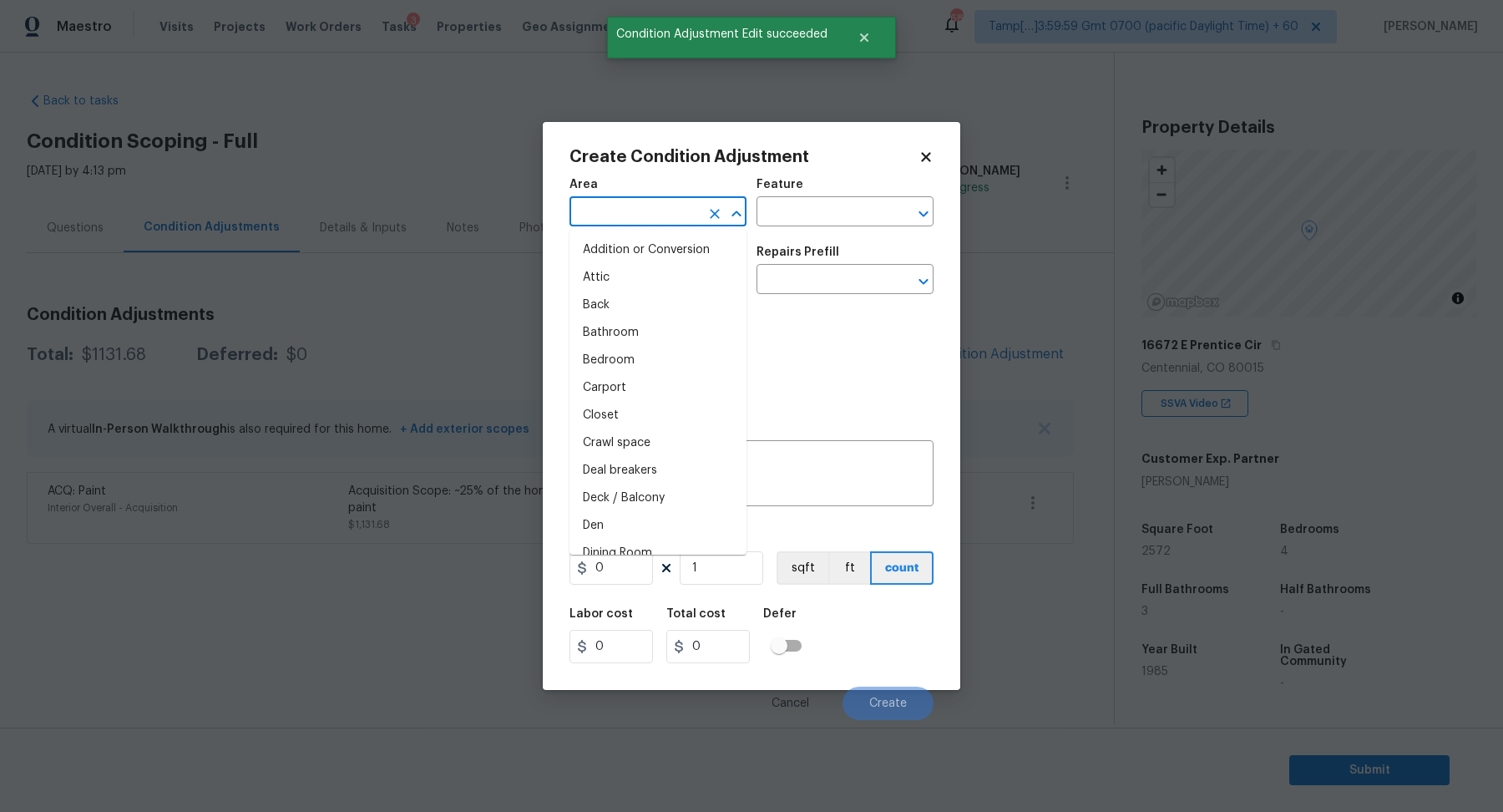
click at [623, 220] on input "text" at bounding box center [634, 213] width 130 height 25
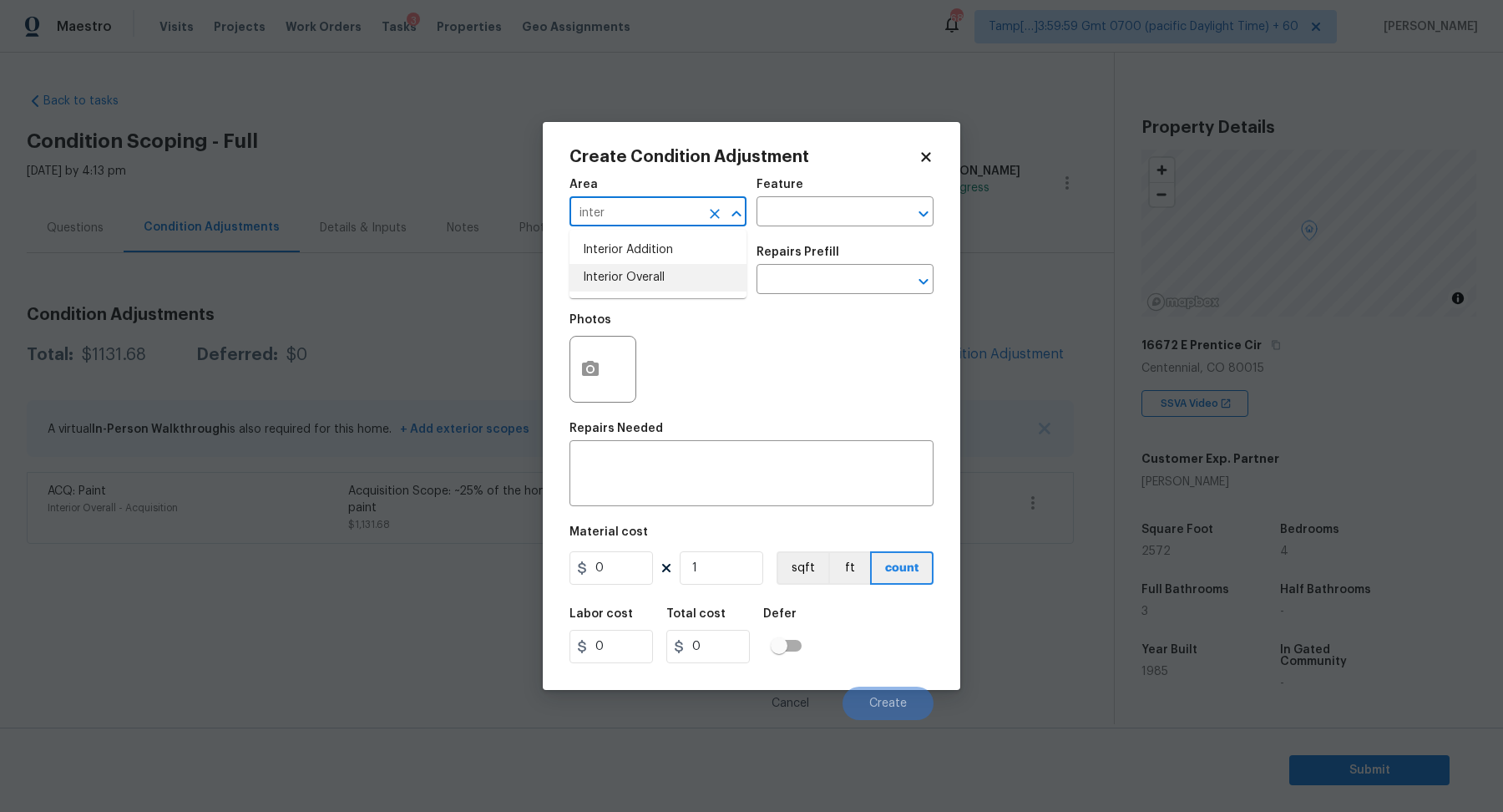
click at [642, 285] on li "Interior Overall" at bounding box center [658, 278] width 177 height 27
type input "Interior Overall"
click at [642, 285] on input "text" at bounding box center [634, 281] width 130 height 25
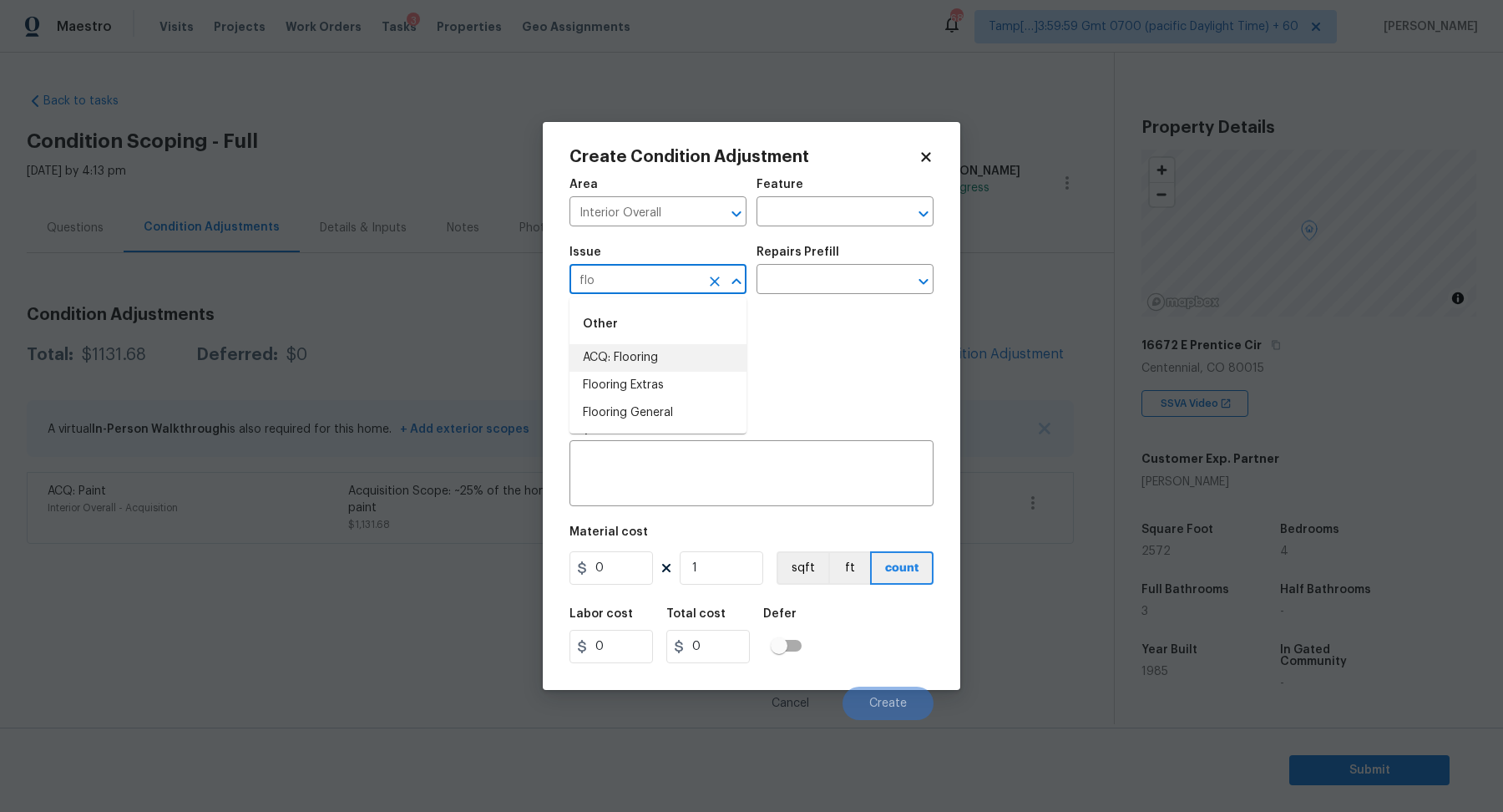
click at [681, 362] on li "ACQ: Flooring" at bounding box center [658, 358] width 177 height 27
type input "ACQ: Flooring"
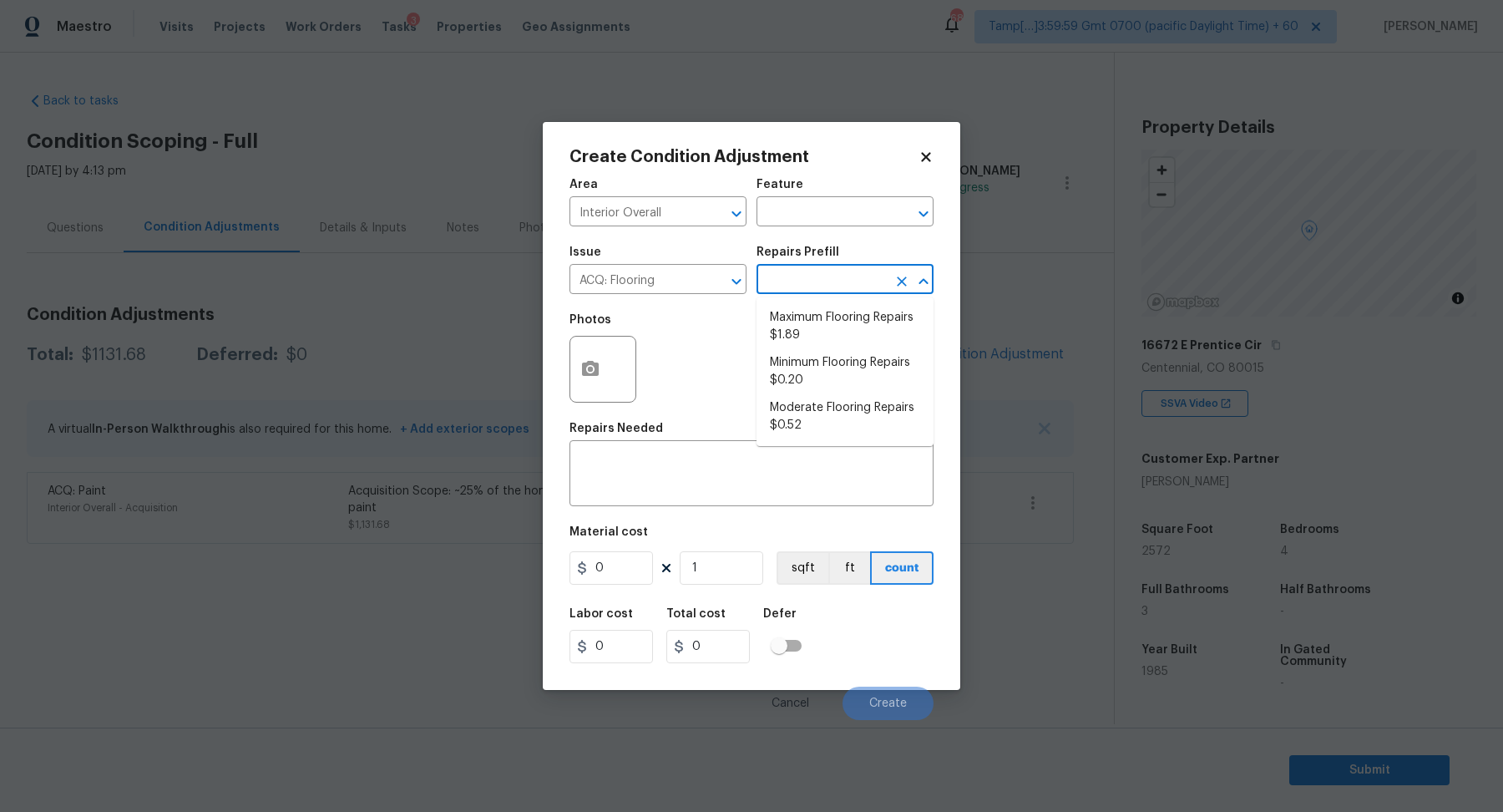
click at [871, 292] on input "text" at bounding box center [821, 281] width 130 height 25
click at [857, 316] on li "Maximum Flooring Repairs $1.89" at bounding box center [844, 327] width 177 height 45
type input "Acquisition"
type textarea "Acquisition Scope: Maximum flooring repairs"
type input "1.89"
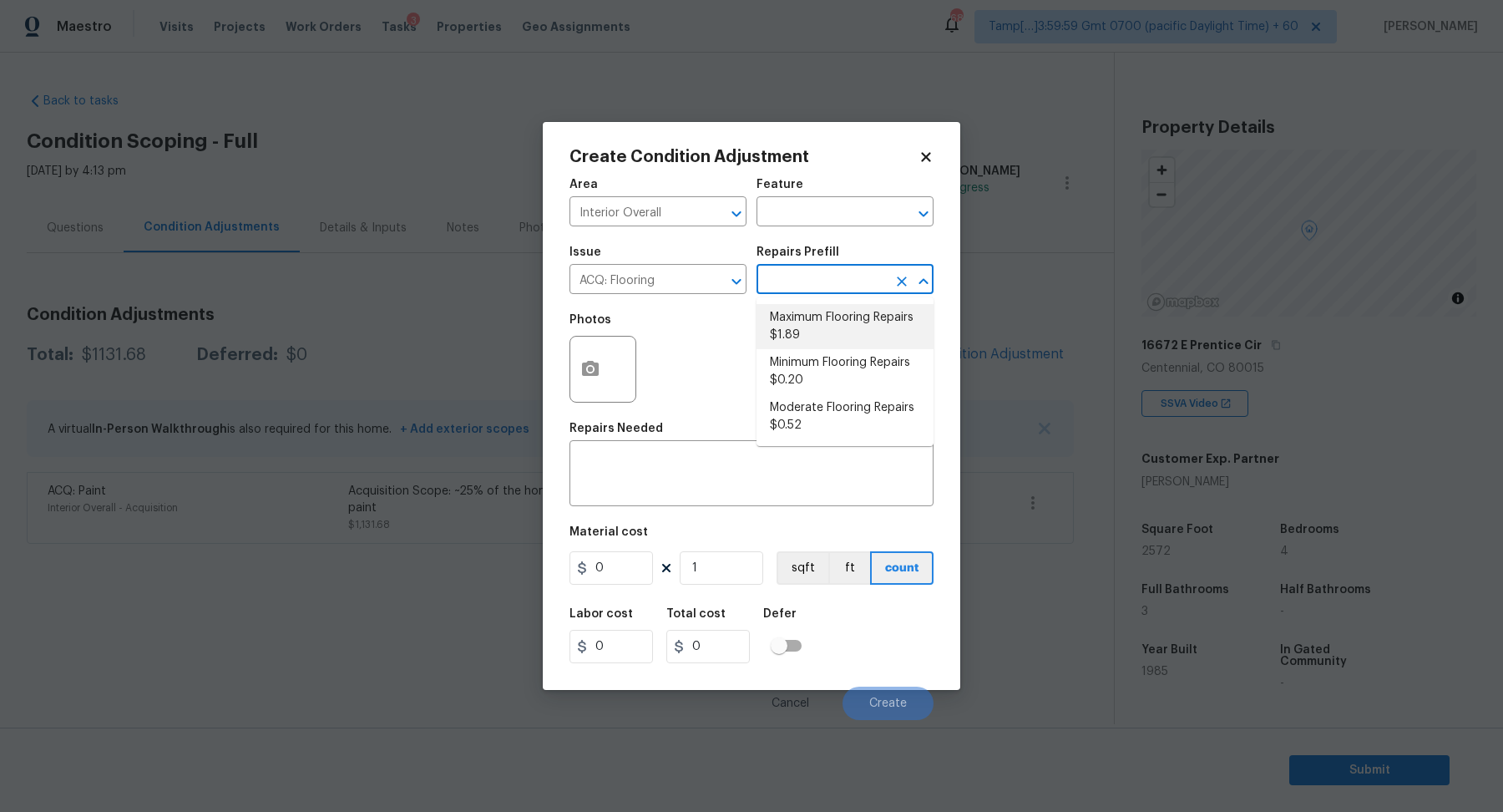
type input "1.89"
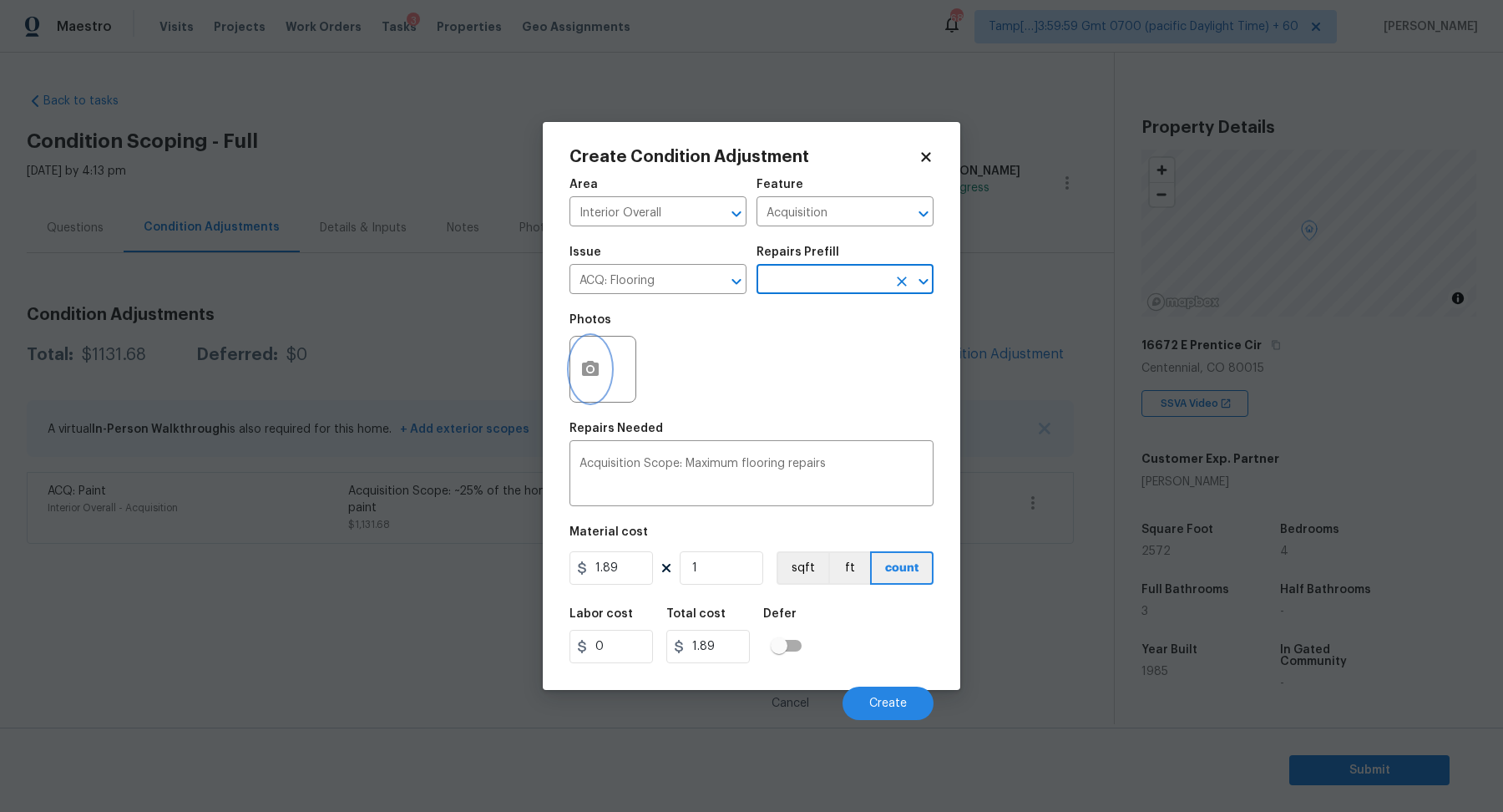
click at [598, 348] on button "button" at bounding box center [590, 369] width 40 height 66
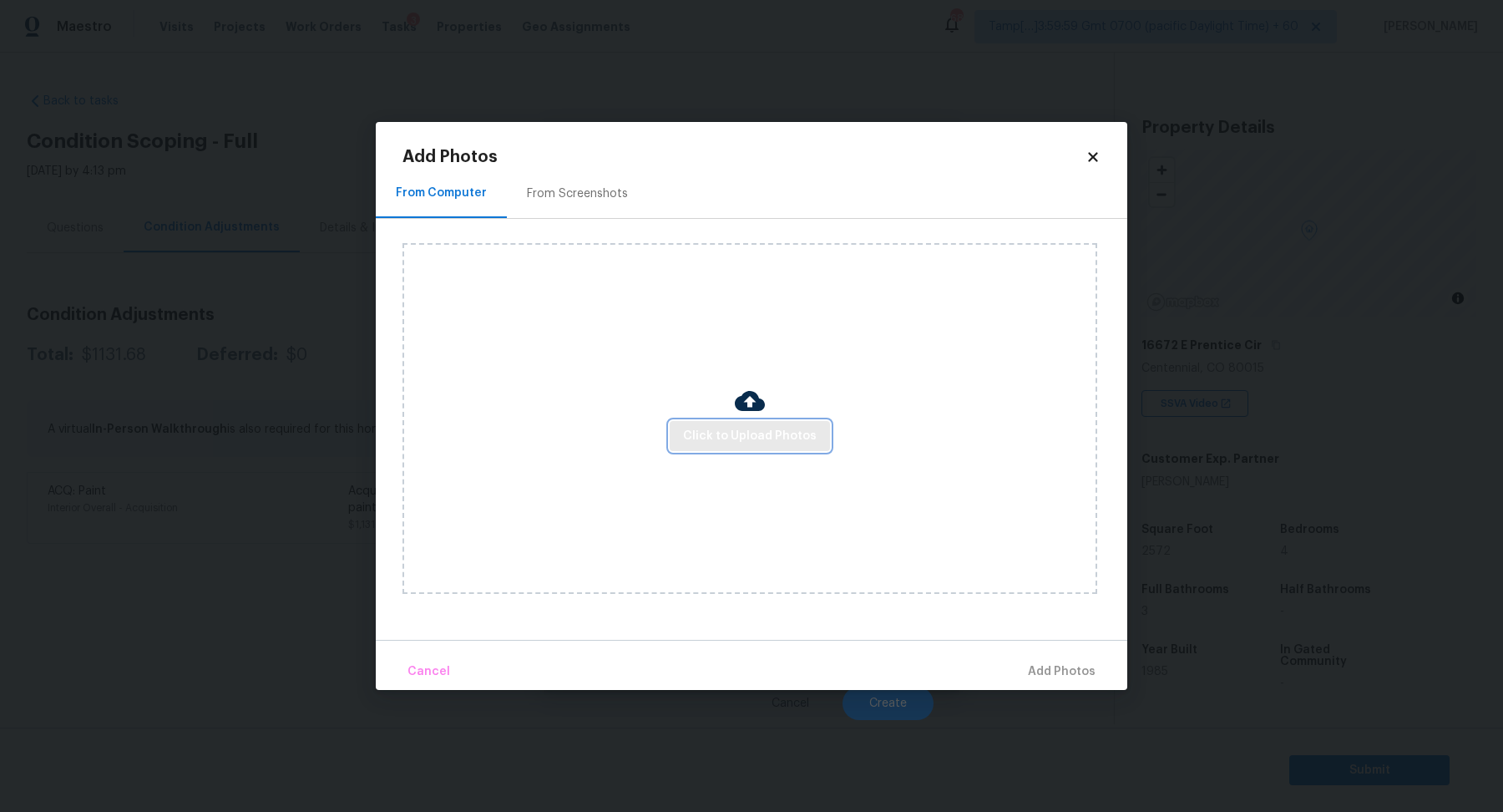
click at [707, 430] on span "Click to Upload Photos" at bounding box center [750, 435] width 134 height 21
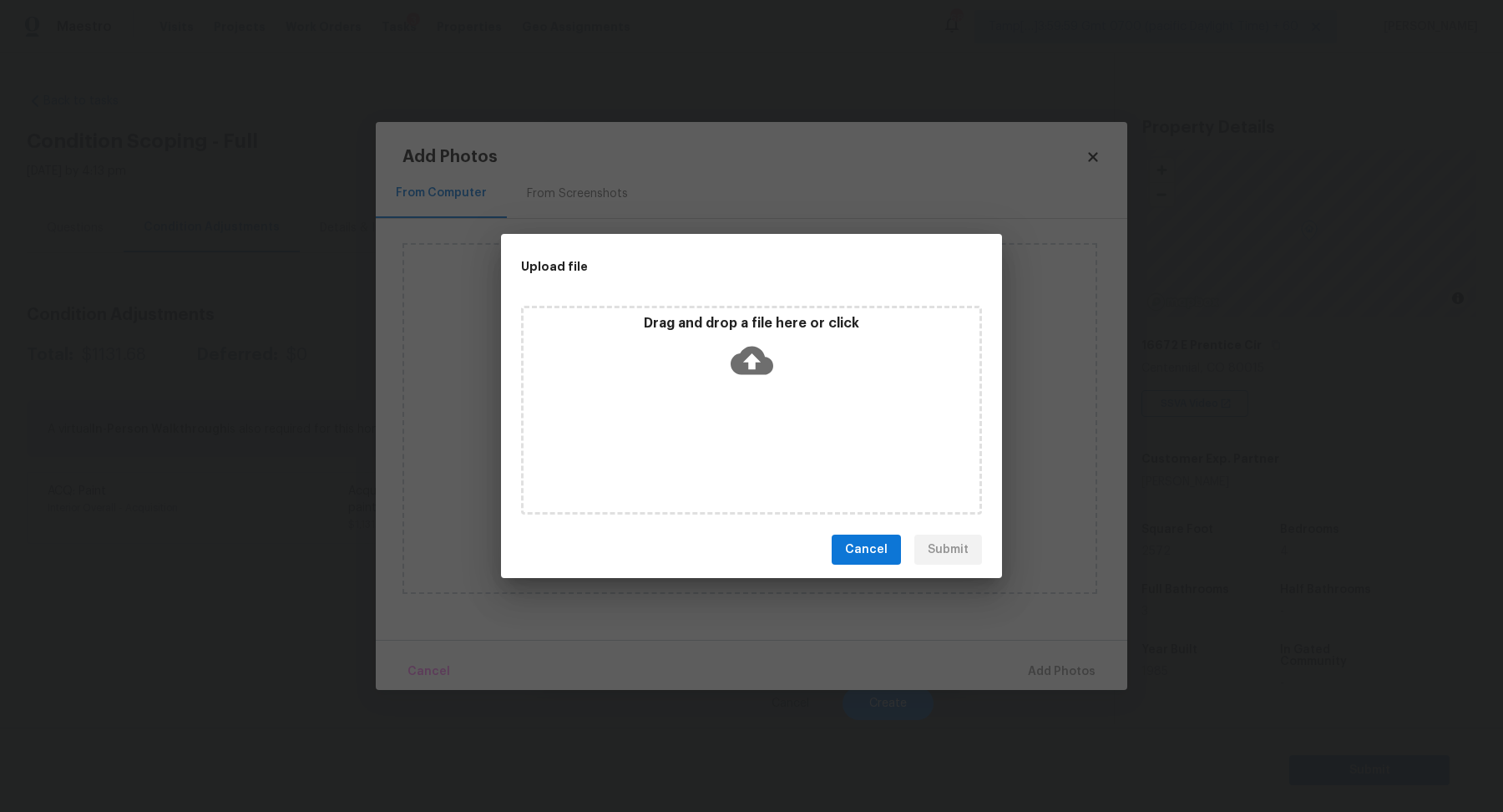
click at [766, 338] on icon at bounding box center [752, 360] width 43 height 43
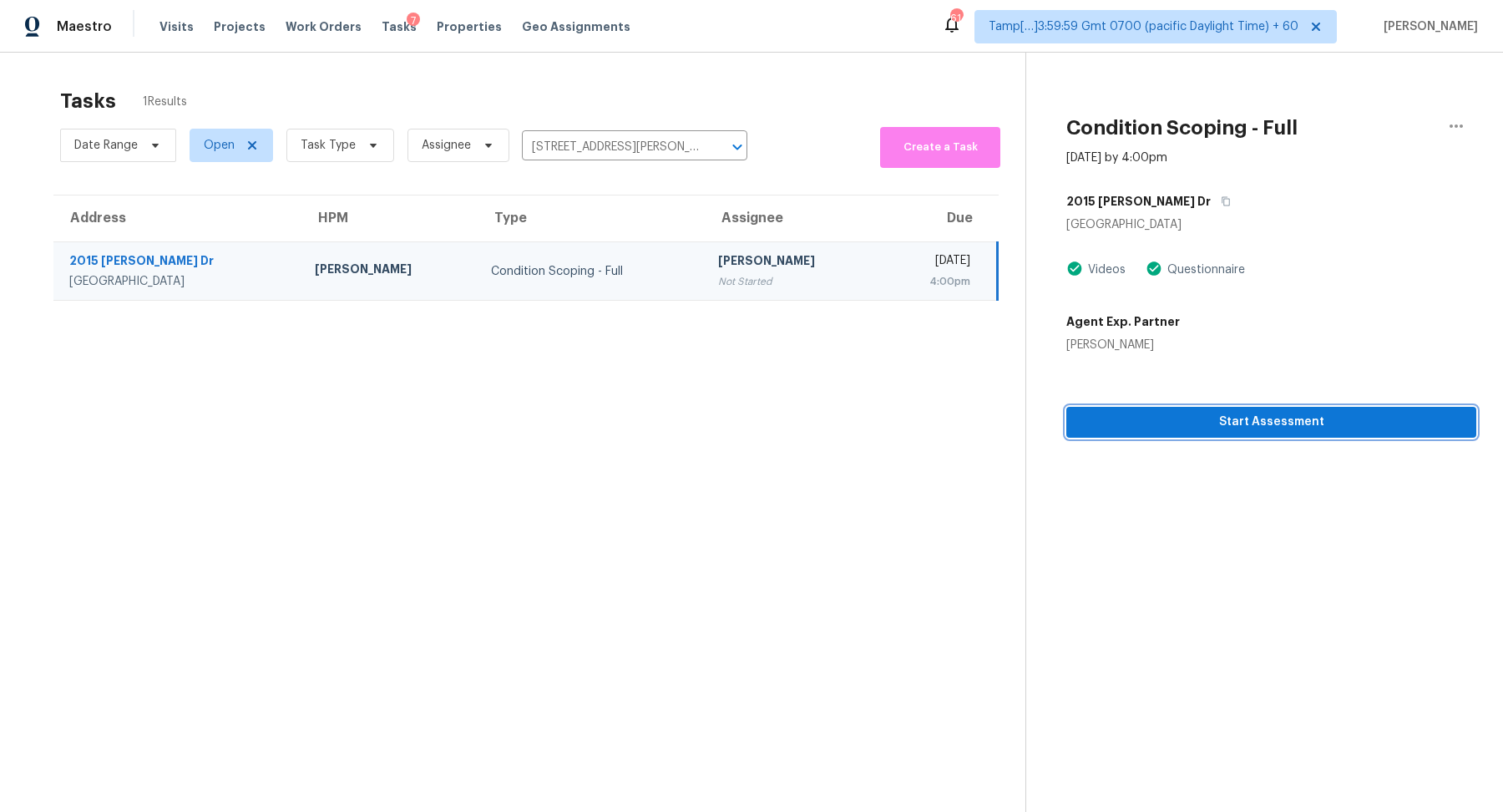
click at [1117, 423] on span "Start Assessment" at bounding box center [1271, 422] width 384 height 21
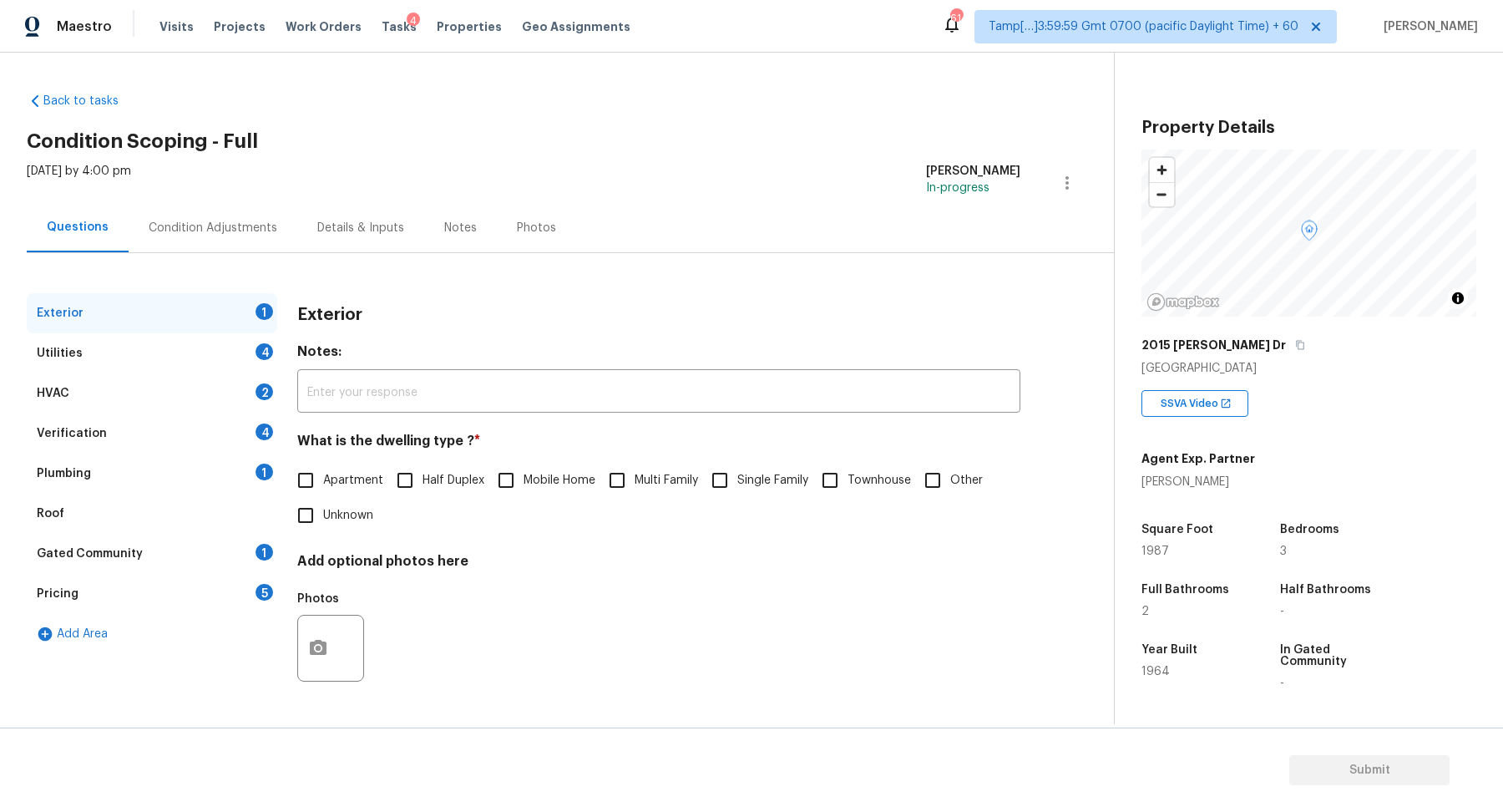
click at [762, 469] on label "Single Family" at bounding box center [755, 480] width 106 height 35
click at [738, 469] on input "Single Family" at bounding box center [720, 480] width 35 height 35
checkbox input "true"
click at [206, 350] on div "Utilities 4" at bounding box center [152, 353] width 250 height 40
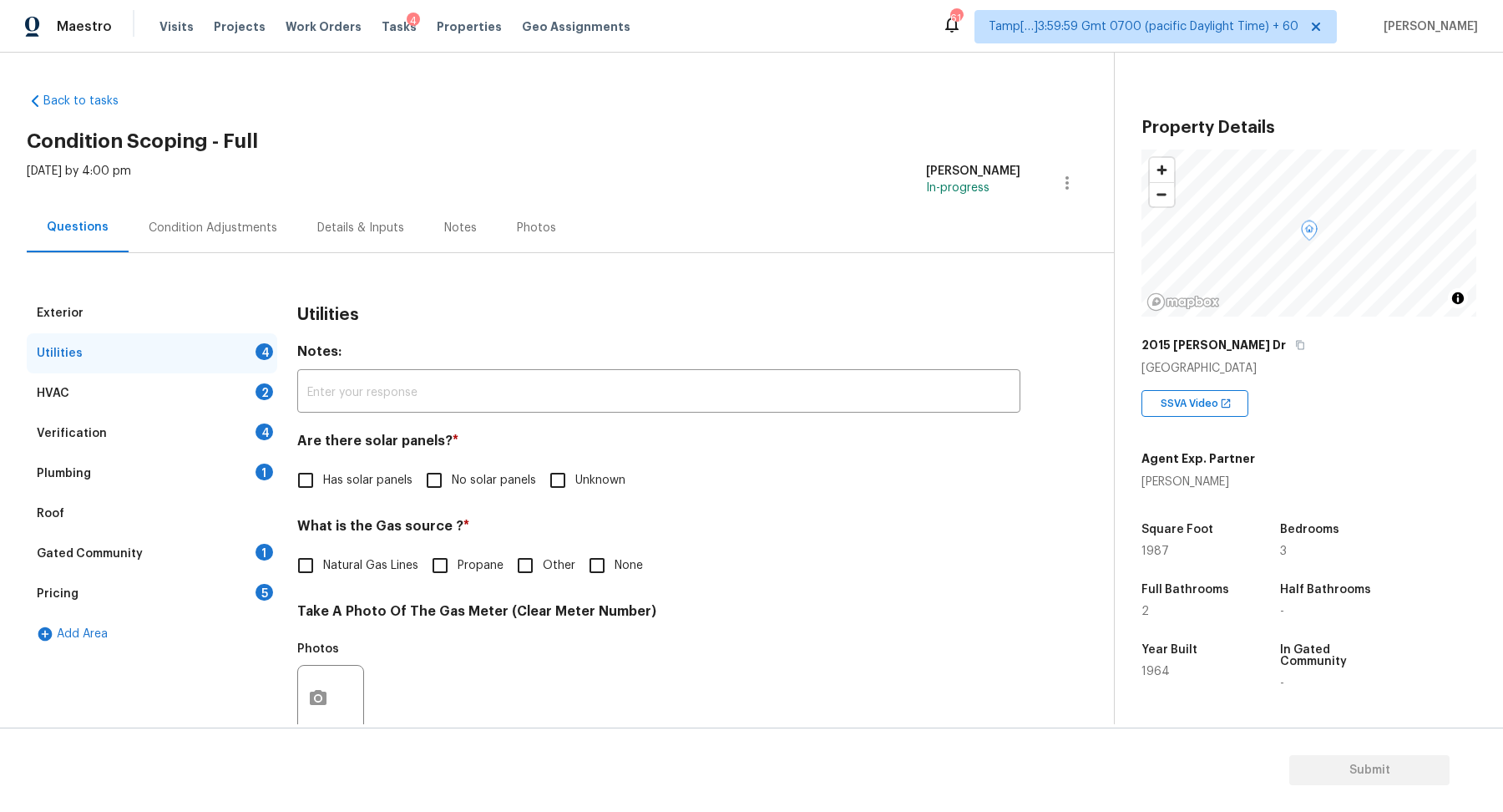
click at [466, 490] on label "No solar panels" at bounding box center [477, 480] width 119 height 35
click at [452, 490] on input "No solar panels" at bounding box center [434, 480] width 35 height 35
checkbox input "true"
click at [364, 561] on span "Natural Gas Lines" at bounding box center [370, 565] width 95 height 18
click at [323, 561] on input "Natural Gas Lines" at bounding box center [305, 565] width 35 height 35
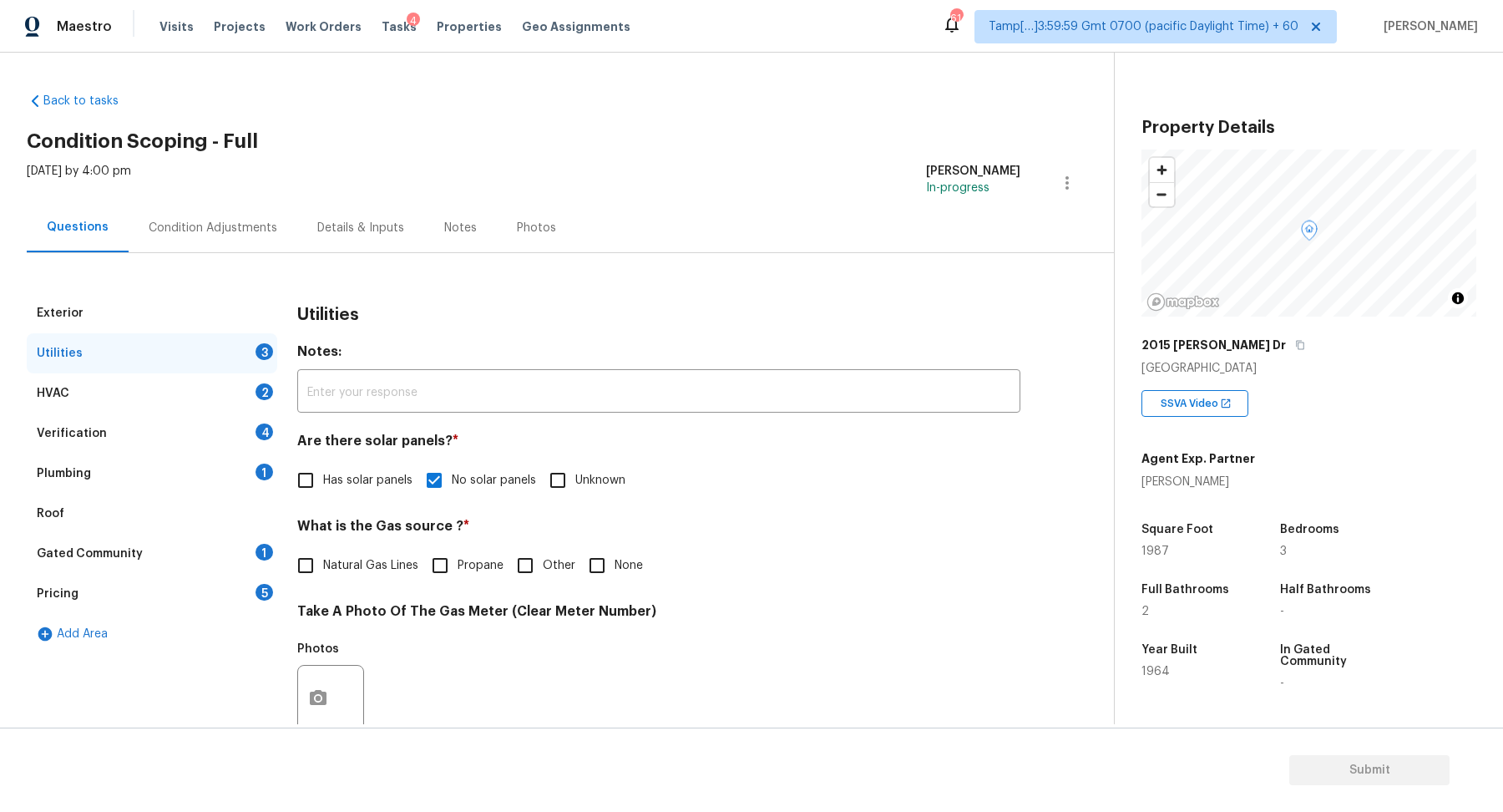
checkbox input "true"
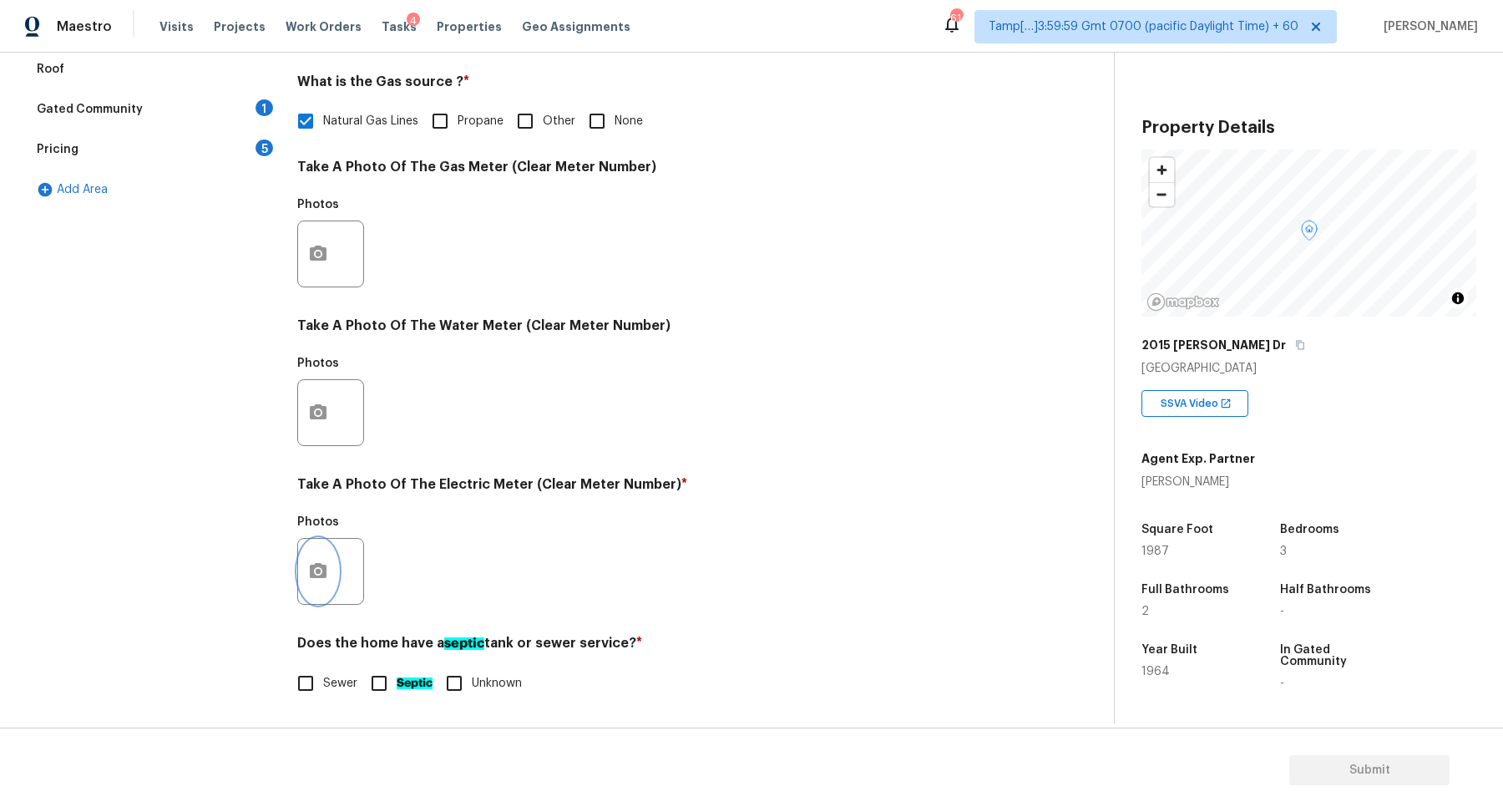
click at [308, 572] on icon "button" at bounding box center [318, 570] width 20 height 20
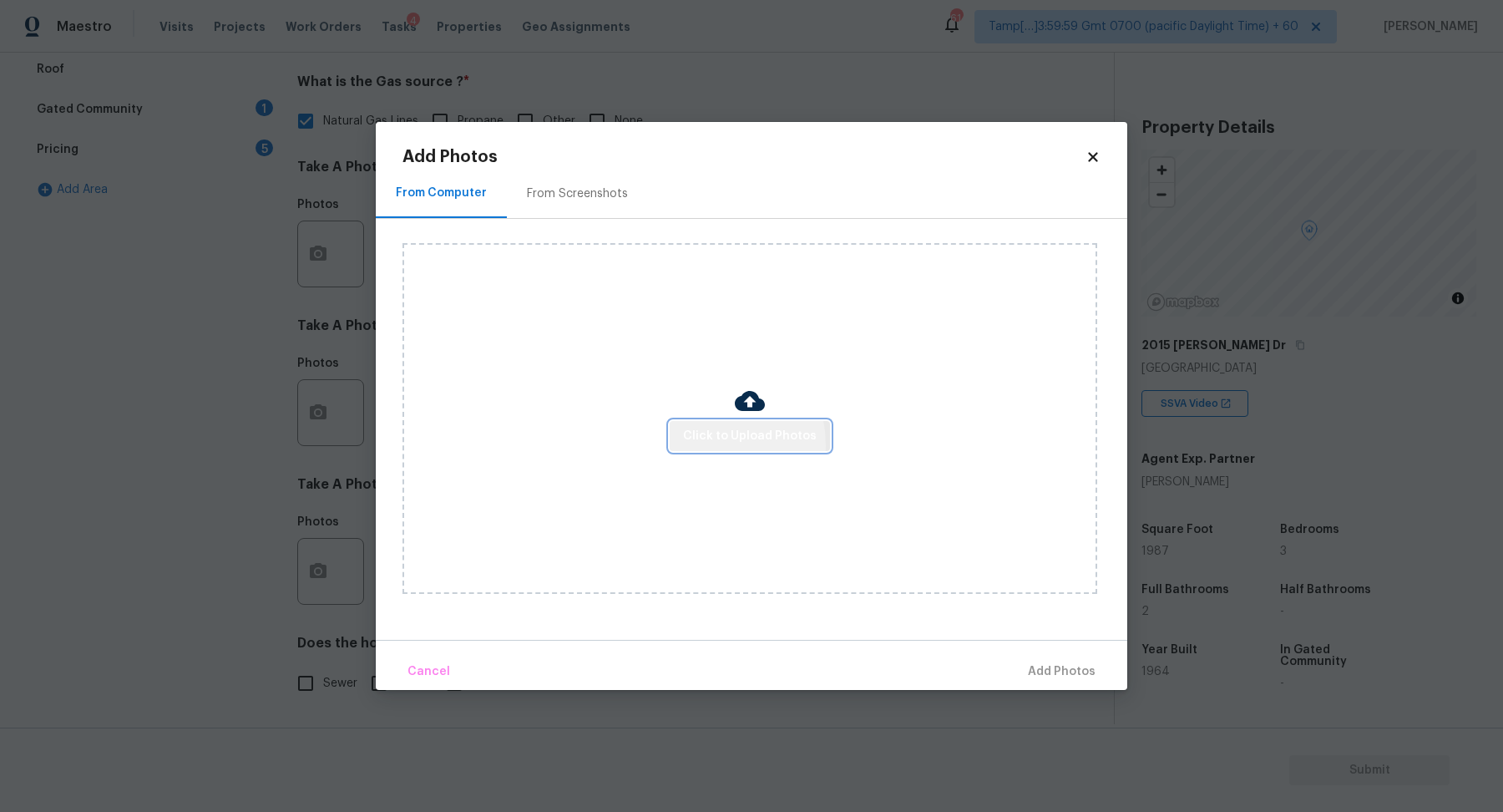
click at [702, 445] on span "Click to Upload Photos" at bounding box center [750, 435] width 134 height 21
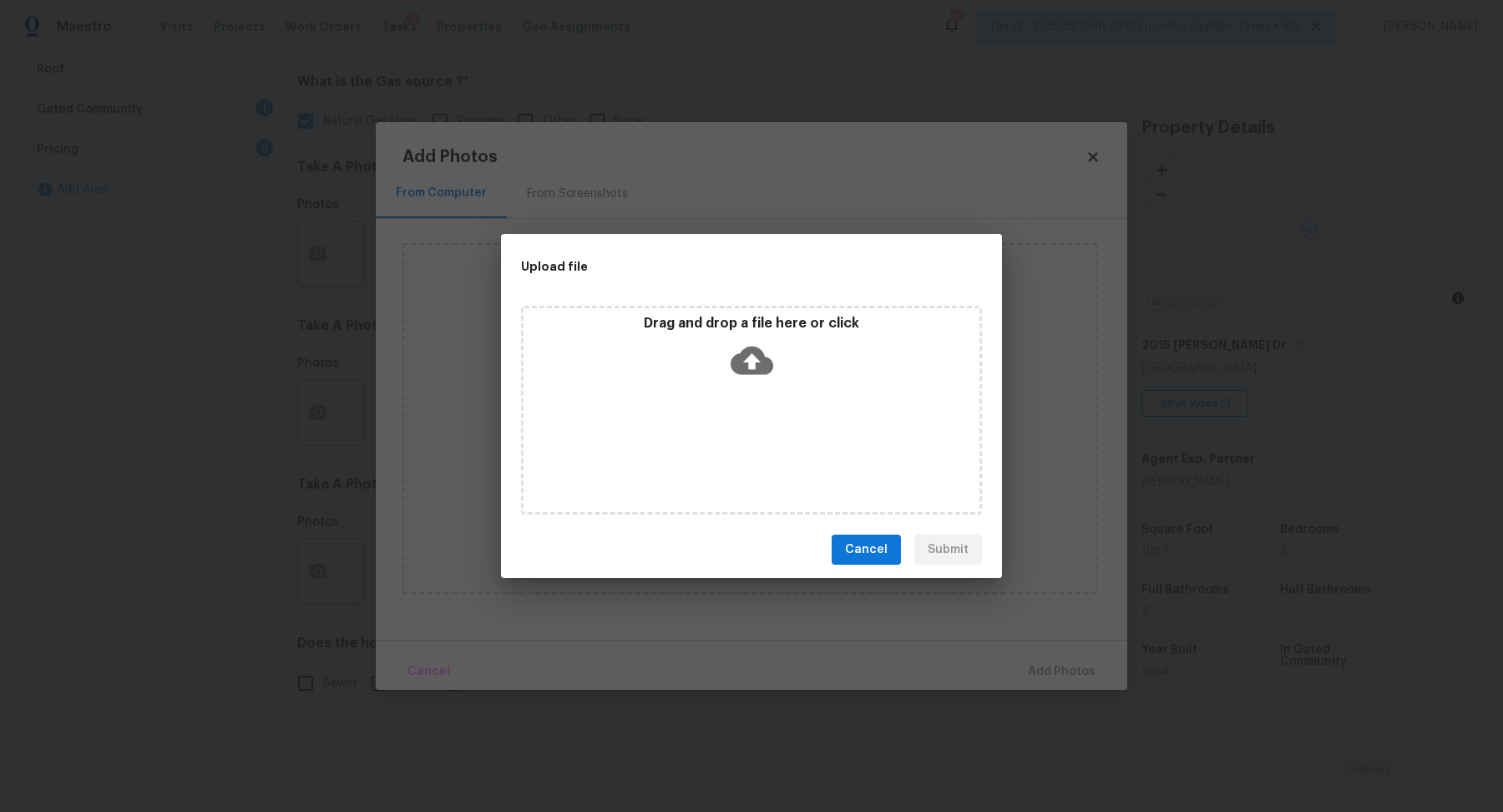
click at [760, 362] on icon at bounding box center [752, 360] width 43 height 28
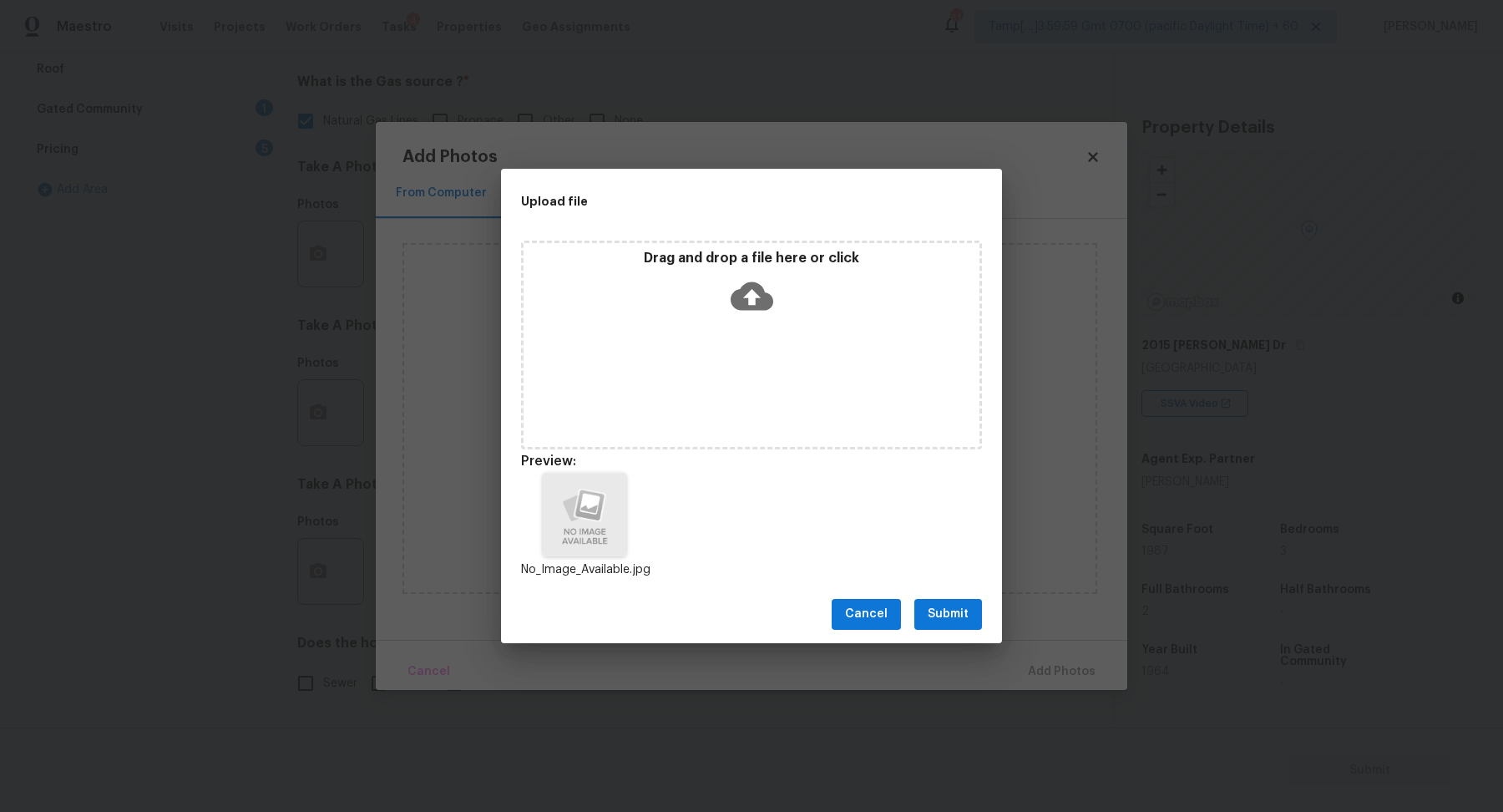
click at [931, 620] on span "Submit" at bounding box center [948, 613] width 41 height 21
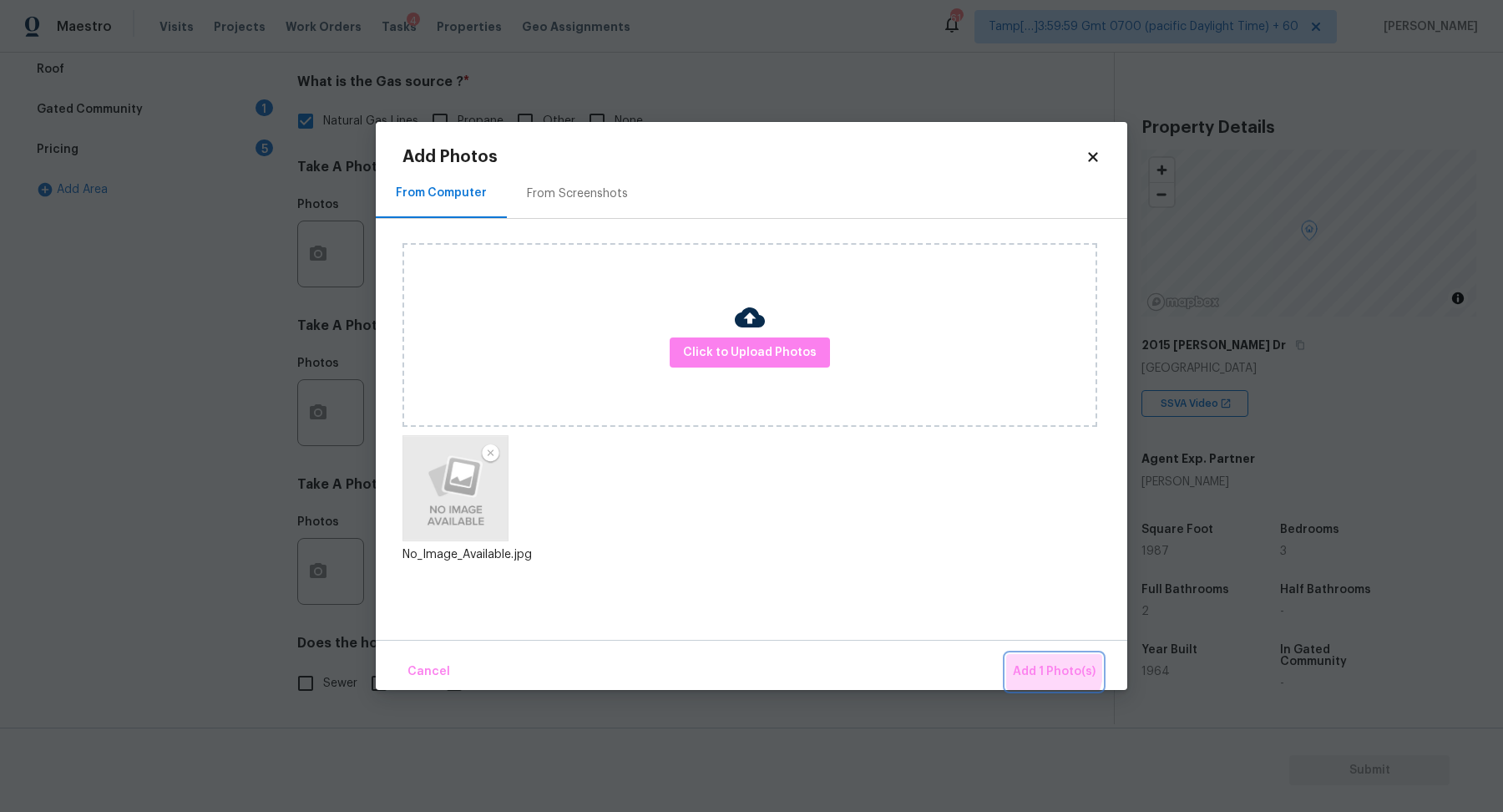
click at [1028, 664] on span "Add 1 Photo(s)" at bounding box center [1054, 671] width 82 height 21
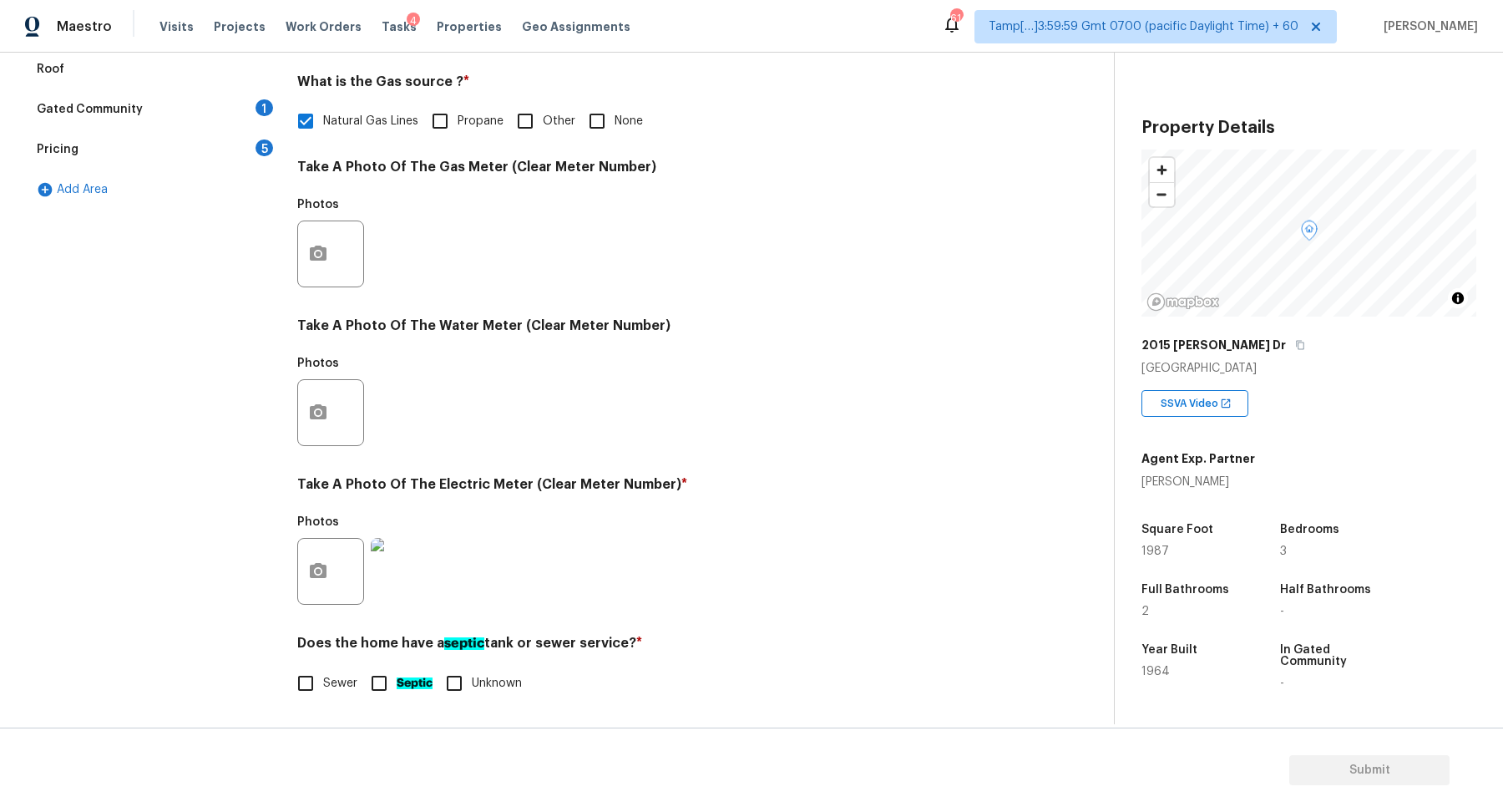
click at [290, 682] on input "Sewer" at bounding box center [305, 683] width 35 height 35
checkbox input "true"
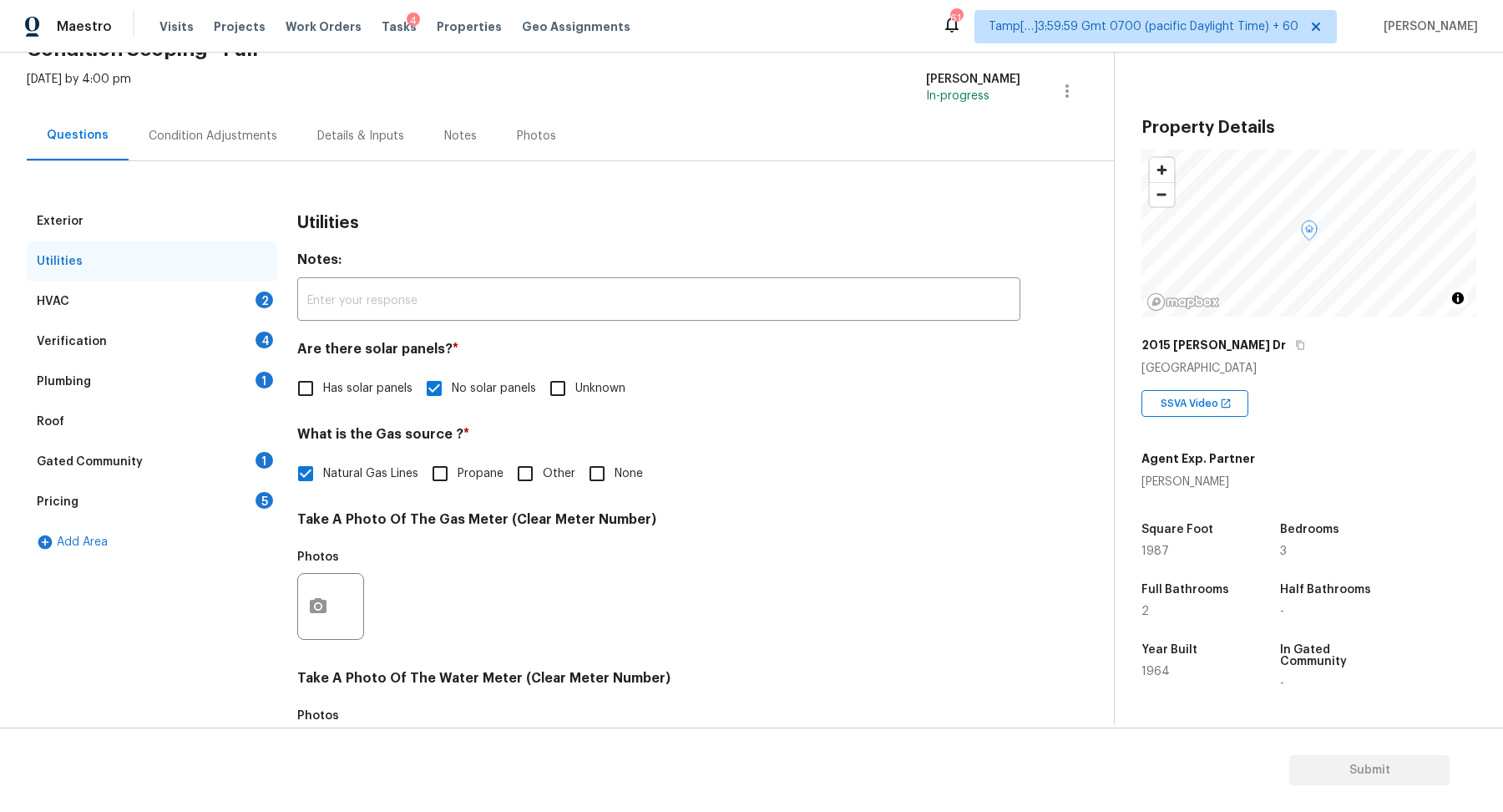
click at [219, 299] on div "HVAC 2" at bounding box center [152, 301] width 250 height 40
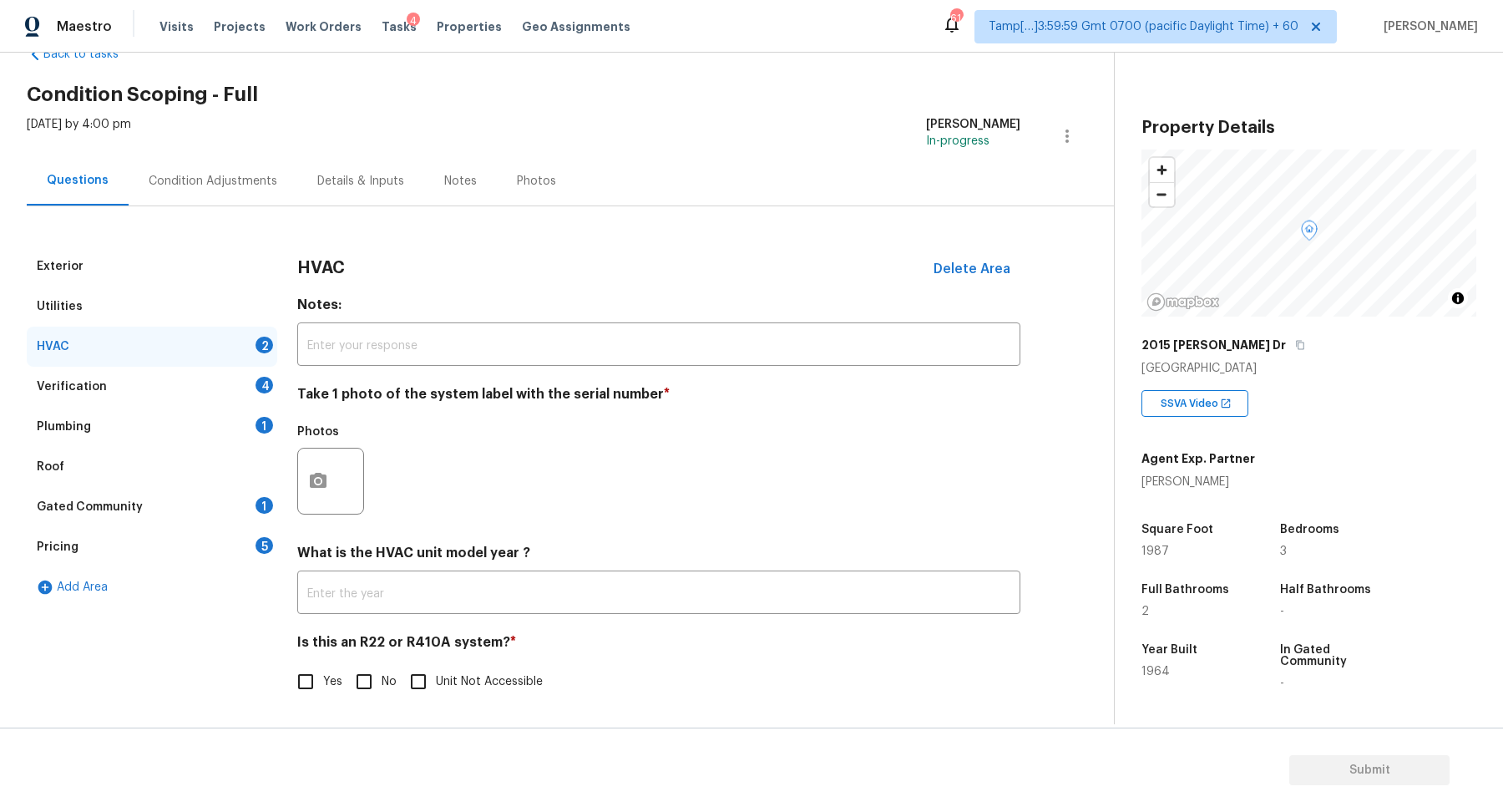
scroll to position [46, 0]
click at [323, 489] on icon "button" at bounding box center [318, 481] width 20 height 20
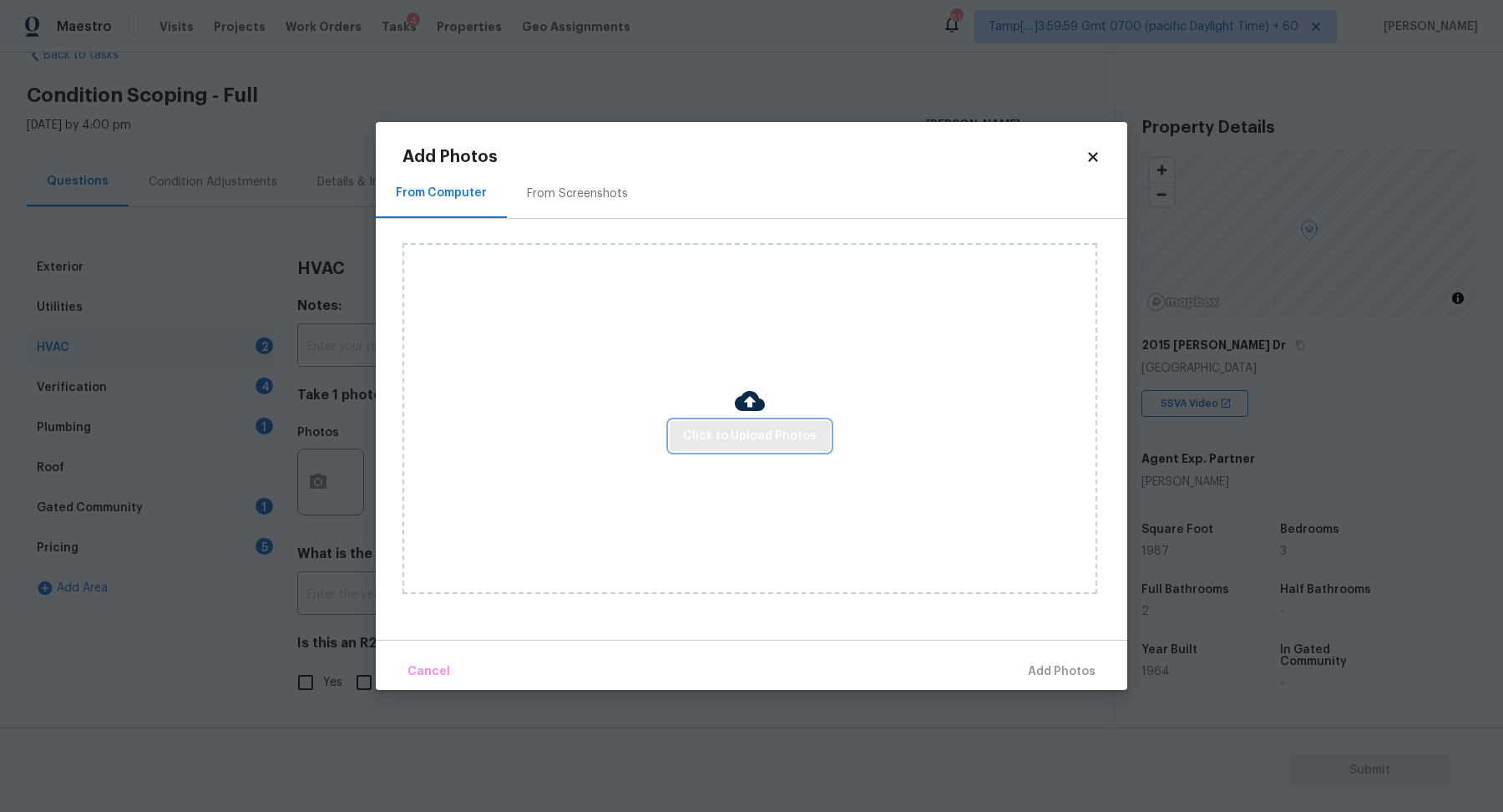
click at [751, 450] on button "Click to Upload Photos" at bounding box center [750, 436] width 160 height 31
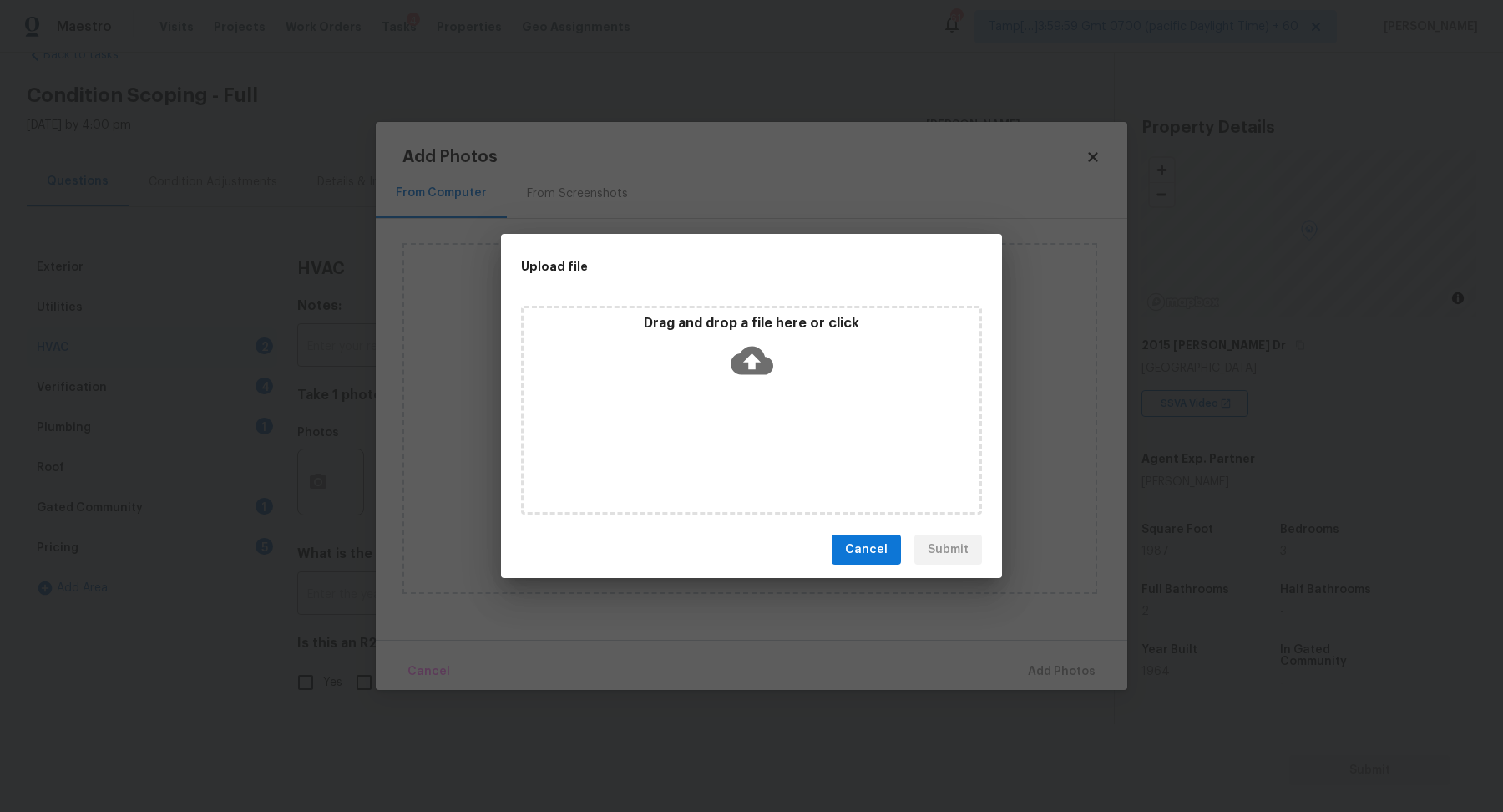
click at [755, 396] on div "Drag and drop a file here or click" at bounding box center [752, 409] width 461 height 208
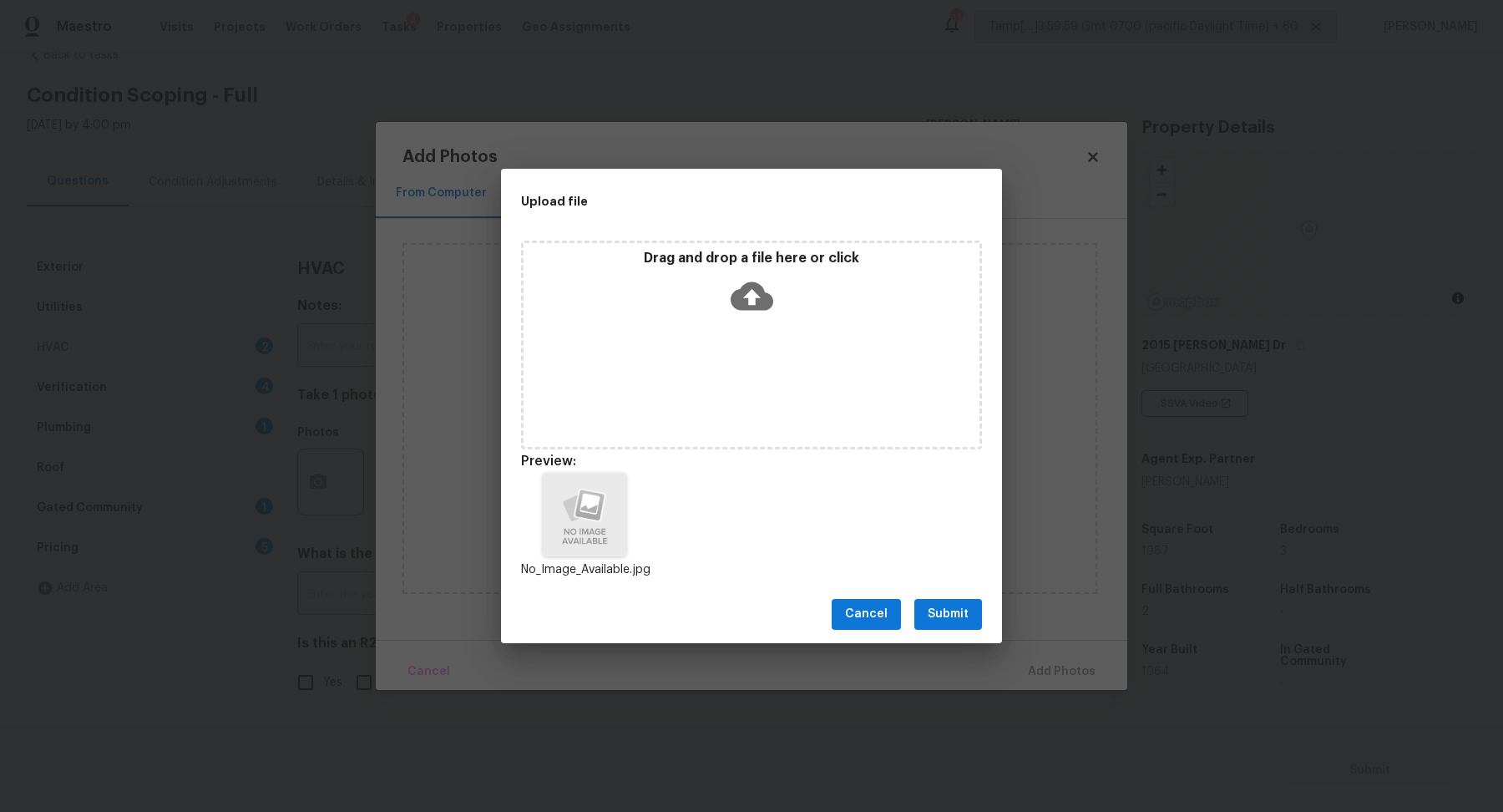
click at [948, 627] on button "Submit" at bounding box center [947, 614] width 68 height 31
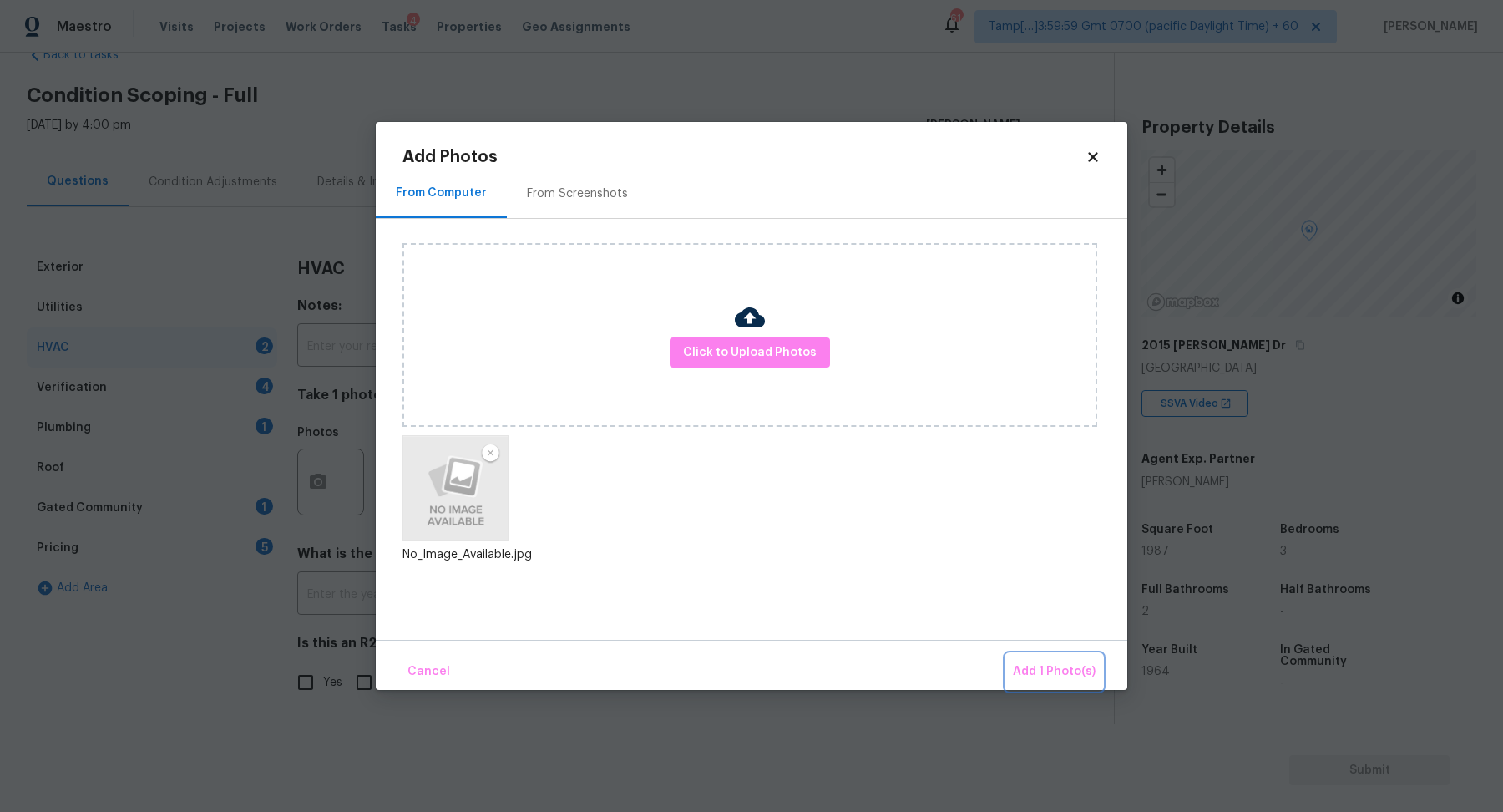
click at [1026, 658] on button "Add 1 Photo(s)" at bounding box center [1054, 671] width 96 height 36
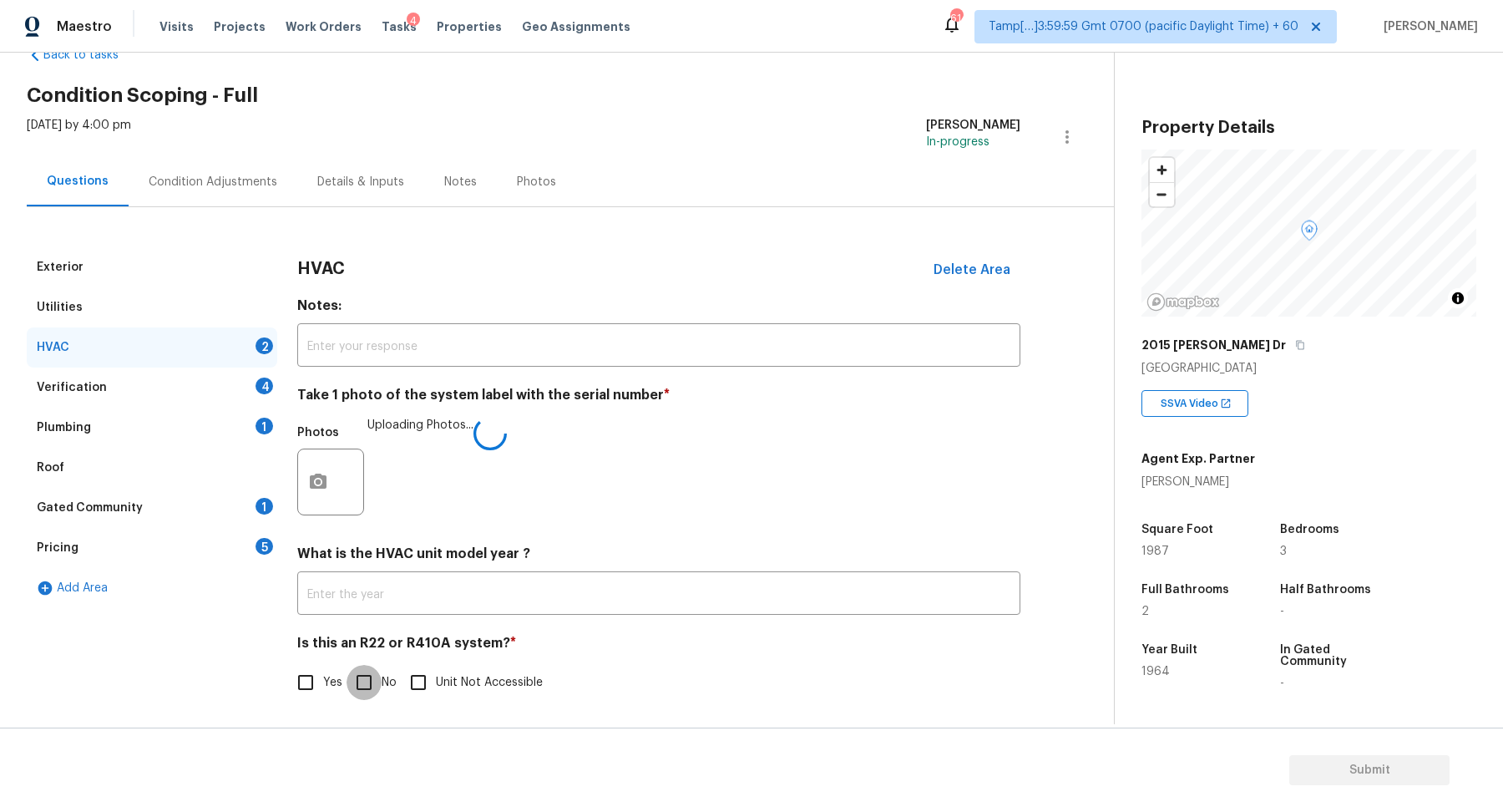
click at [377, 664] on input "No" at bounding box center [364, 682] width 35 height 35
checkbox input "true"
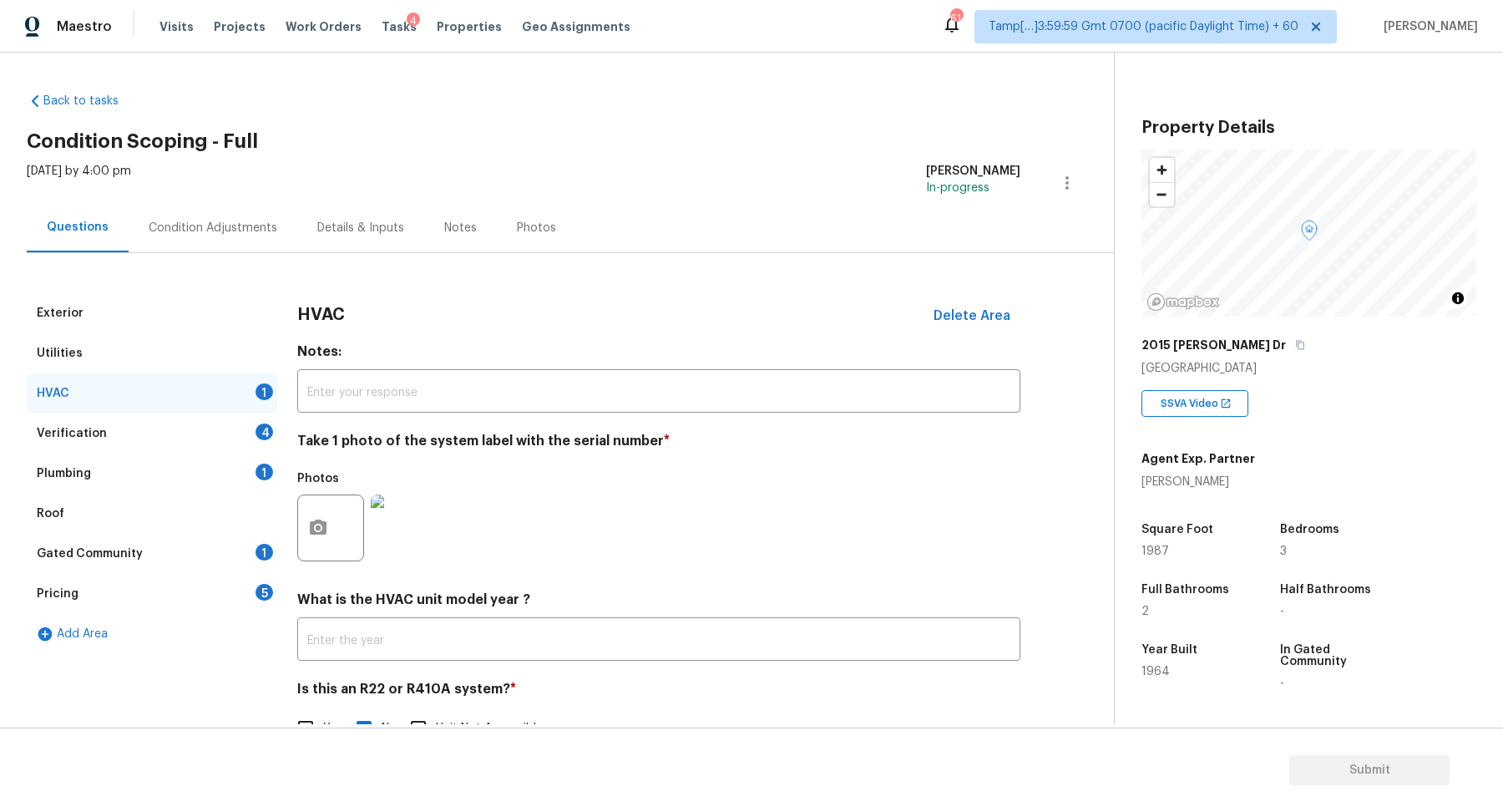
click at [232, 413] on div "Verification 4" at bounding box center [152, 432] width 250 height 40
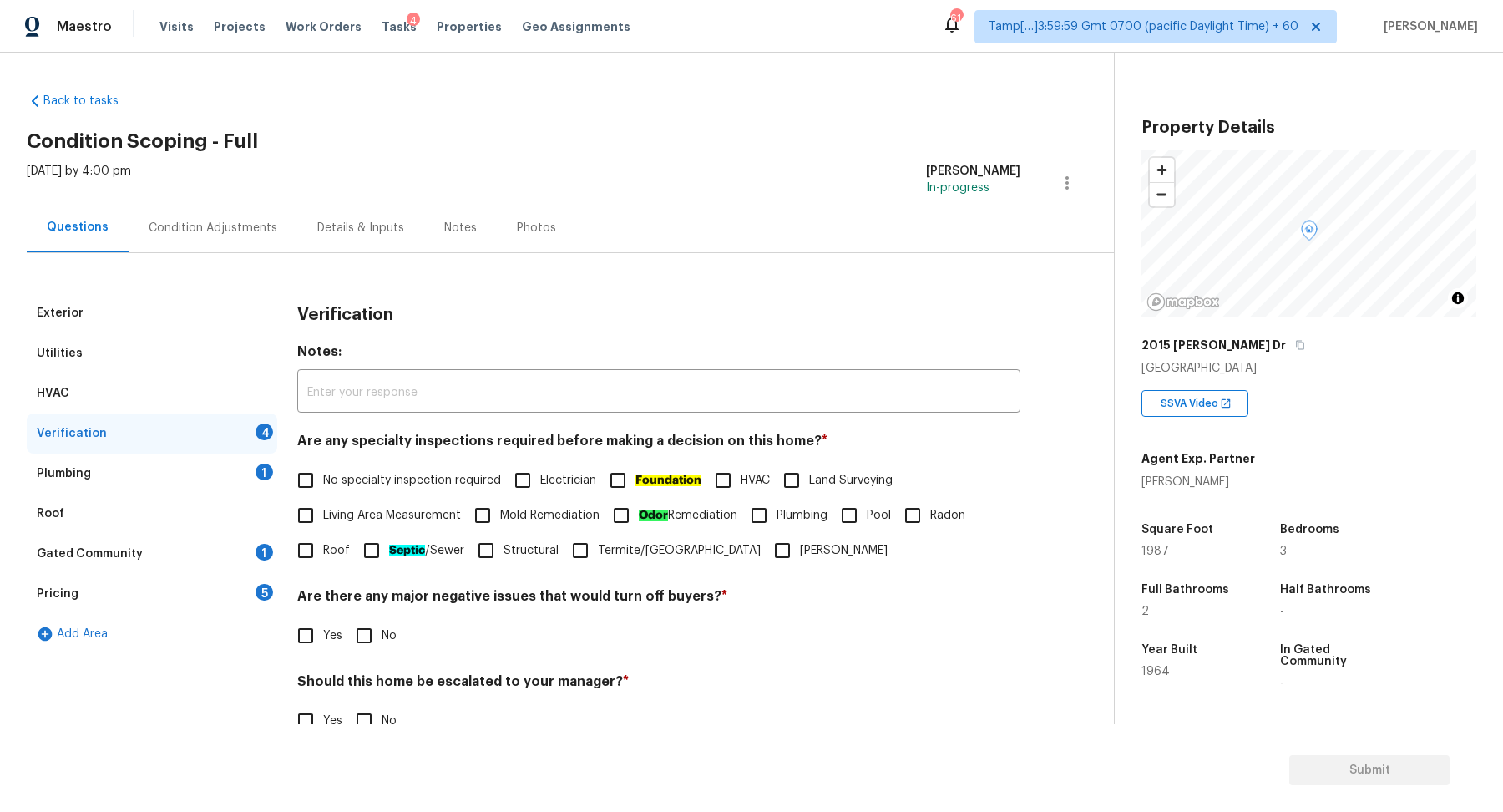
click at [327, 489] on label "No specialty inspection required" at bounding box center [394, 480] width 213 height 35
click at [323, 489] on input "No specialty inspection required" at bounding box center [305, 480] width 35 height 35
checkbox input "true"
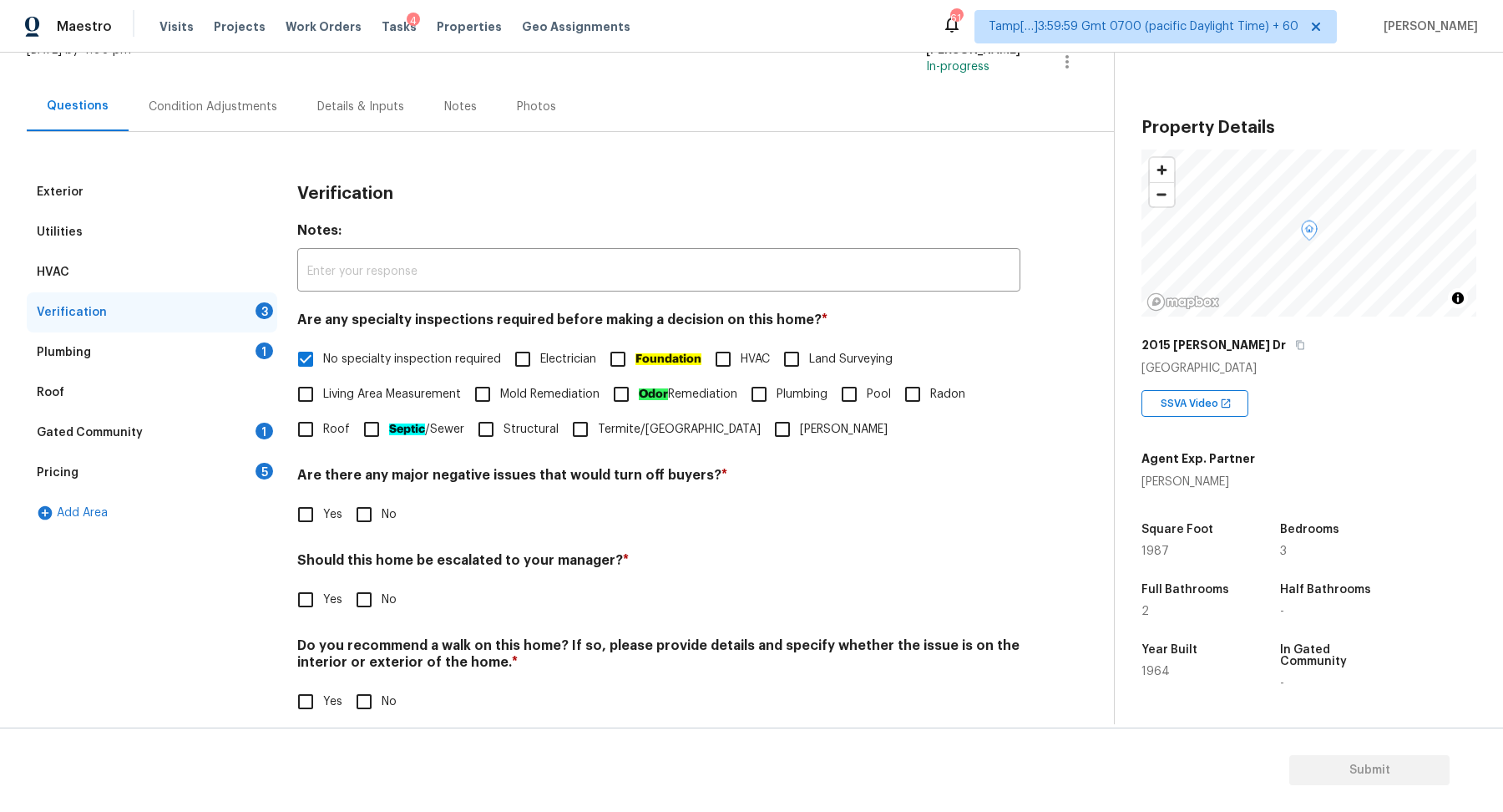
scroll to position [140, 0]
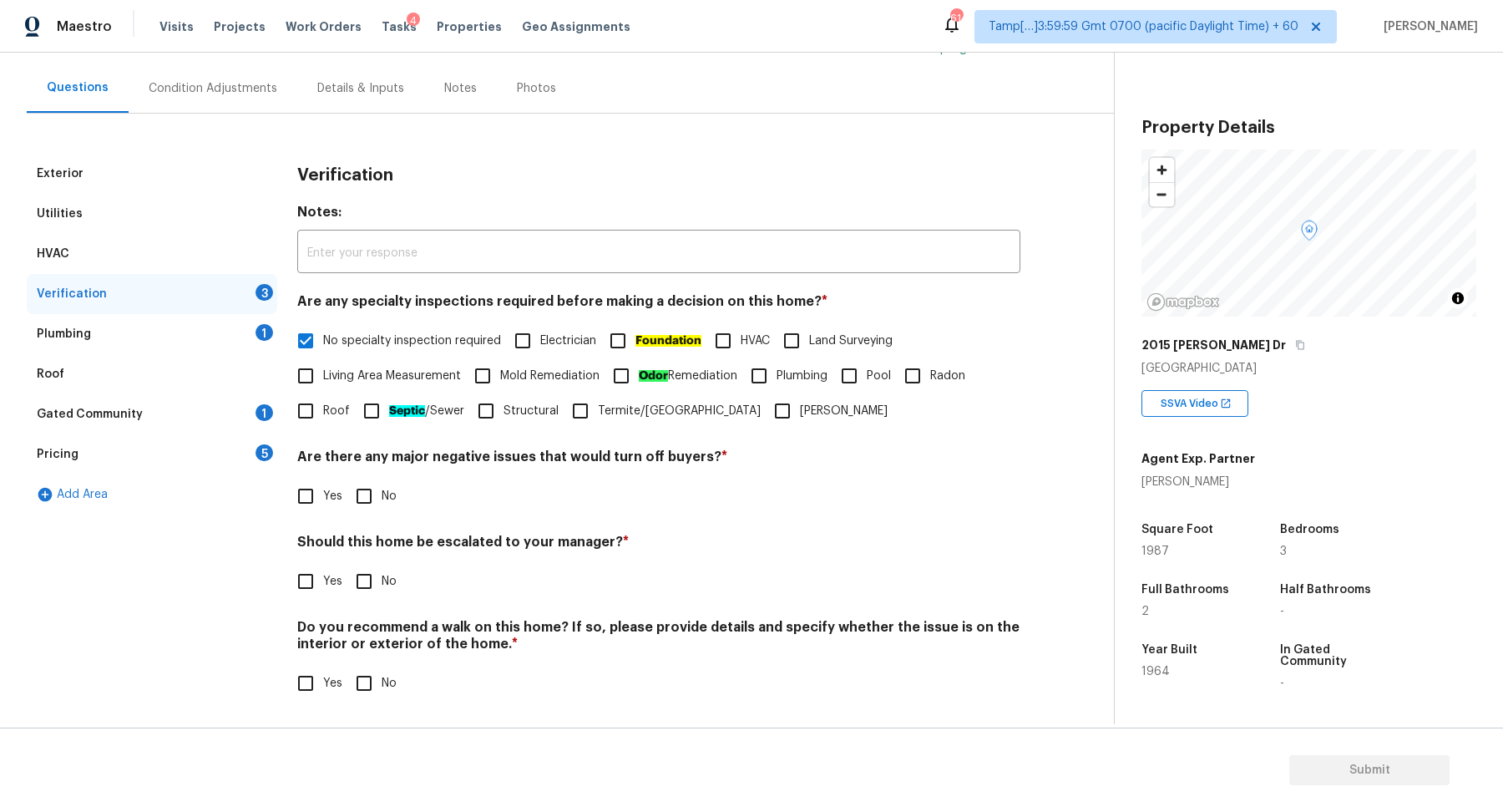
click at [378, 513] on div "Verification Notes: ​ Are any specialty inspections required before making a de…" at bounding box center [659, 436] width 723 height 566
click at [362, 505] on input "No" at bounding box center [364, 496] width 35 height 35
checkbox input "true"
click at [324, 572] on label "Yes" at bounding box center [314, 581] width 54 height 35
click at [323, 572] on input "Yes" at bounding box center [305, 581] width 35 height 35
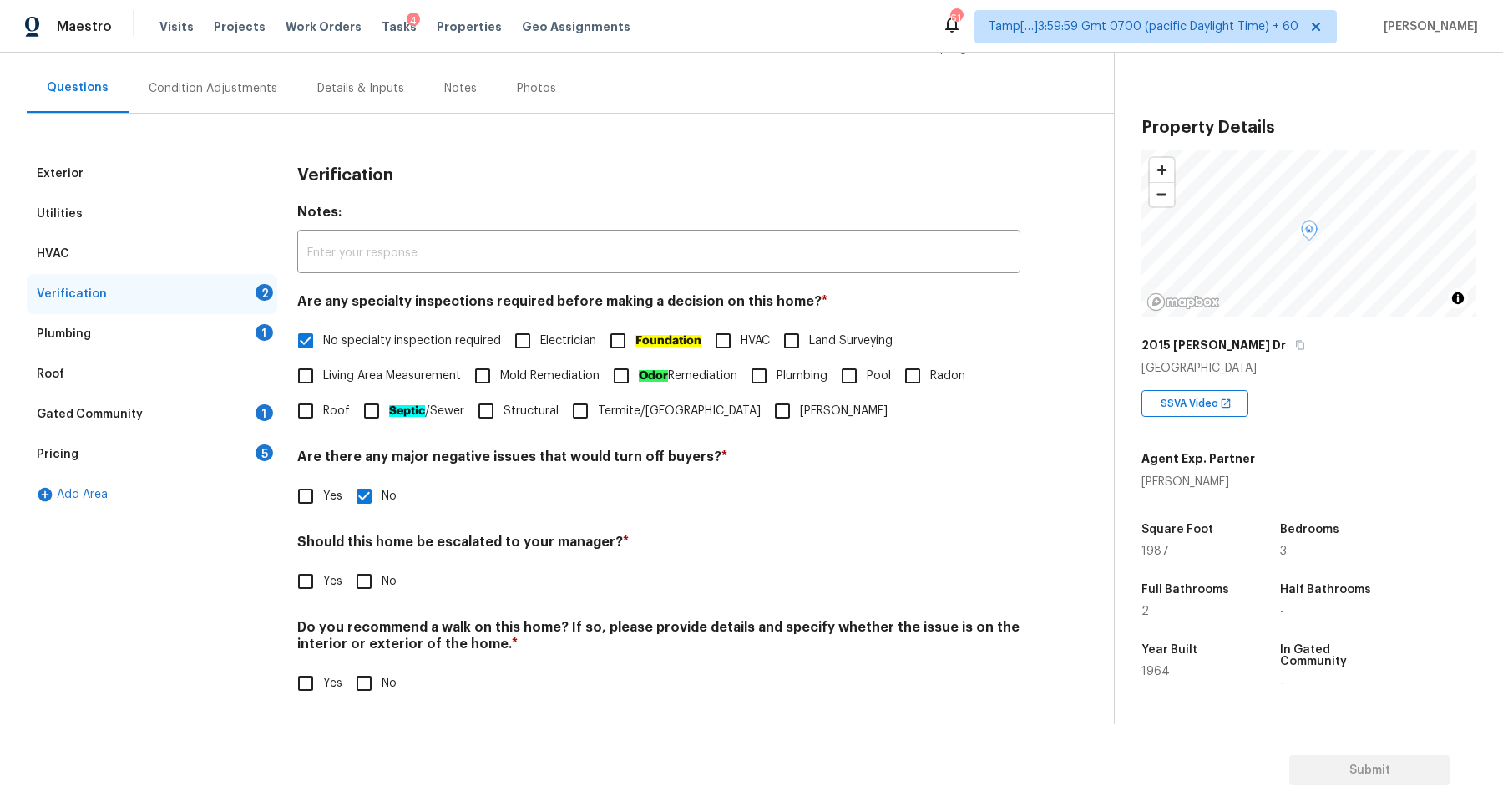
checkbox input "true"
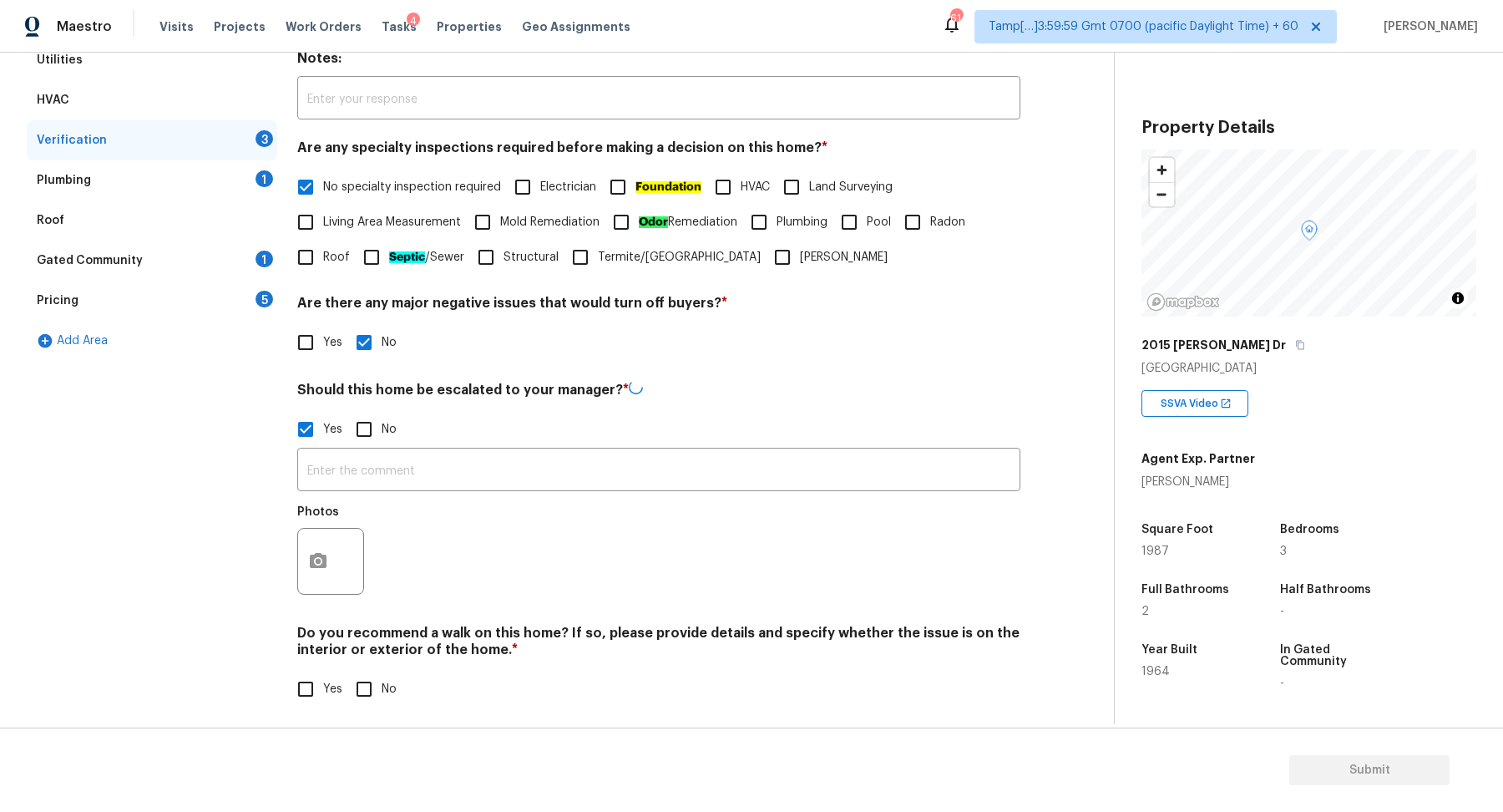
scroll to position [297, 0]
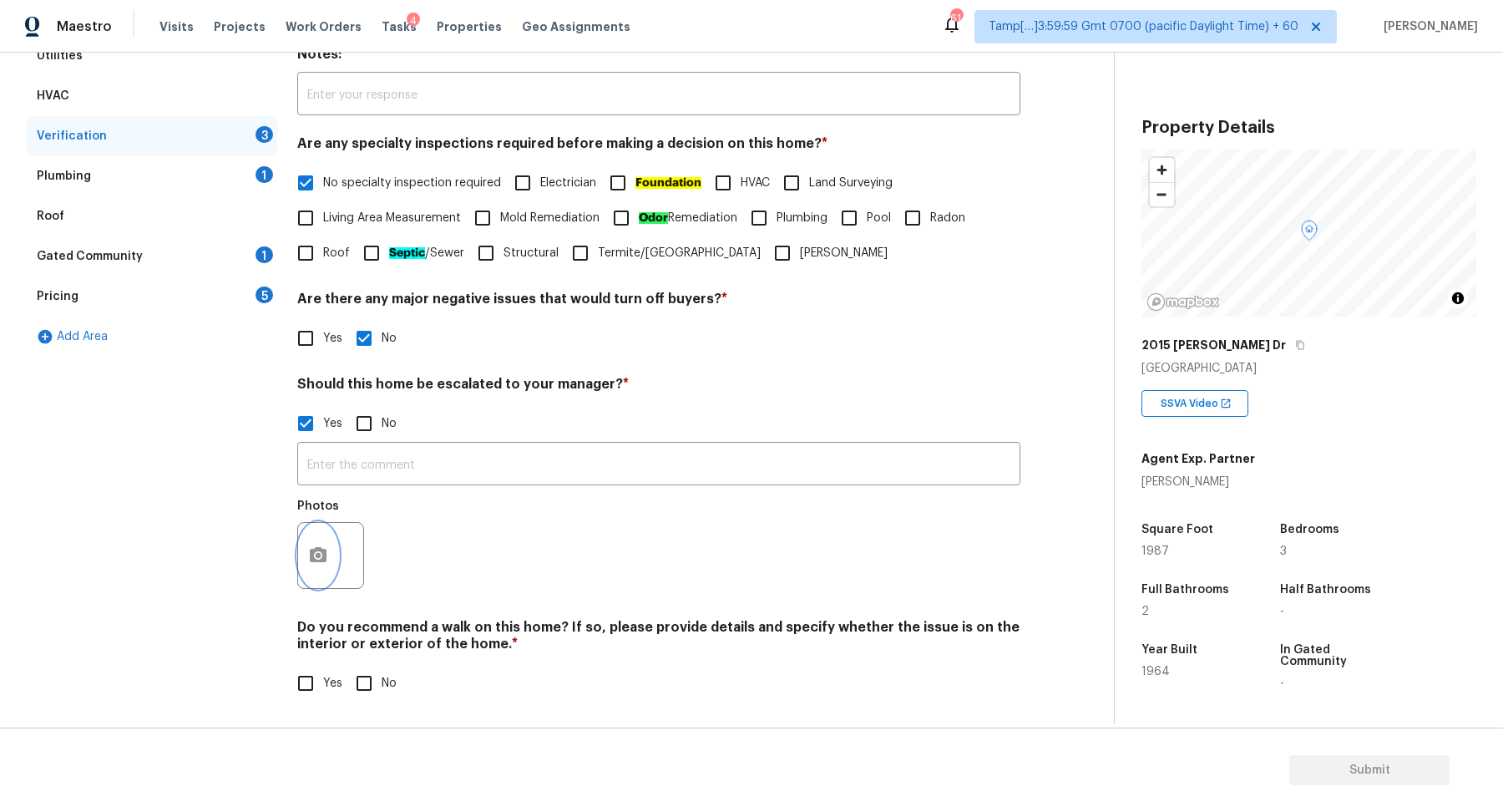
click at [326, 556] on icon "button" at bounding box center [318, 555] width 20 height 20
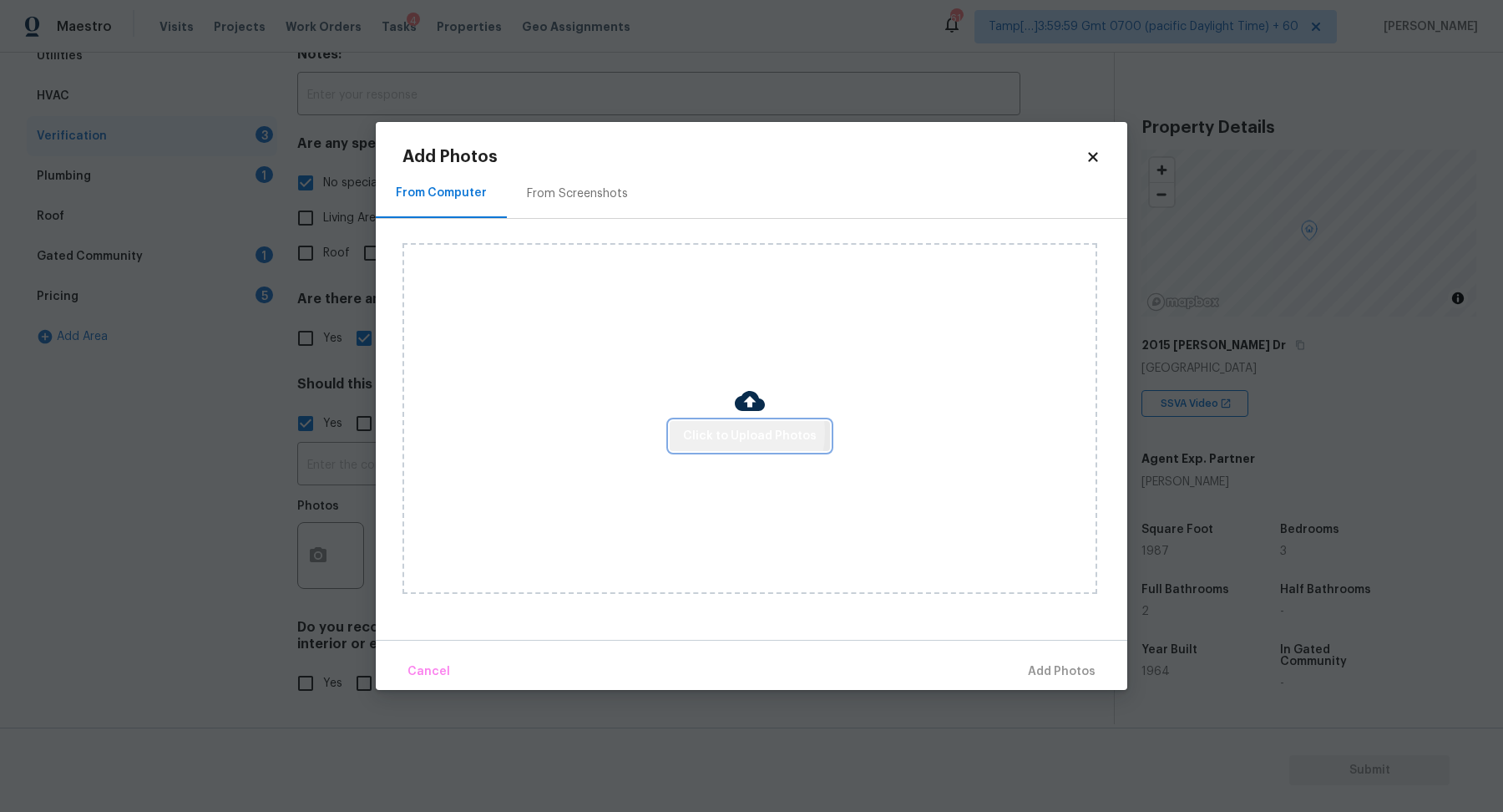
click at [730, 432] on span "Click to Upload Photos" at bounding box center [750, 435] width 134 height 21
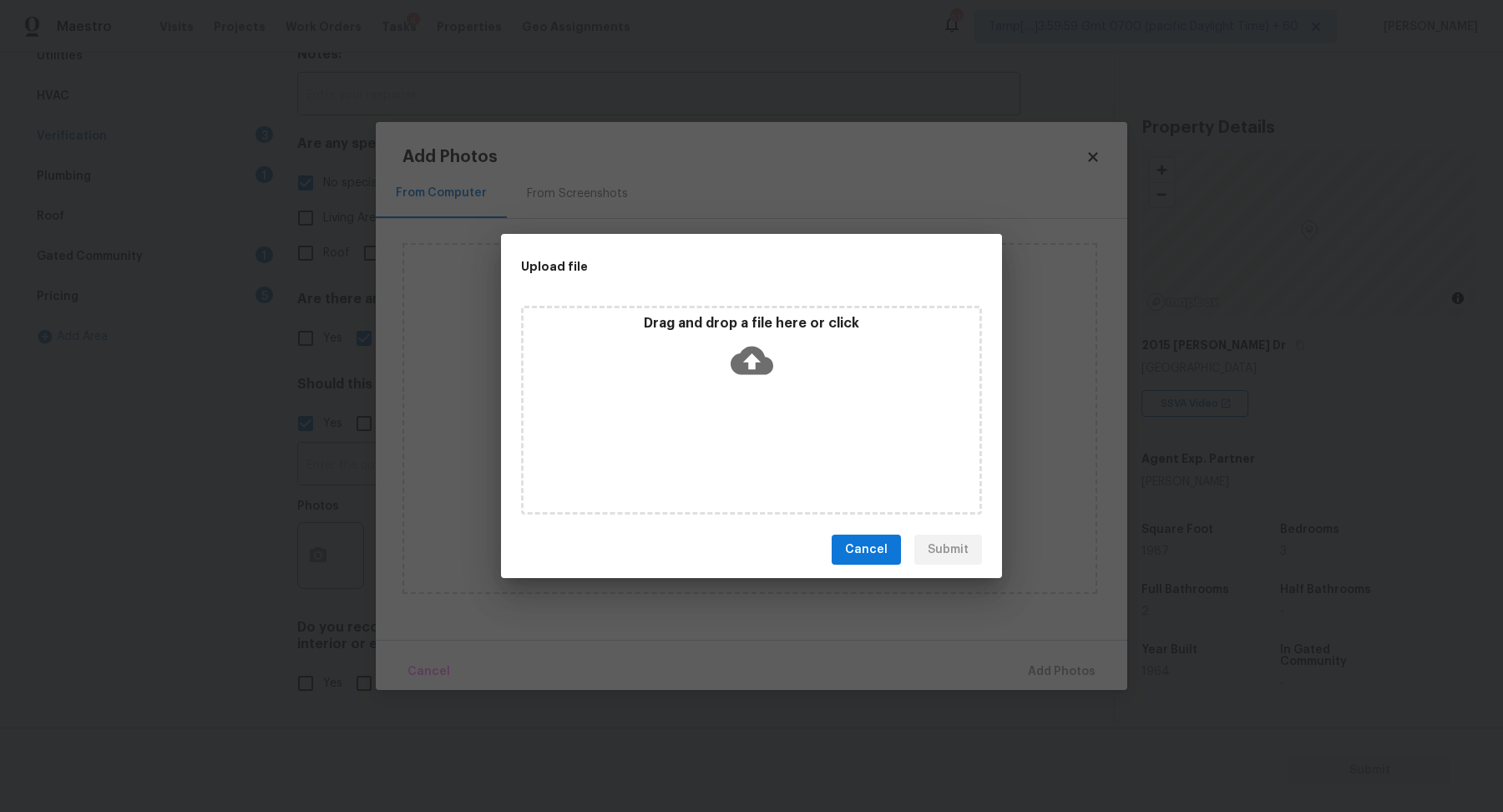
click at [801, 370] on div "Drag and drop a file here or click" at bounding box center [752, 350] width 456 height 71
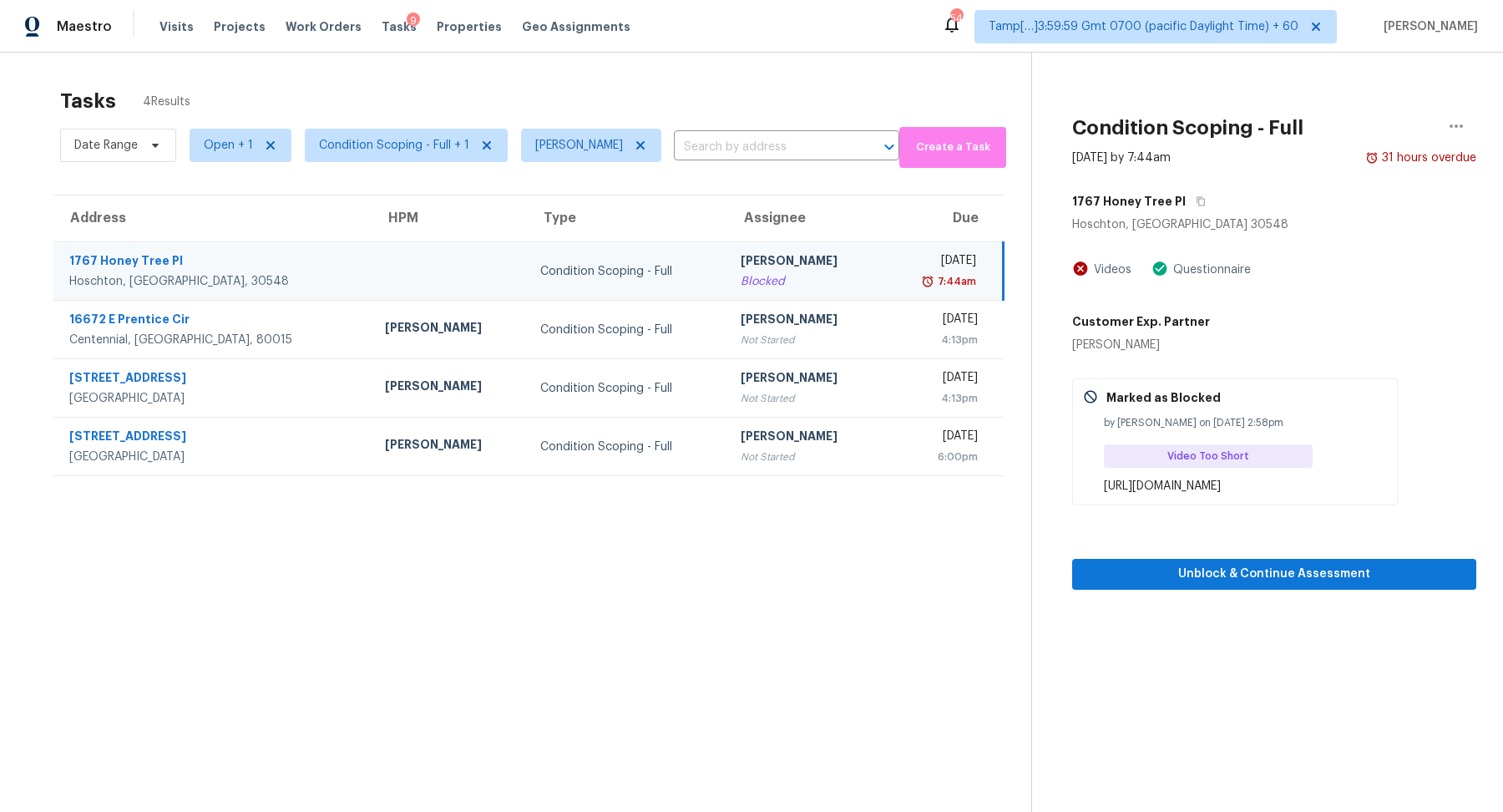
scroll to position [52, 0]
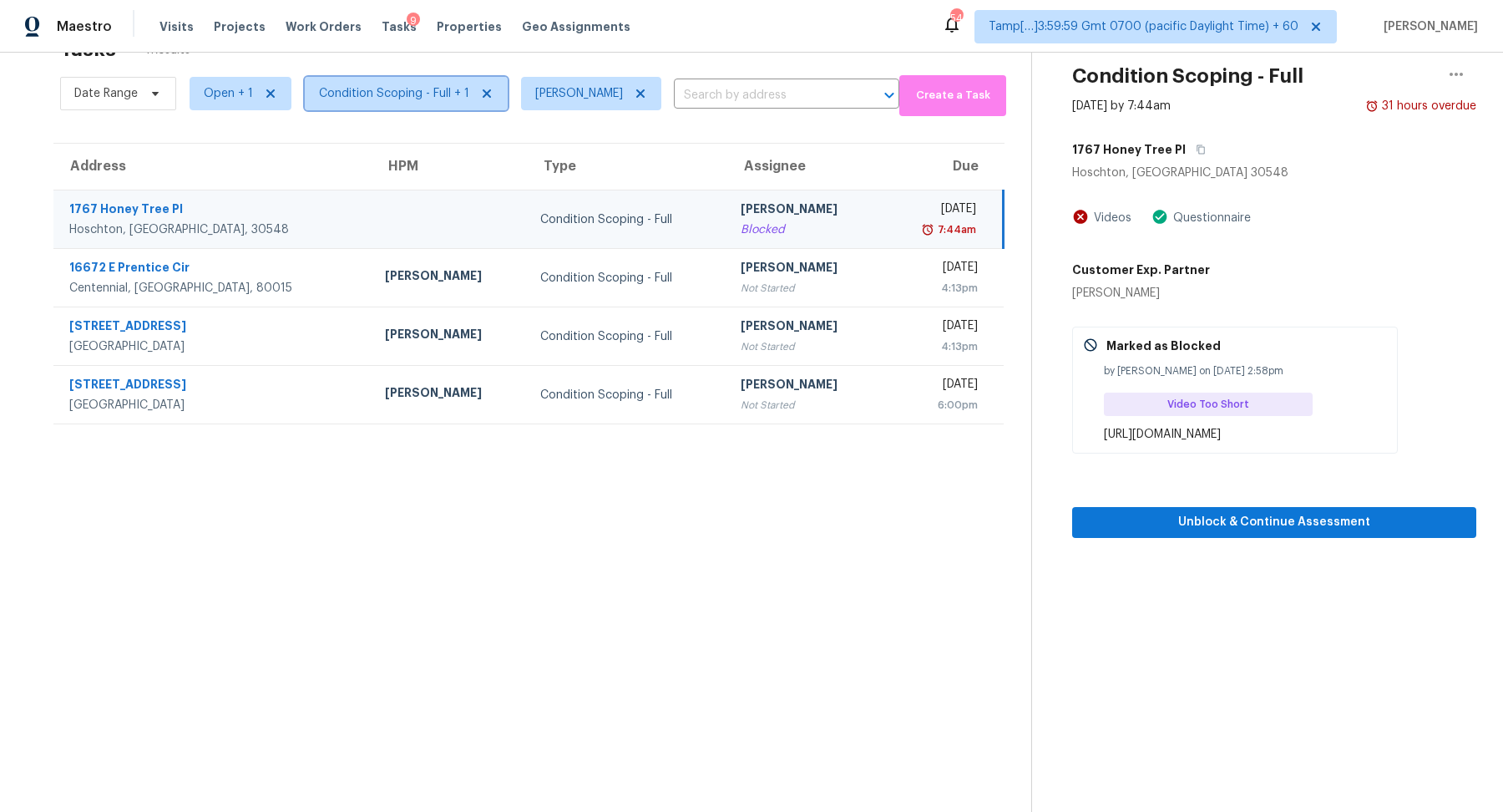
click at [368, 88] on span "Condition Scoping - Full + 1" at bounding box center [394, 93] width 151 height 17
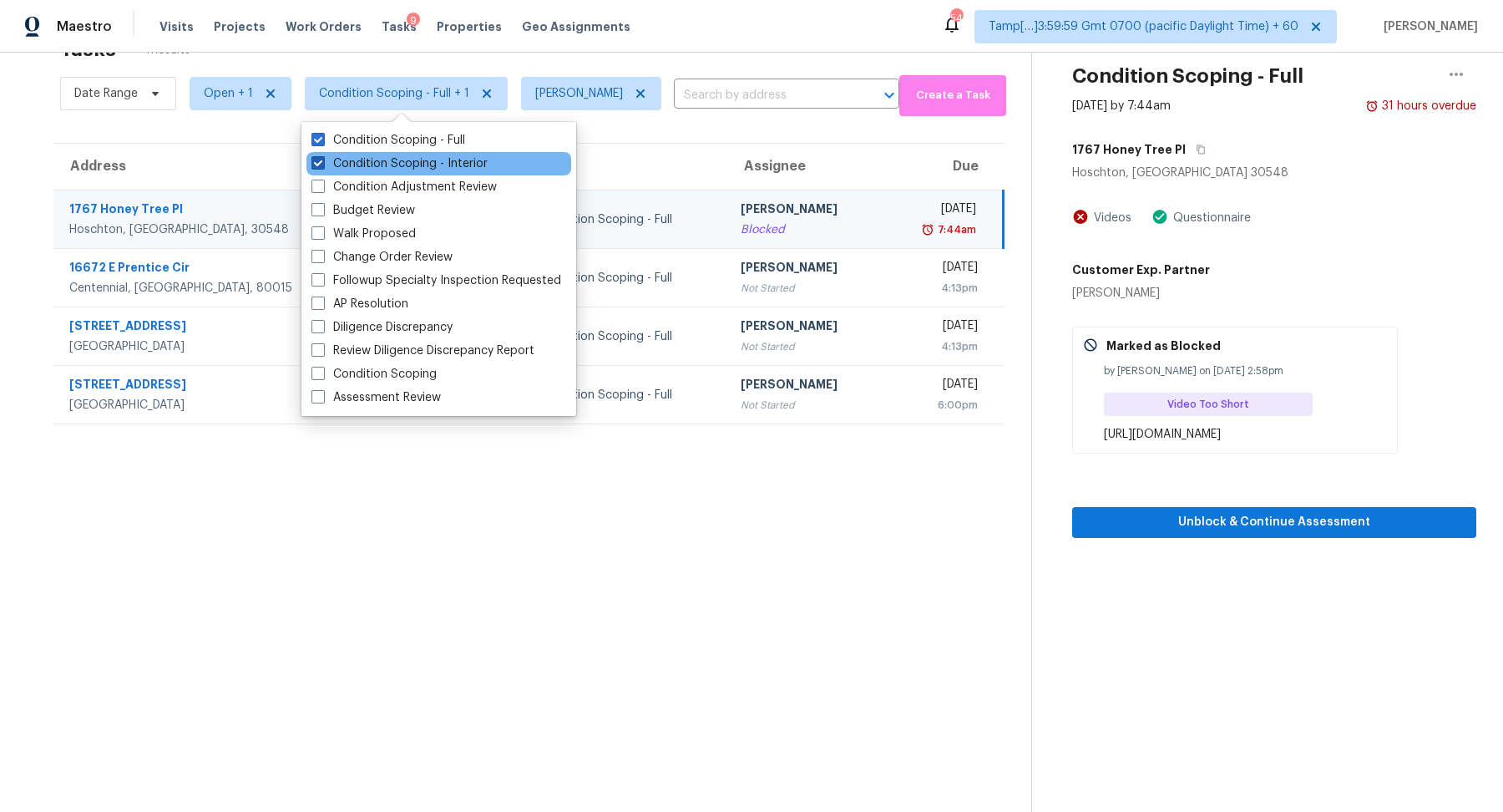
click at [402, 164] on label "Condition Scoping - Interior" at bounding box center [399, 163] width 176 height 17
click at [322, 164] on input "Condition Scoping - Interior" at bounding box center [316, 160] width 11 height 11
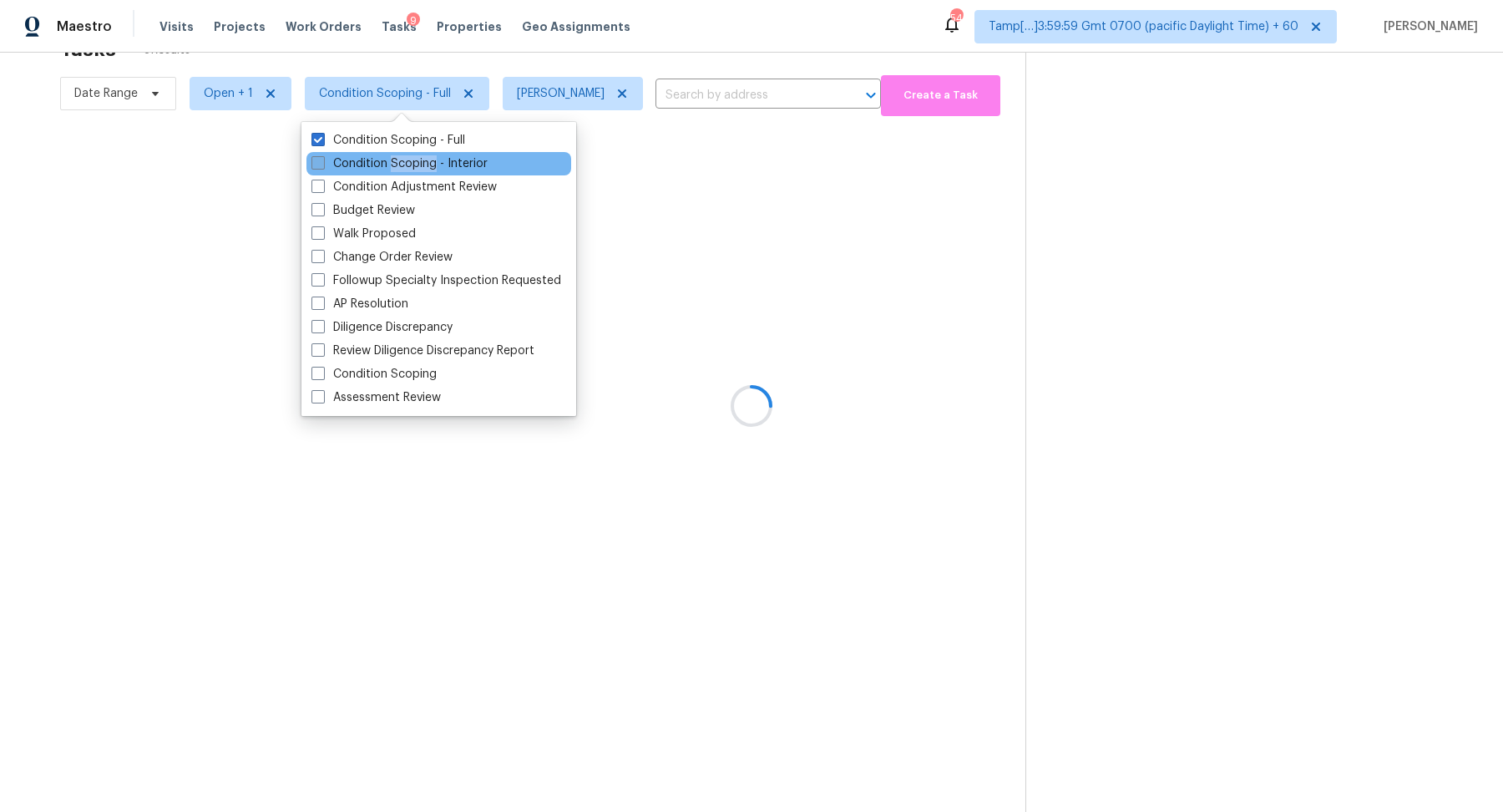
click at [402, 164] on label "Condition Scoping - Interior" at bounding box center [399, 163] width 176 height 17
click at [322, 164] on input "Condition Scoping - Interior" at bounding box center [316, 160] width 11 height 11
checkbox input "true"
